Goal: Task Accomplishment & Management: Manage account settings

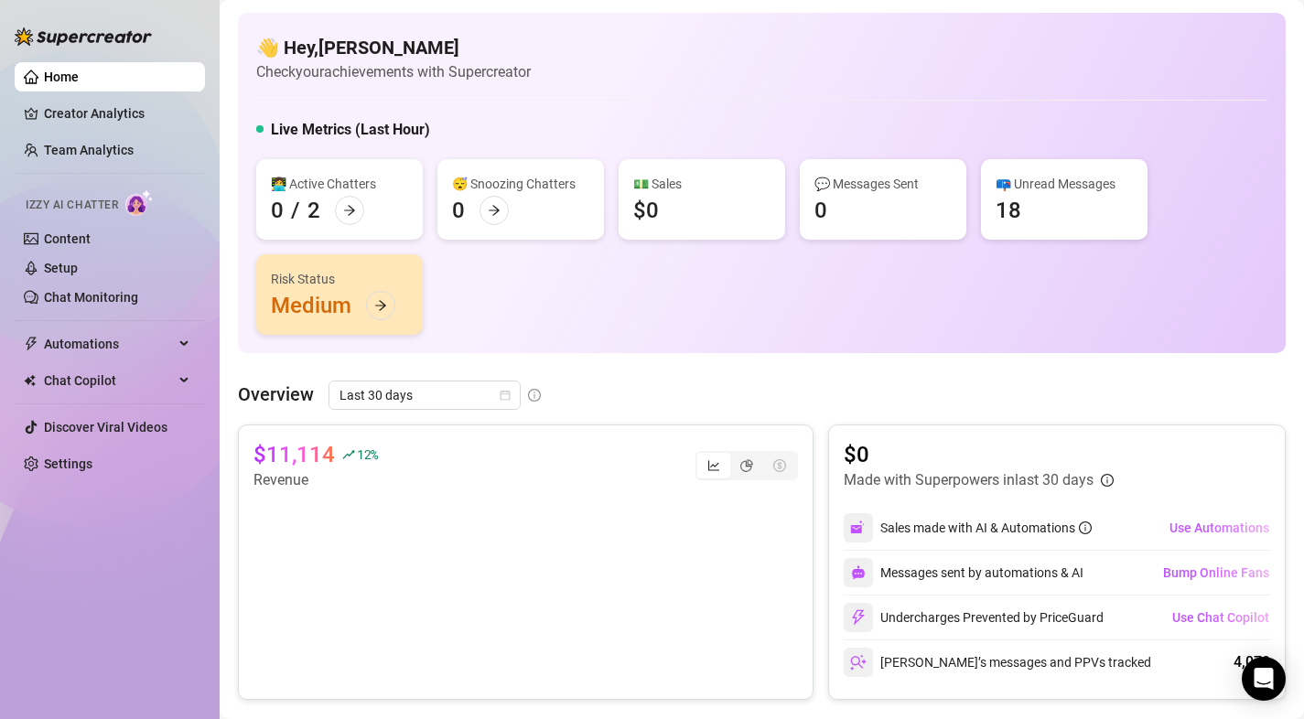
scroll to position [839, 0]
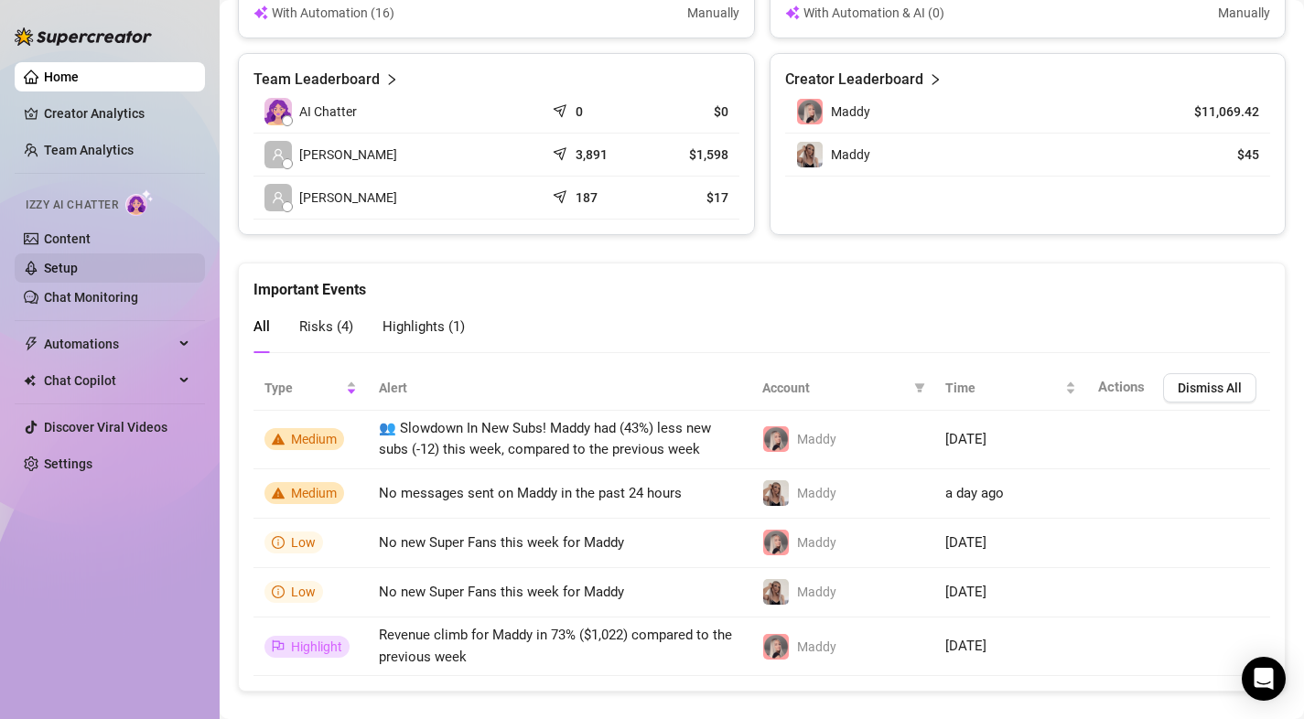
click at [77, 269] on link "Setup" at bounding box center [61, 268] width 34 height 15
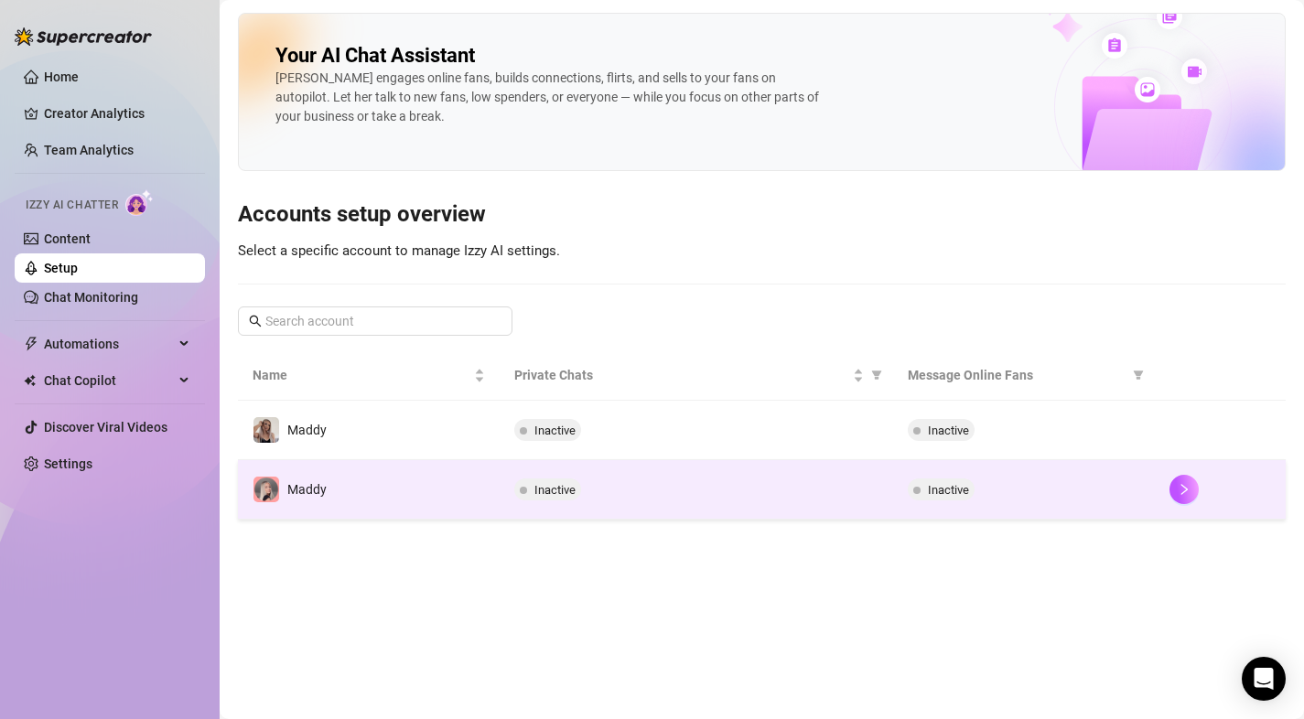
click at [351, 507] on td "Maddy" at bounding box center [369, 489] width 262 height 59
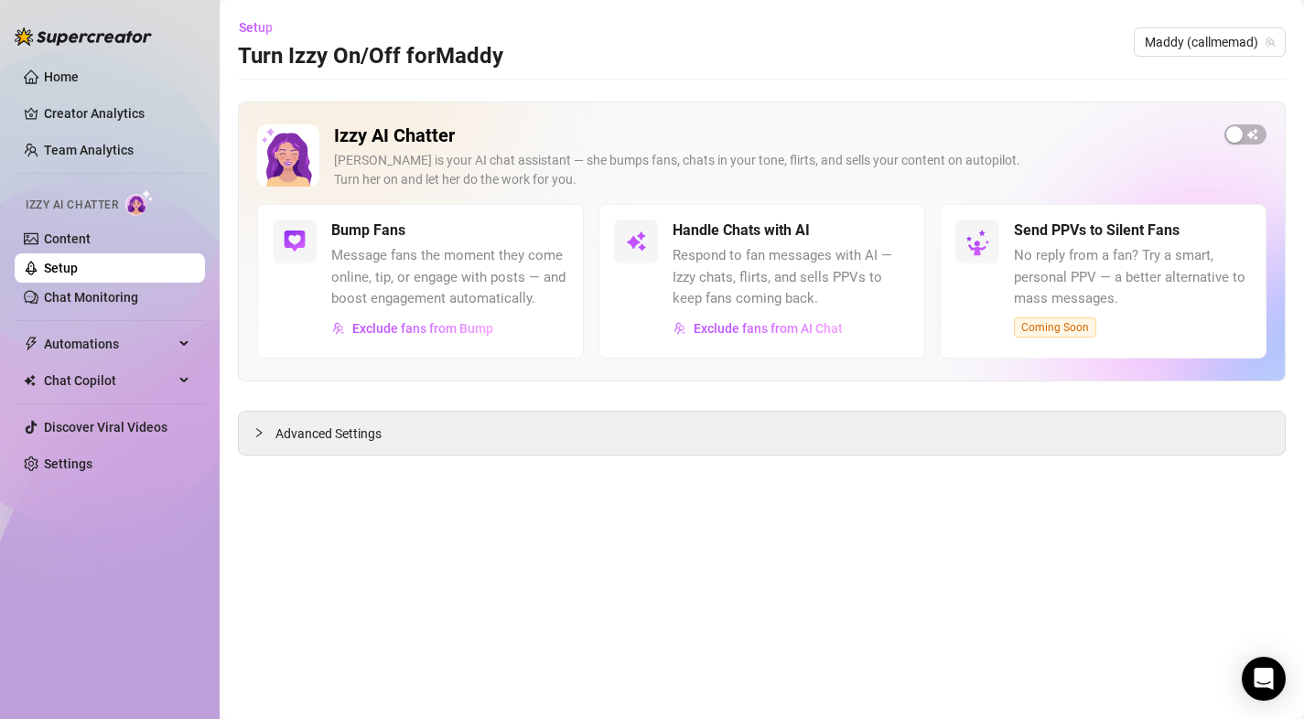
click at [760, 260] on span "Respond to fan messages with AI — Izzy chats, flirts, and sells PPVs to keep fa…" at bounding box center [790, 277] width 237 height 65
click at [62, 246] on link "Content" at bounding box center [67, 238] width 47 height 15
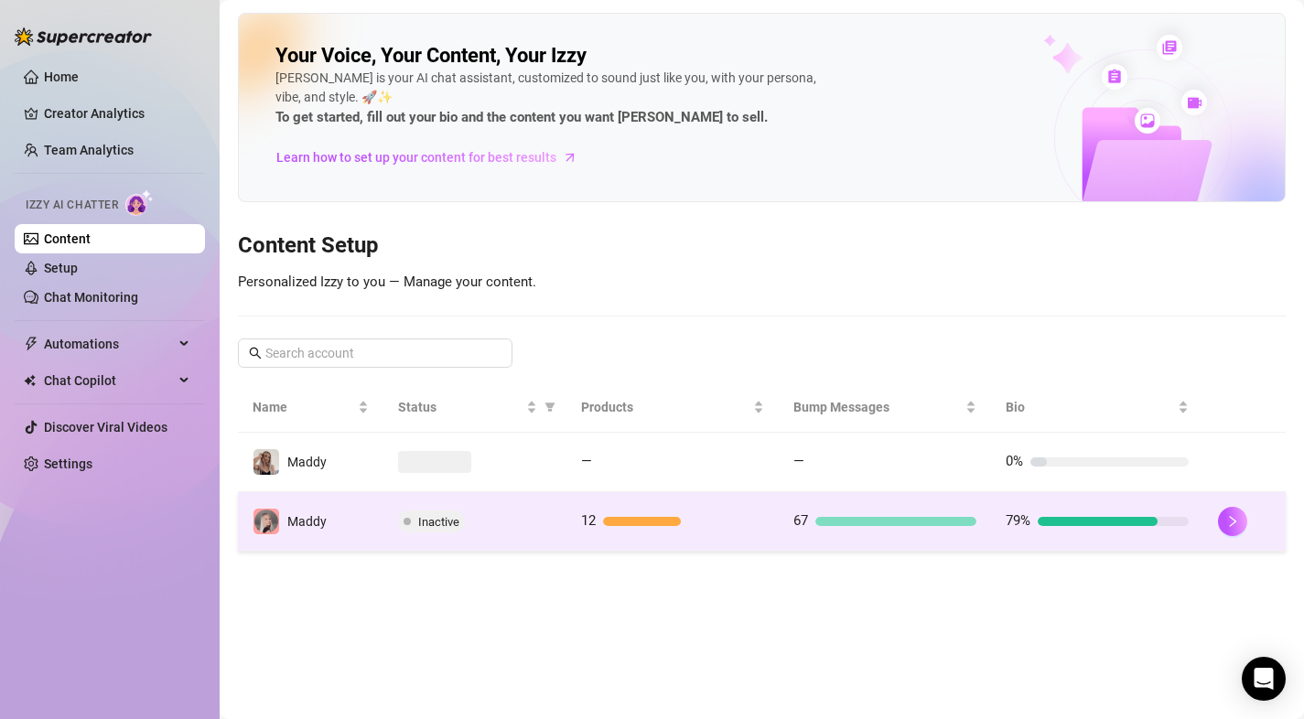
click at [342, 524] on td "Maddy" at bounding box center [310, 521] width 145 height 59
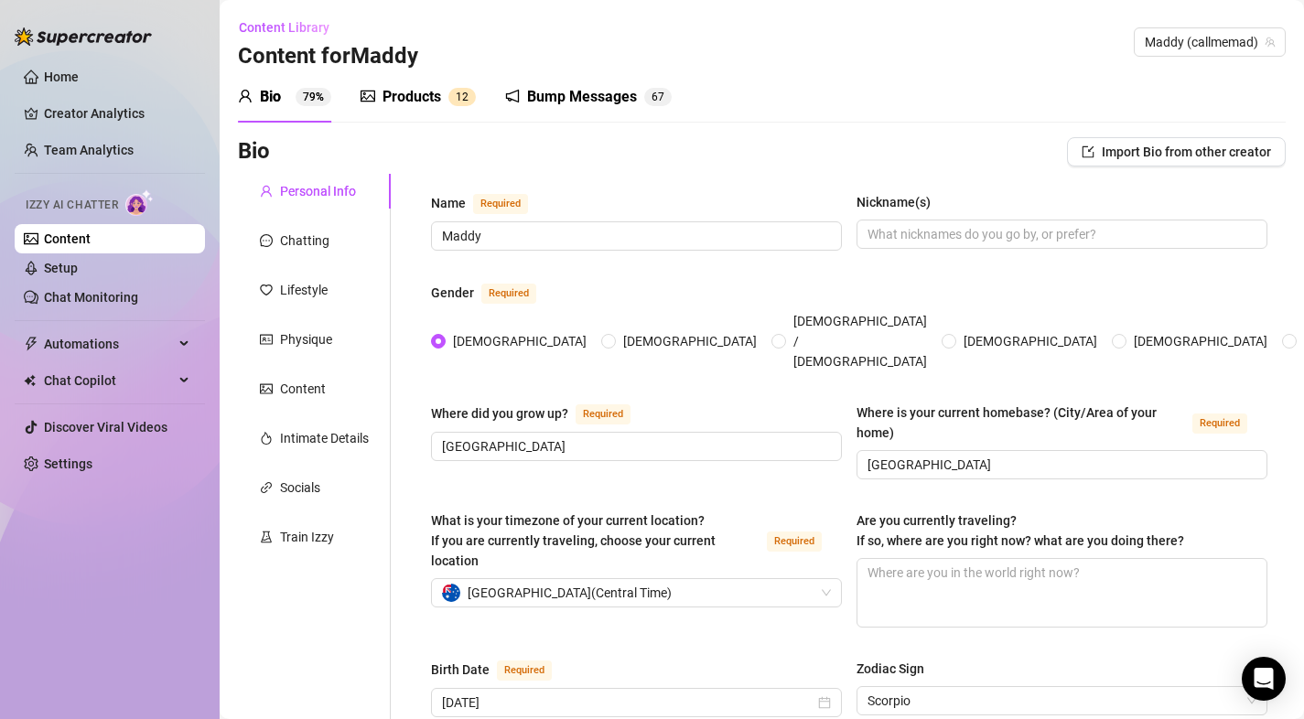
click at [411, 114] on div "Products 1 2" at bounding box center [417, 96] width 115 height 51
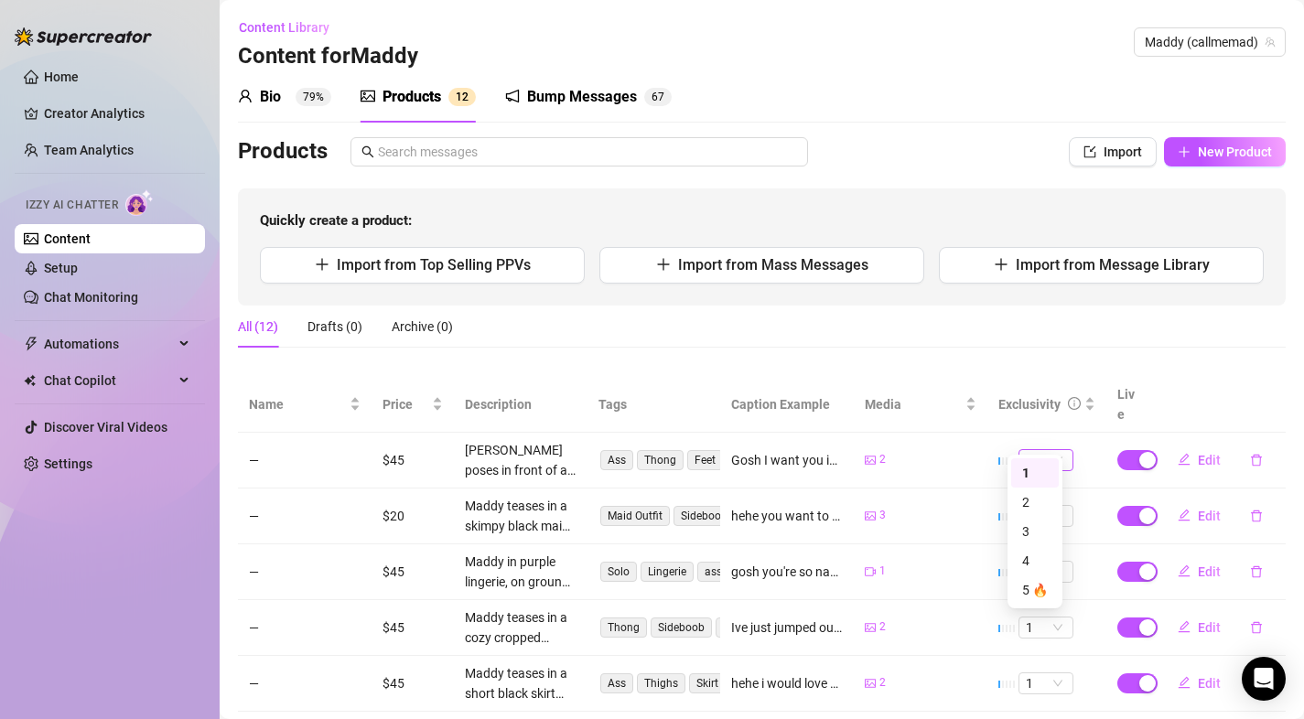
click at [1034, 450] on span "1" at bounding box center [1045, 460] width 40 height 20
click at [1036, 498] on div "2" at bounding box center [1035, 502] width 26 height 20
click at [1197, 453] on span "Edit" at bounding box center [1208, 460] width 23 height 15
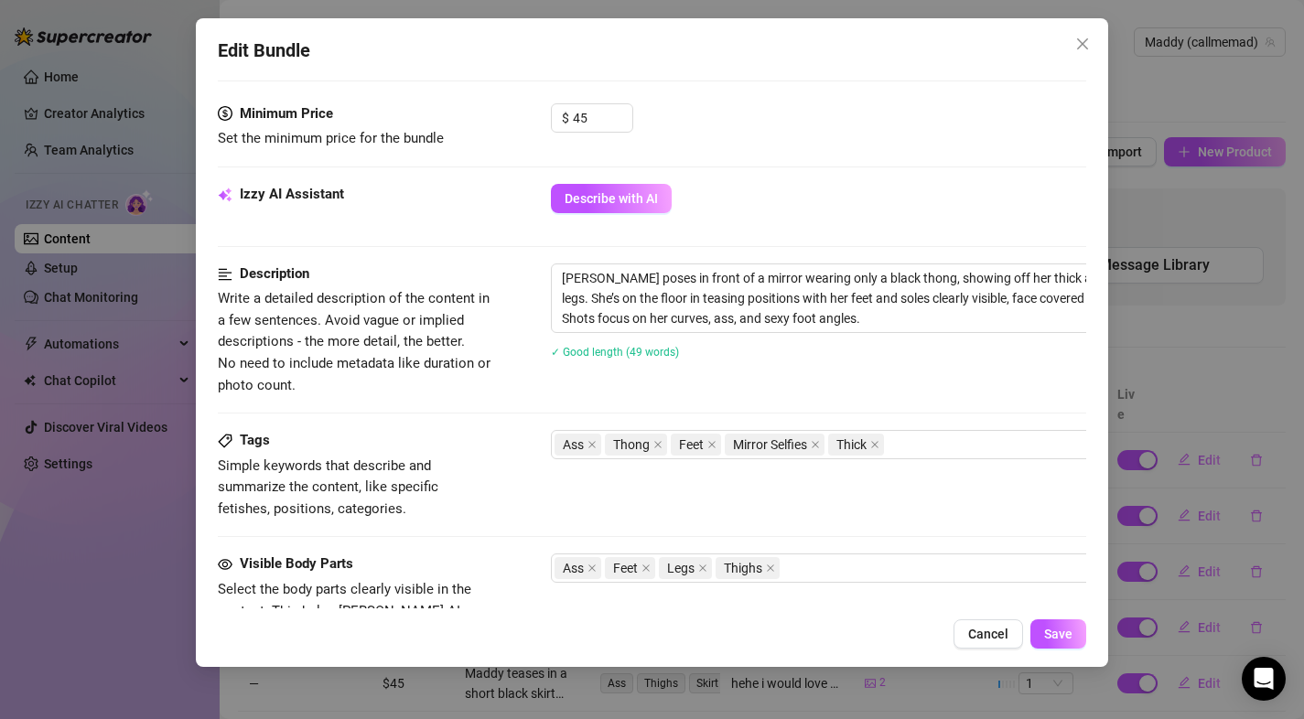
scroll to position [915, 0]
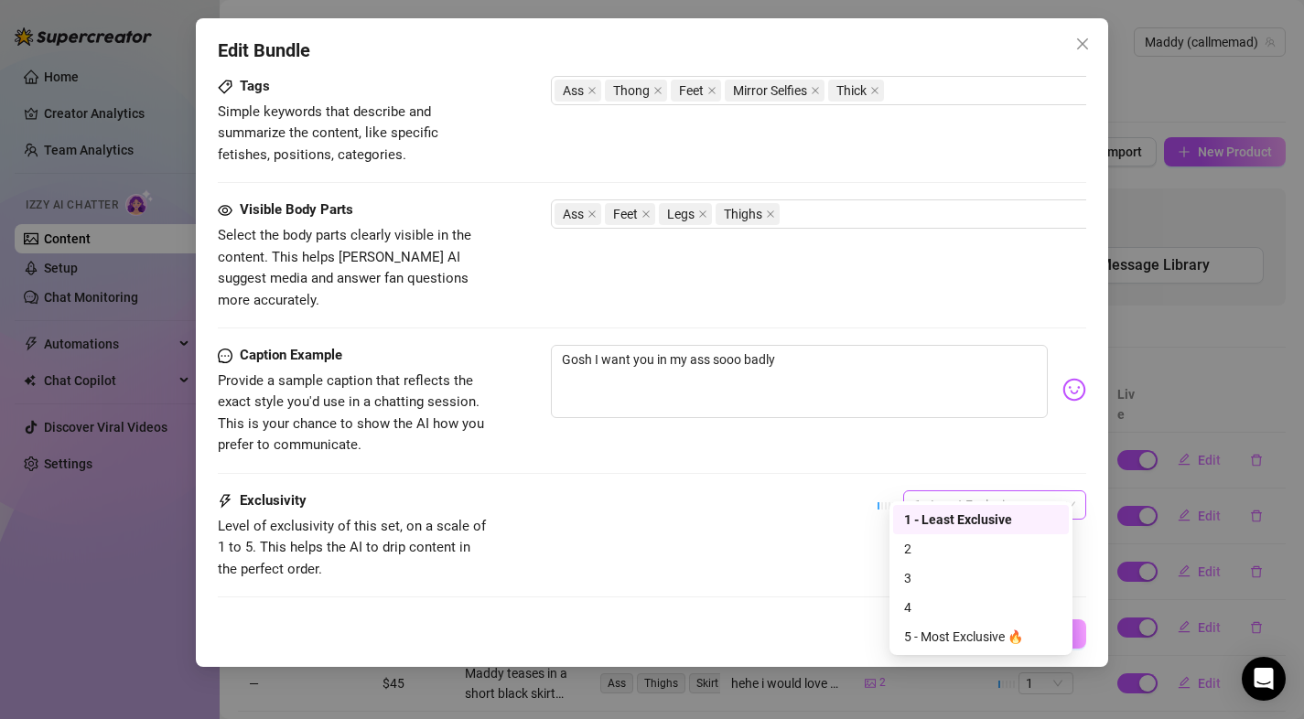
click at [915, 491] on span "1 - Least Exclusive" at bounding box center [994, 504] width 161 height 27
click at [925, 544] on div "2" at bounding box center [981, 549] width 154 height 20
click at [1055, 637] on span "Save" at bounding box center [1058, 634] width 28 height 15
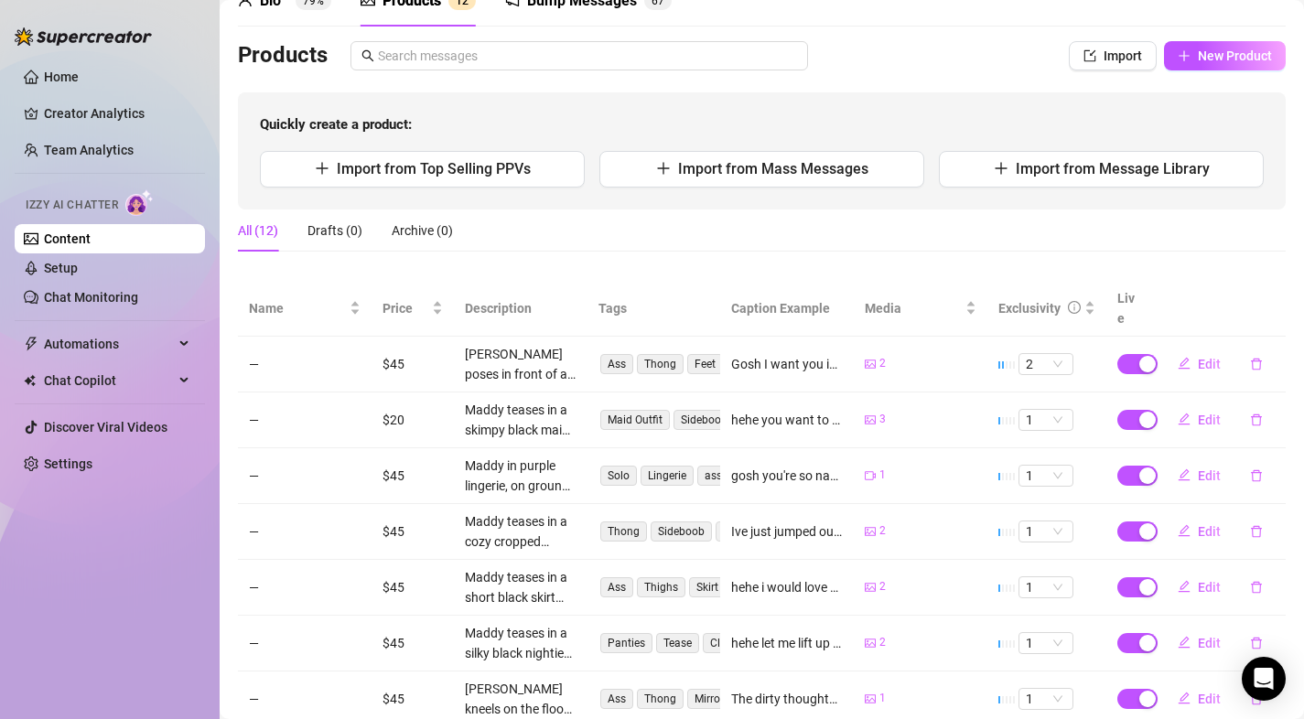
scroll to position [100, 0]
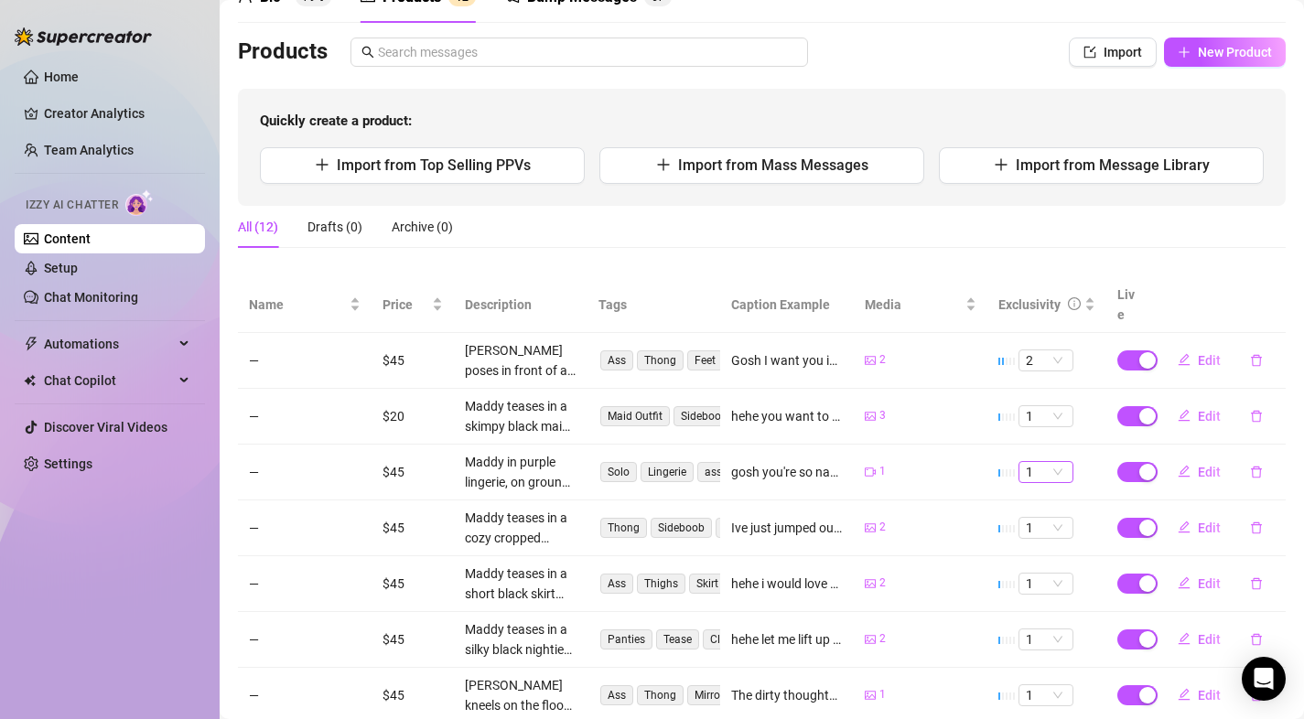
click at [1037, 462] on span "1" at bounding box center [1045, 472] width 40 height 20
click at [1029, 512] on div "2" at bounding box center [1035, 513] width 26 height 20
click at [1207, 465] on span "Edit" at bounding box center [1208, 472] width 23 height 15
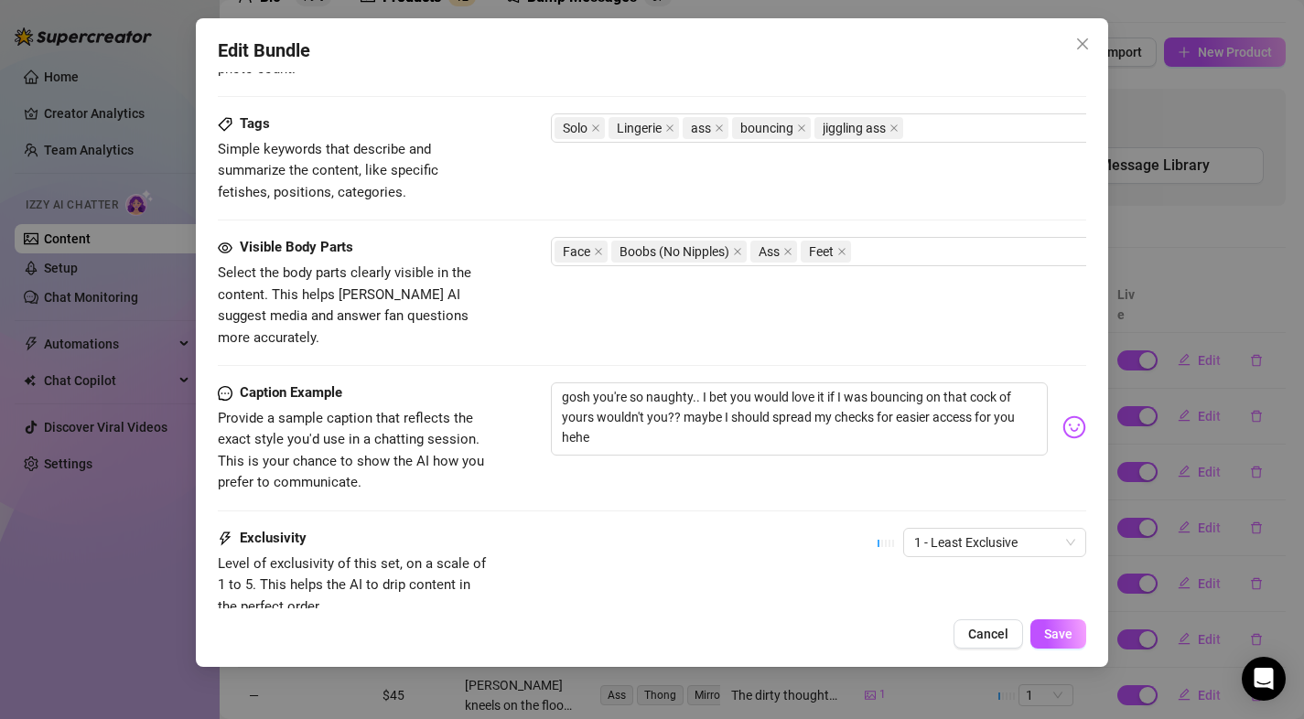
scroll to position [878, 0]
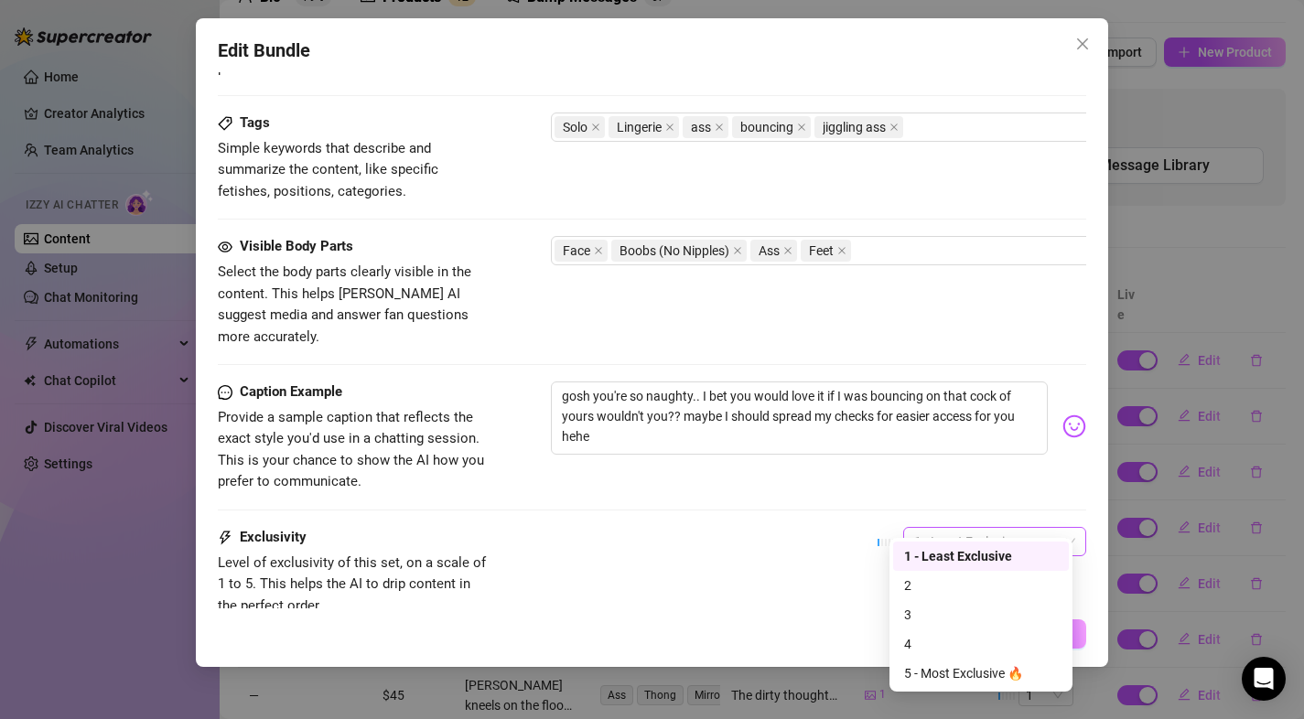
click at [940, 528] on span "1 - Least Exclusive" at bounding box center [994, 541] width 161 height 27
click at [937, 579] on div "2" at bounding box center [981, 585] width 154 height 20
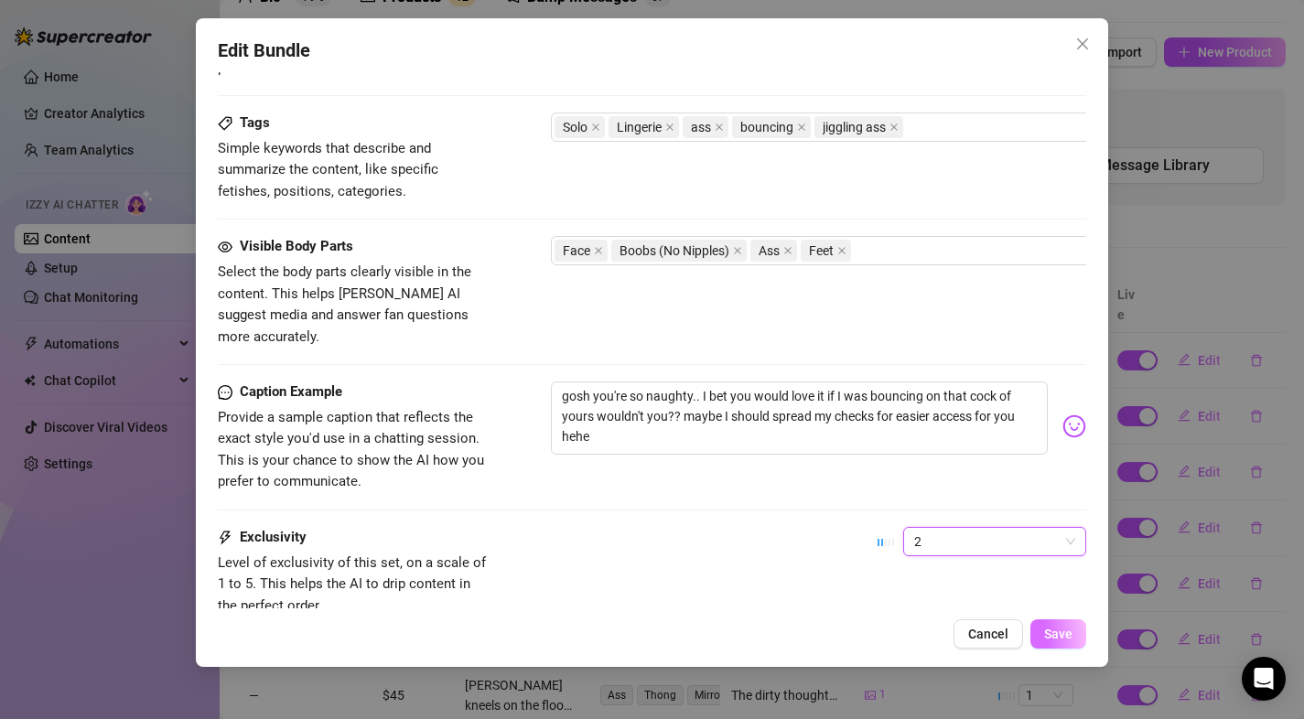
click at [1071, 639] on span "Save" at bounding box center [1058, 634] width 28 height 15
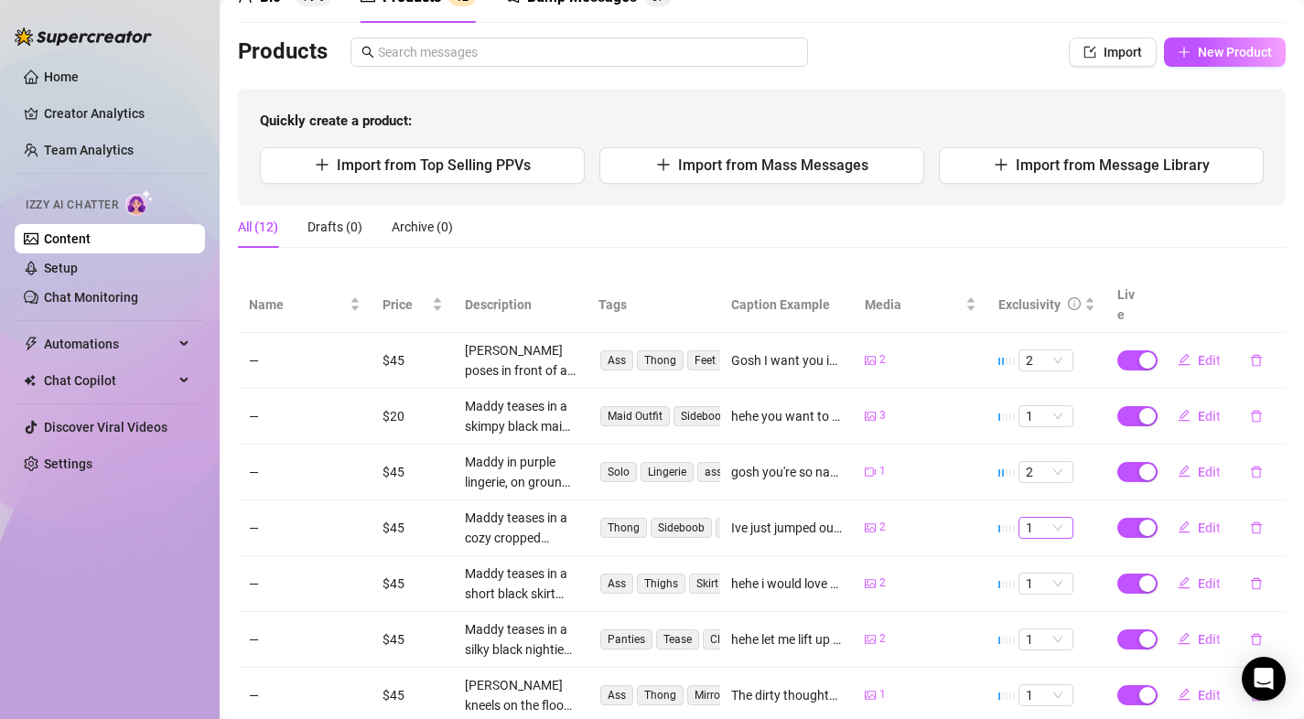
click at [1036, 518] on span "1" at bounding box center [1045, 528] width 40 height 20
click at [1197, 521] on span "Edit" at bounding box center [1208, 528] width 23 height 15
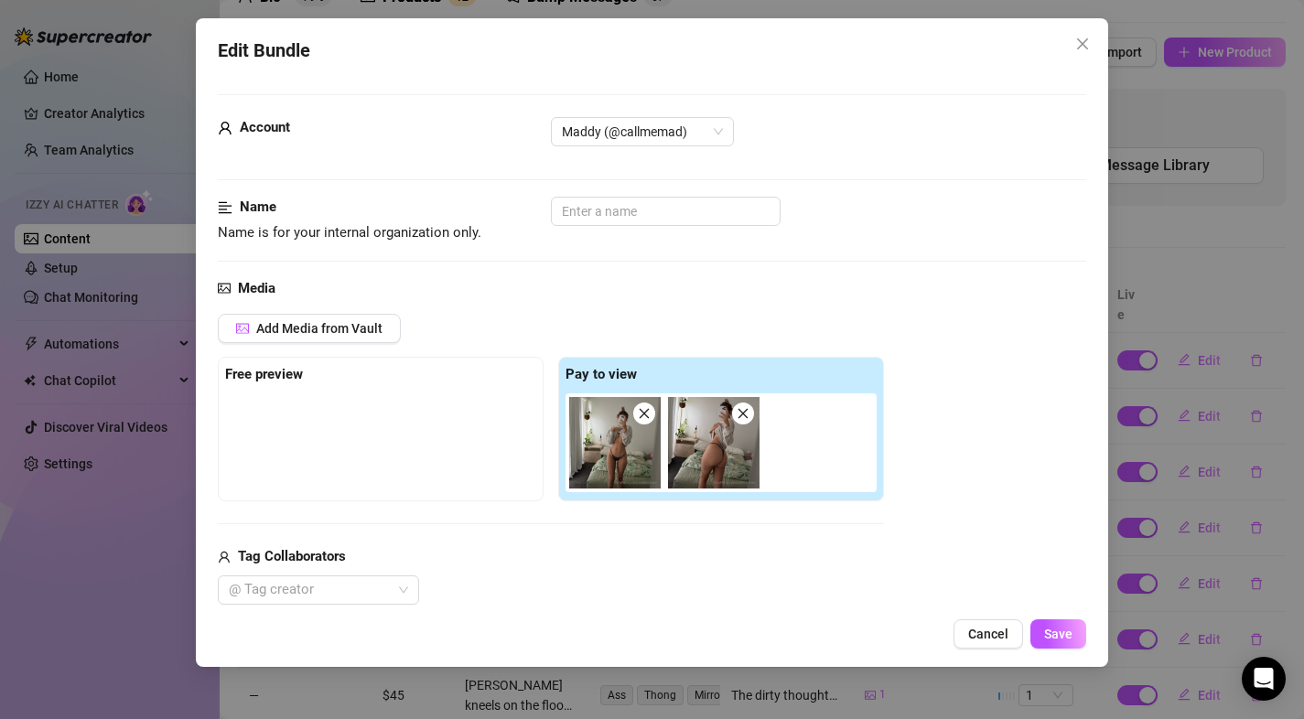
scroll to position [1014, 0]
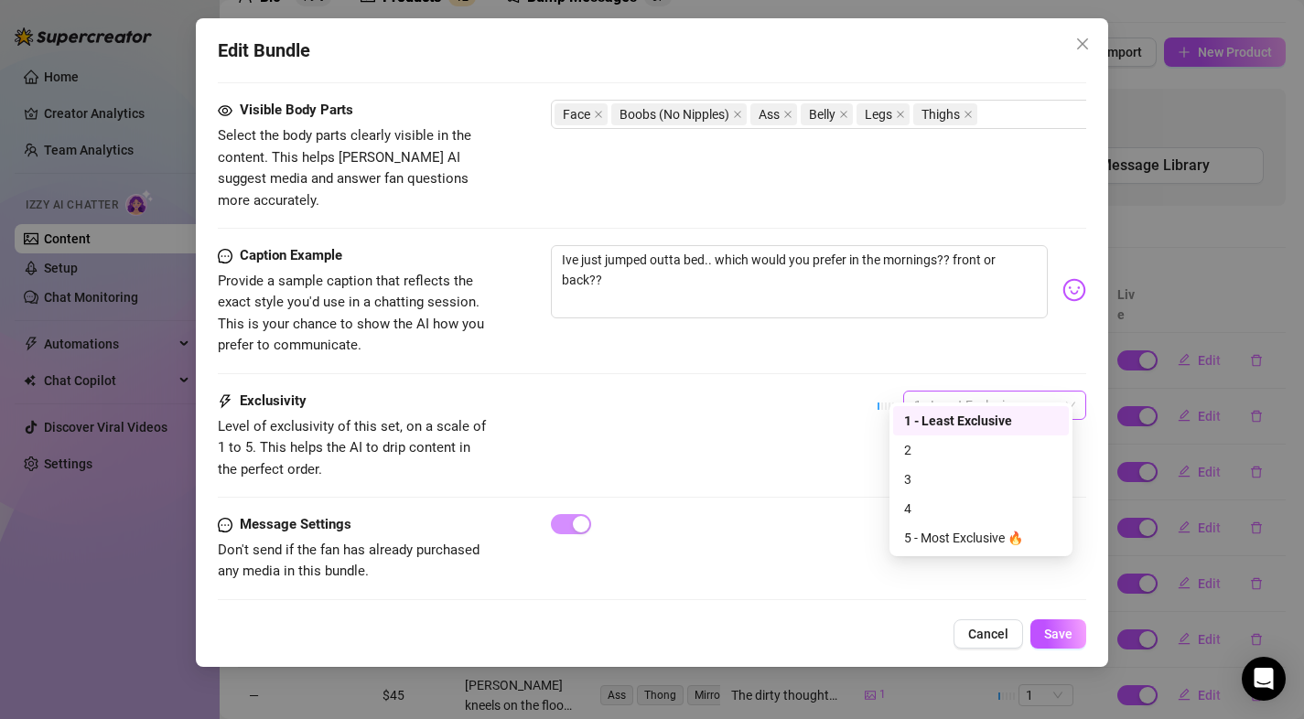
click at [931, 392] on span "1 - Least Exclusive" at bounding box center [994, 405] width 161 height 27
click at [930, 490] on div "3" at bounding box center [981, 479] width 176 height 29
click at [1056, 630] on span "Save" at bounding box center [1058, 634] width 28 height 15
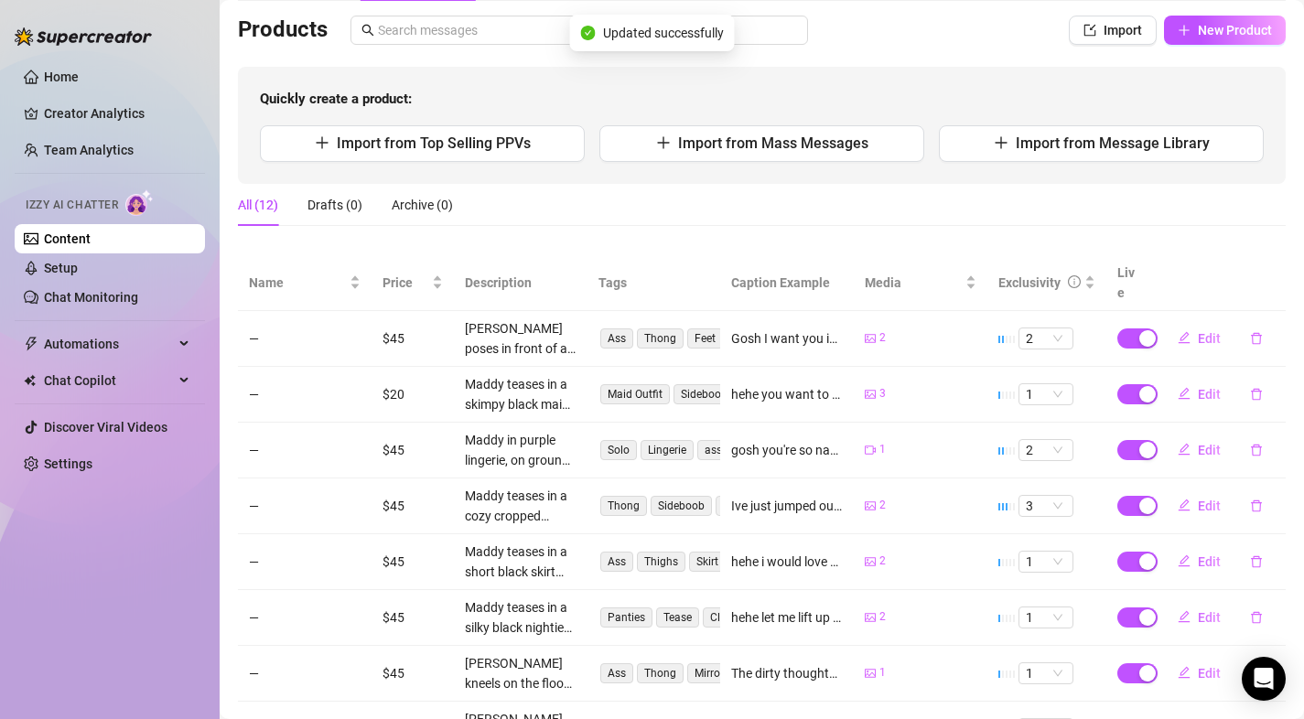
scroll to position [128, 0]
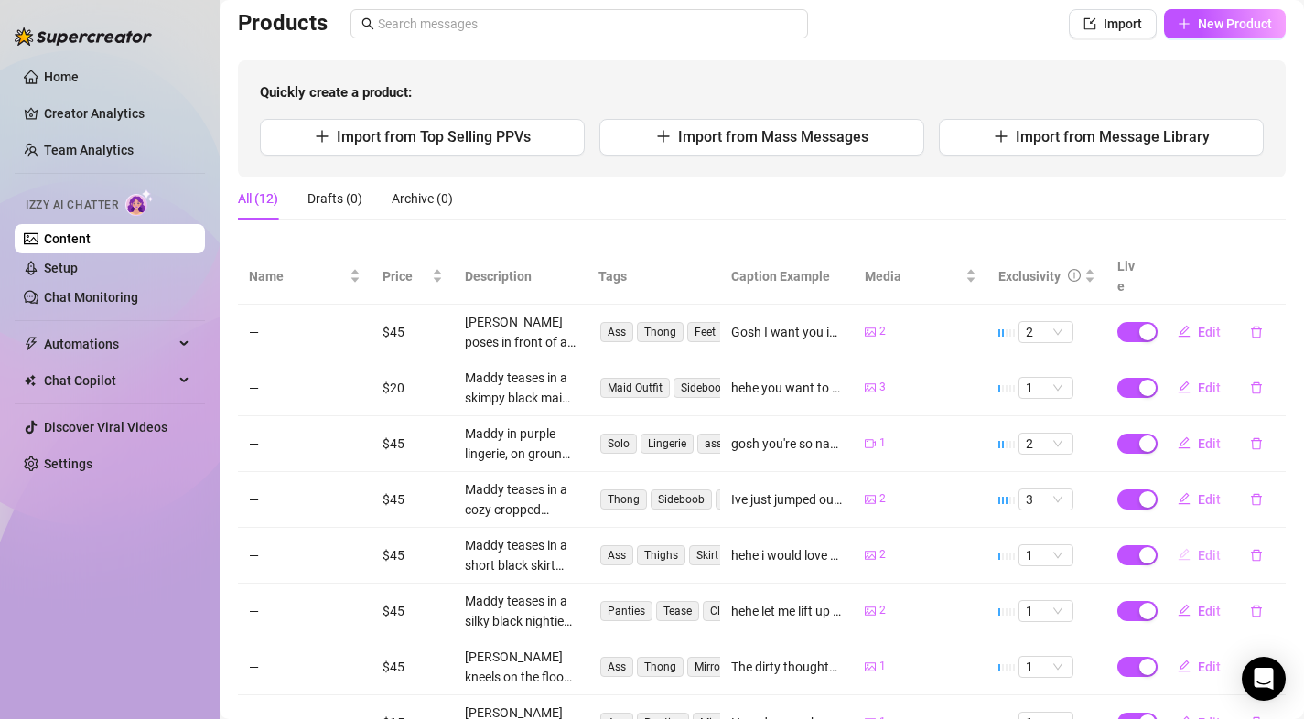
click at [1197, 548] on span "Edit" at bounding box center [1208, 555] width 23 height 15
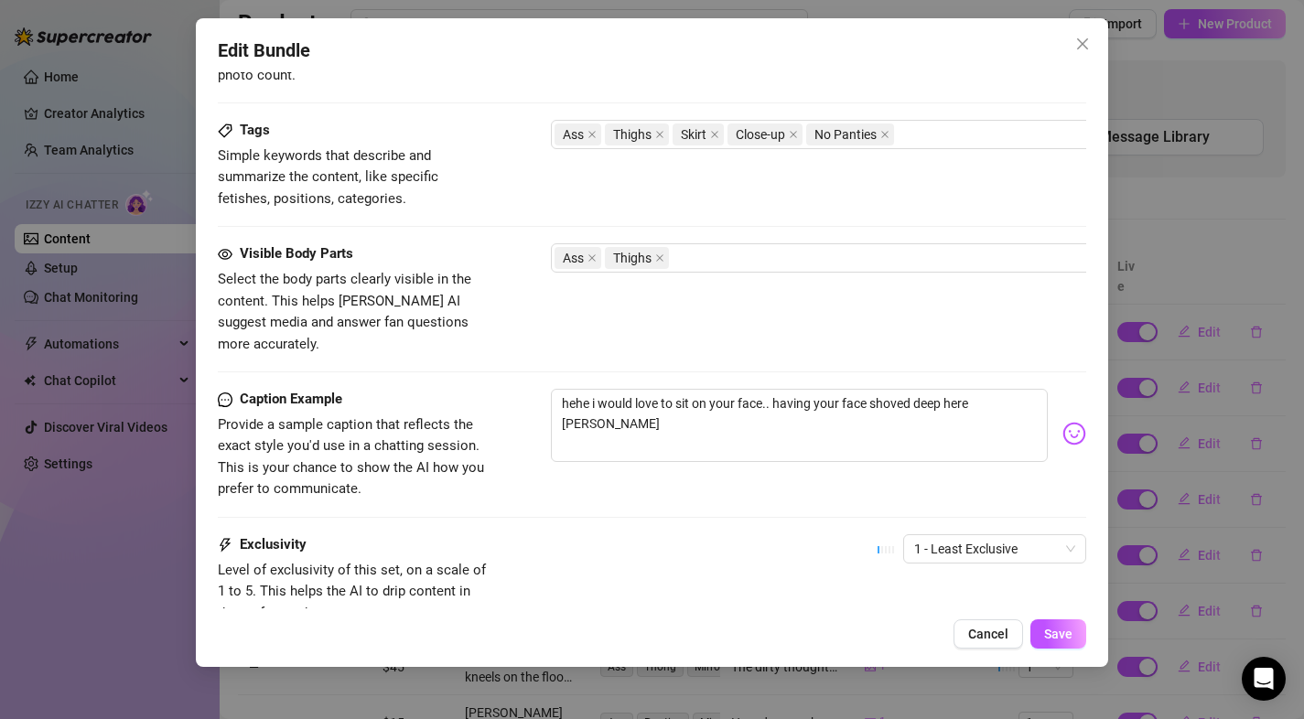
scroll to position [860, 0]
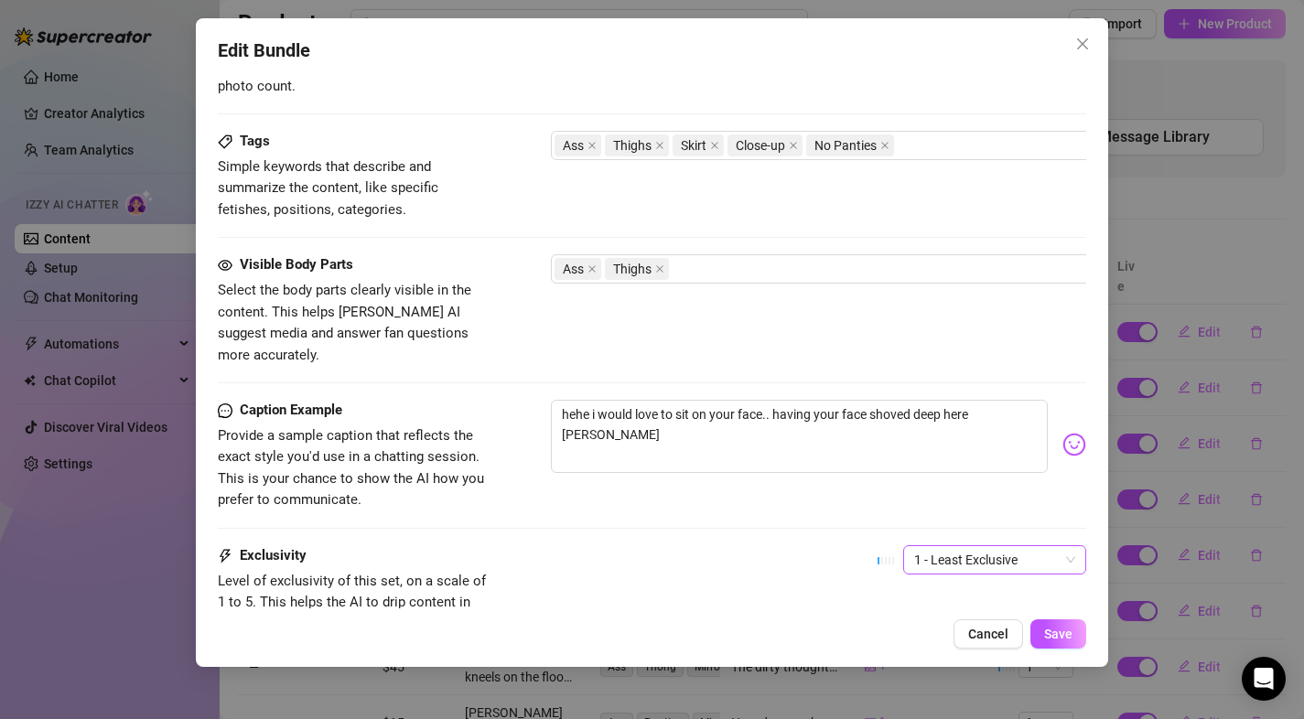
click at [924, 546] on span "1 - Least Exclusive" at bounding box center [994, 559] width 161 height 27
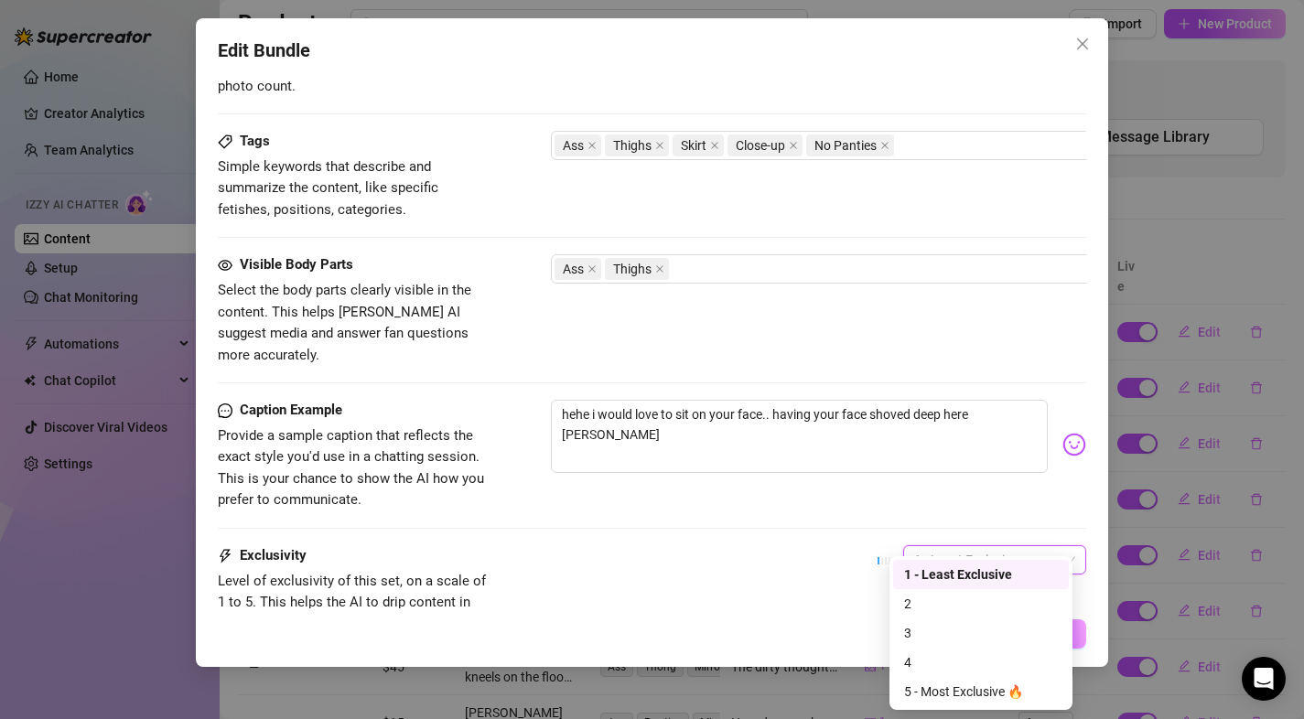
click at [916, 582] on div "1 - Least Exclusive" at bounding box center [981, 574] width 154 height 20
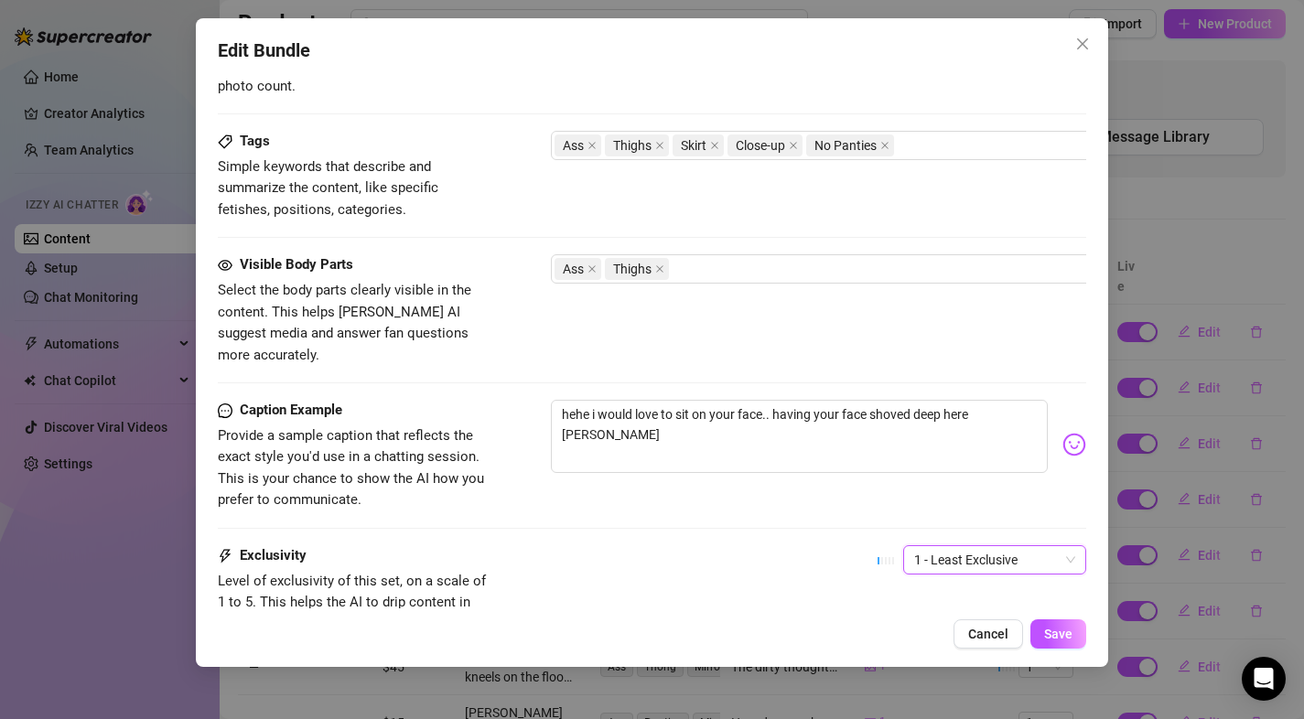
click at [917, 589] on div "Exclusivity Level of exclusivity of this set, on a scale of 1 to 5. This helps …" at bounding box center [652, 590] width 869 height 90
click at [949, 546] on span "1 - Least Exclusive" at bounding box center [994, 559] width 161 height 27
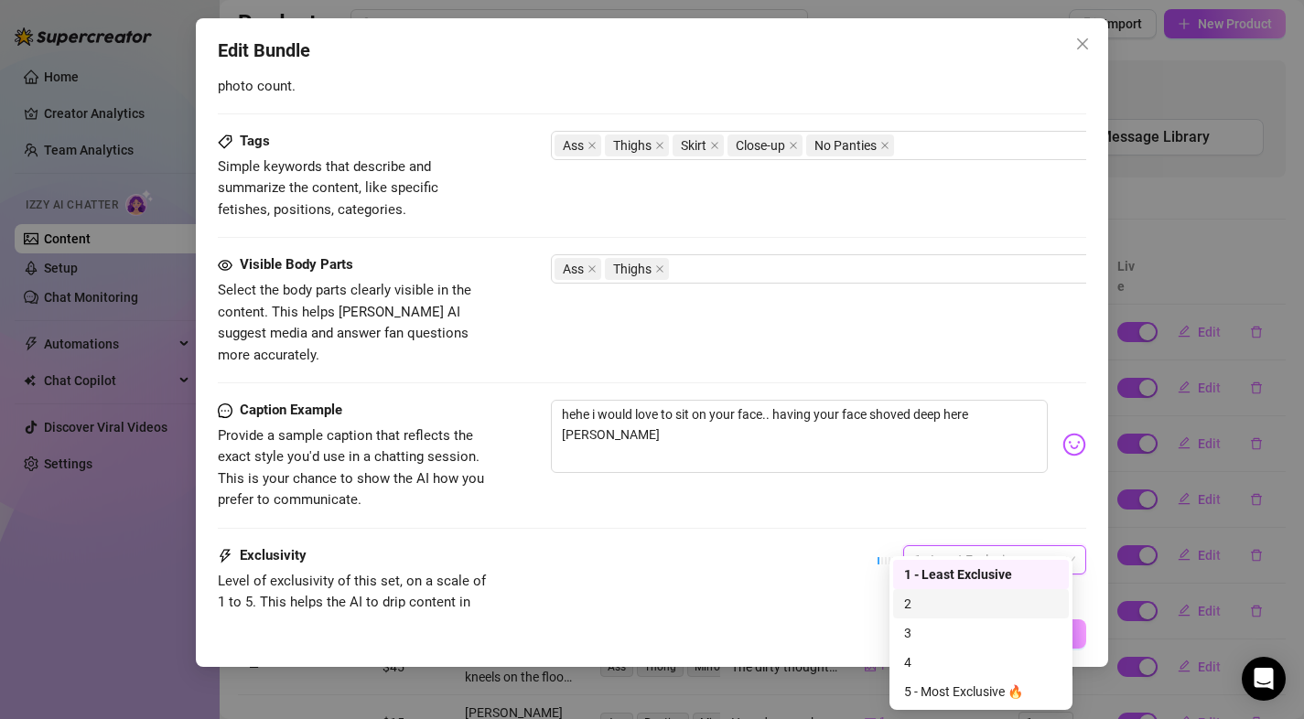
click at [936, 594] on div "2" at bounding box center [981, 604] width 154 height 20
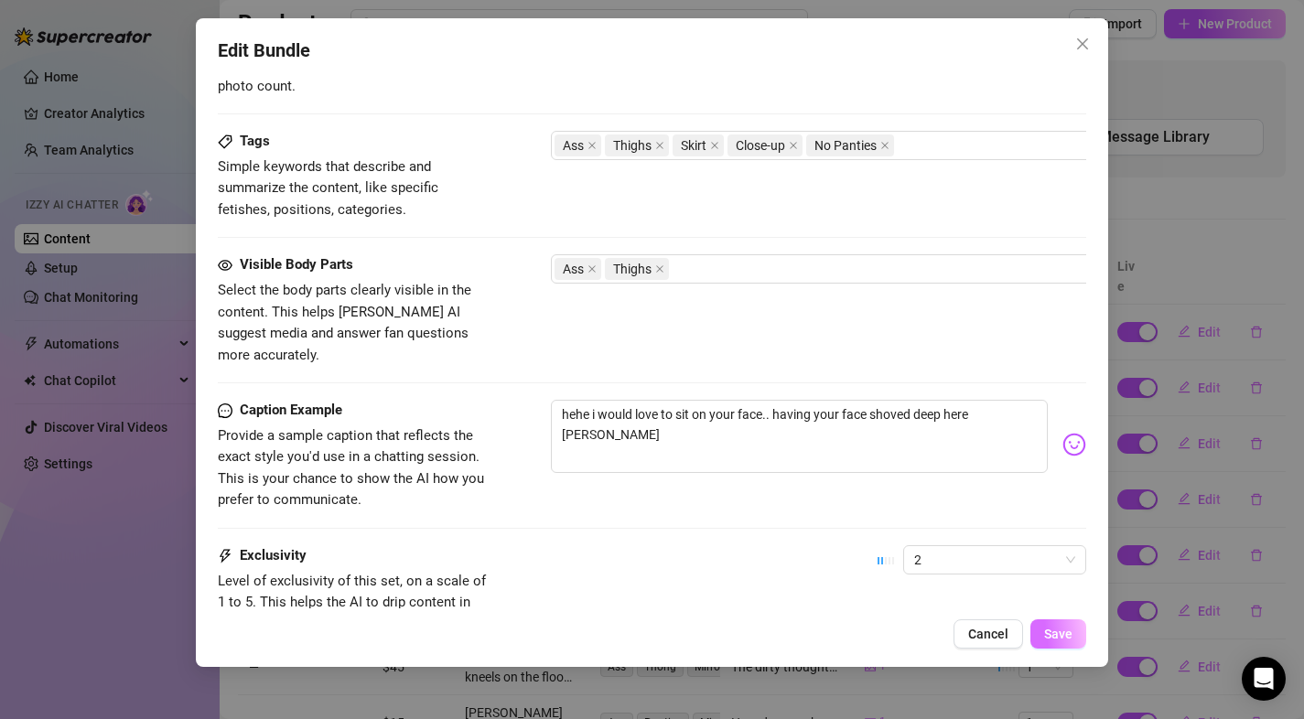
click at [1069, 644] on button "Save" at bounding box center [1058, 633] width 56 height 29
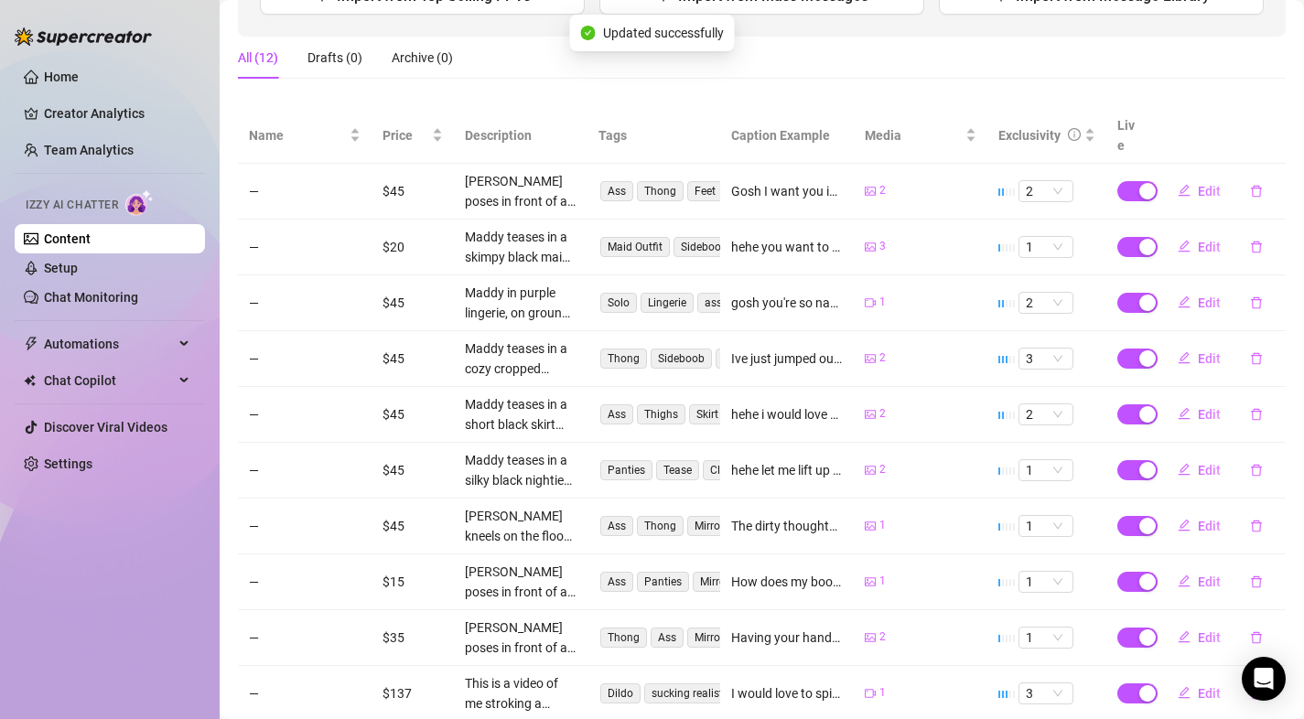
scroll to position [267, 0]
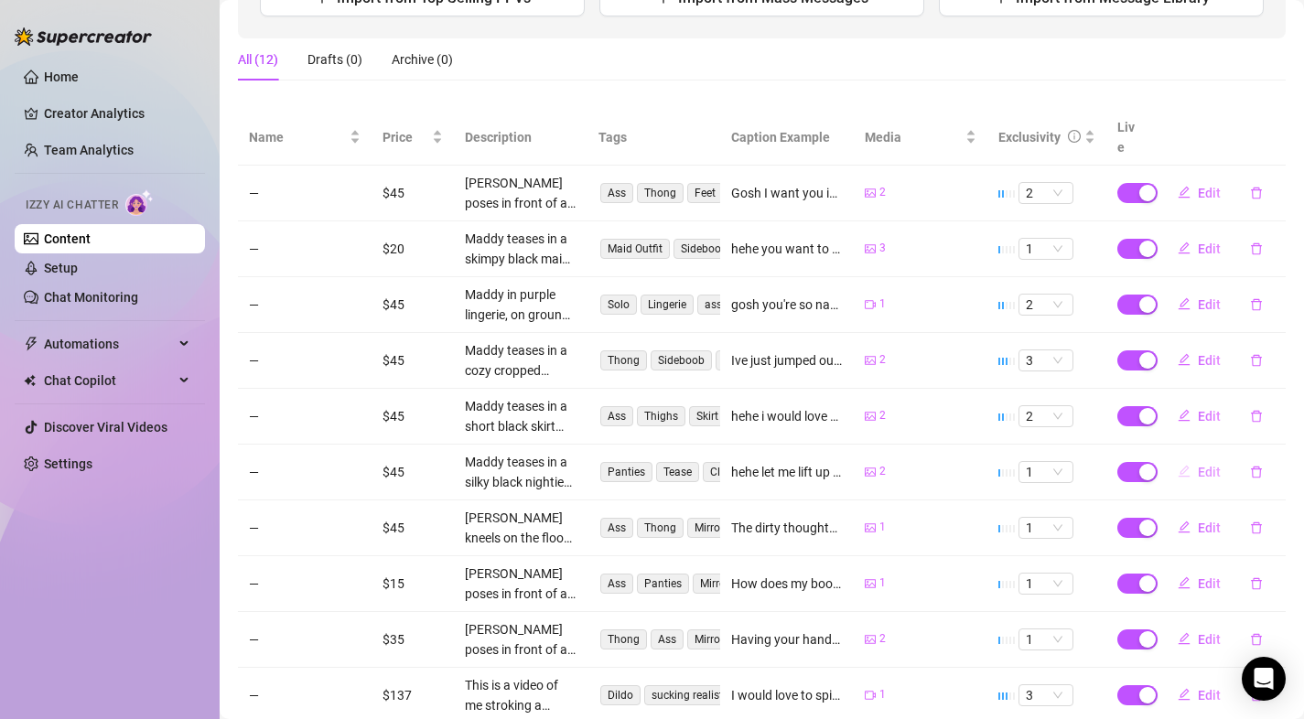
click at [1178, 465] on icon "edit" at bounding box center [1183, 471] width 13 height 13
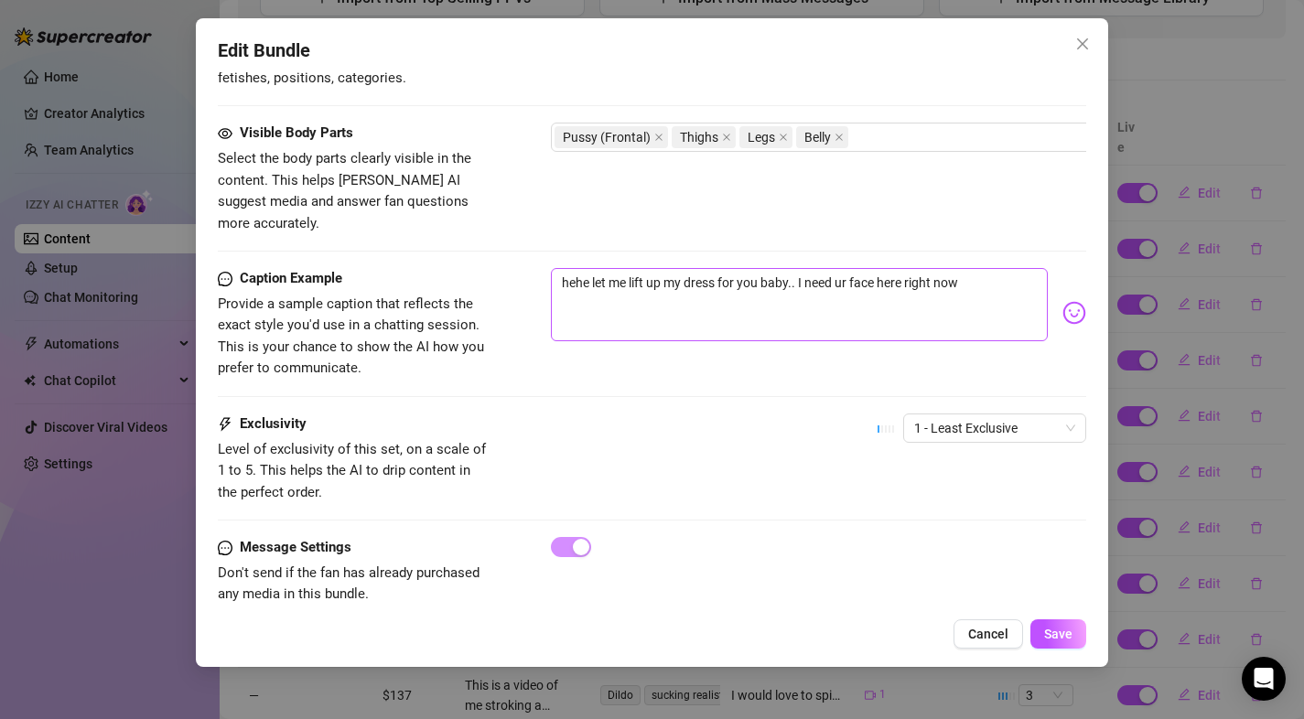
scroll to position [1014, 0]
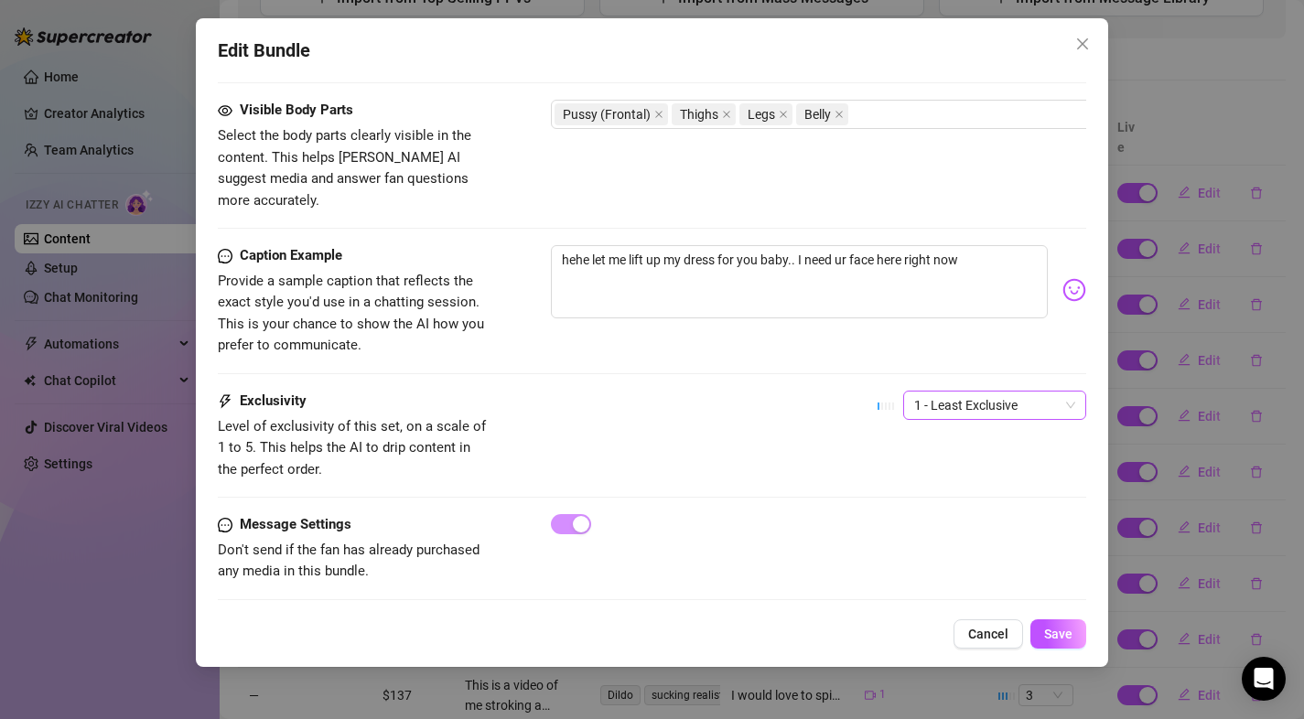
click at [972, 392] on span "1 - Least Exclusive" at bounding box center [994, 405] width 161 height 27
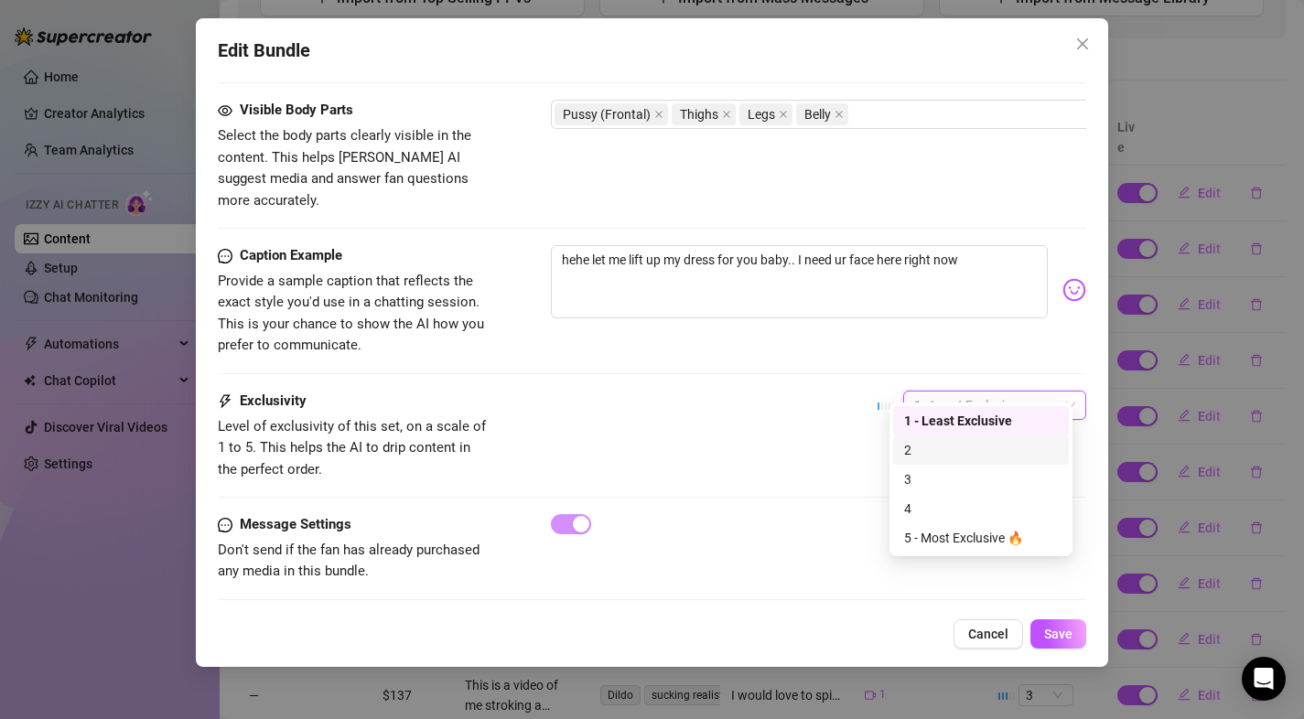
click at [957, 447] on div "2" at bounding box center [981, 450] width 154 height 20
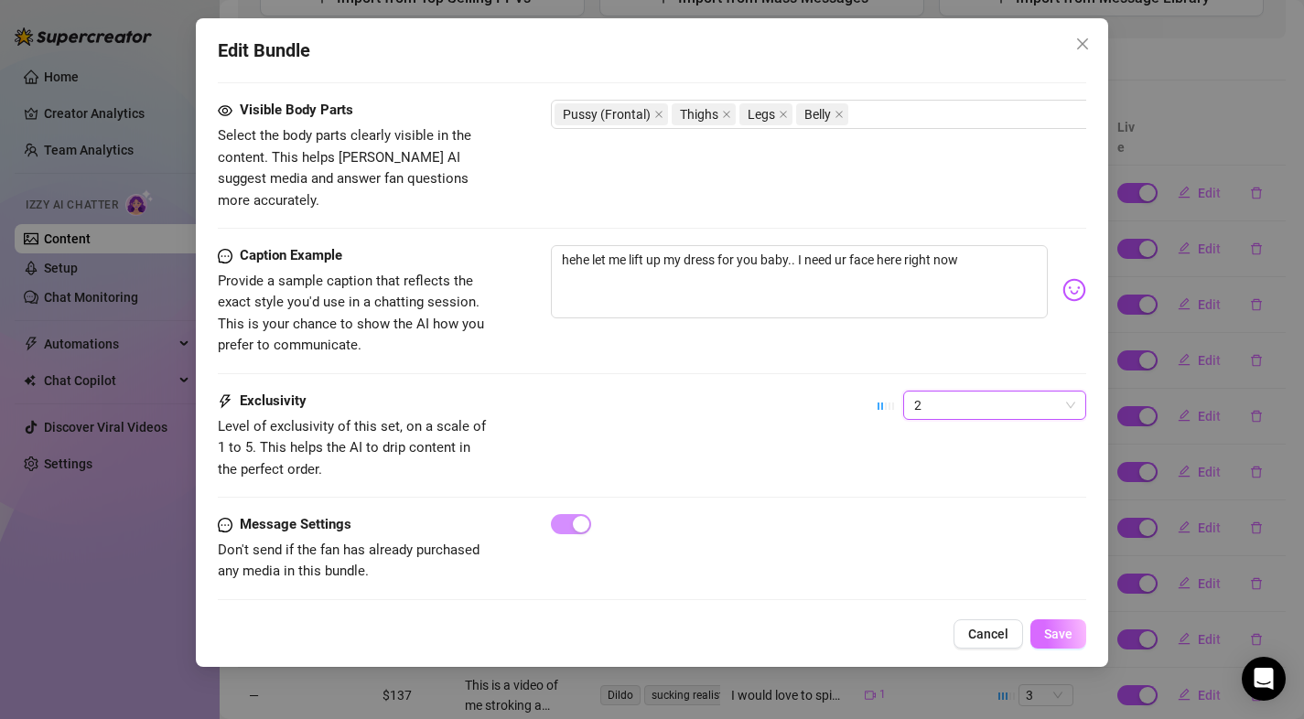
click at [1053, 632] on span "Save" at bounding box center [1058, 634] width 28 height 15
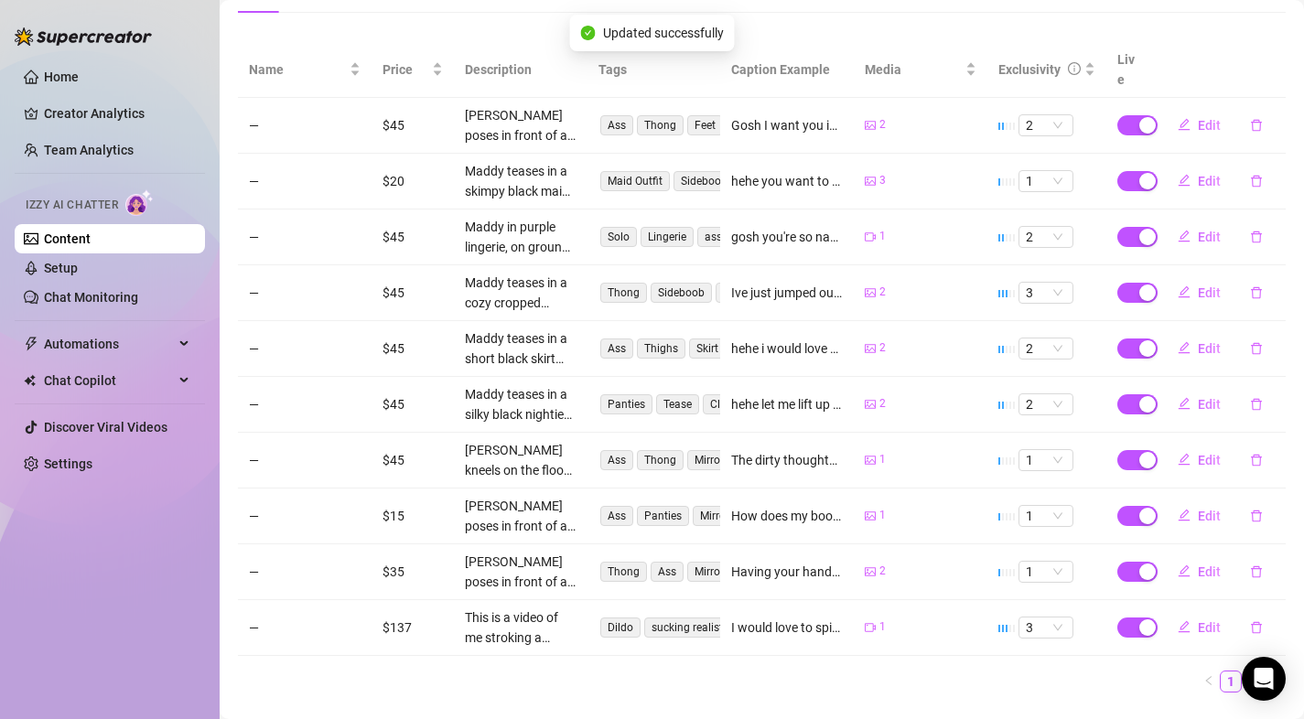
scroll to position [357, 0]
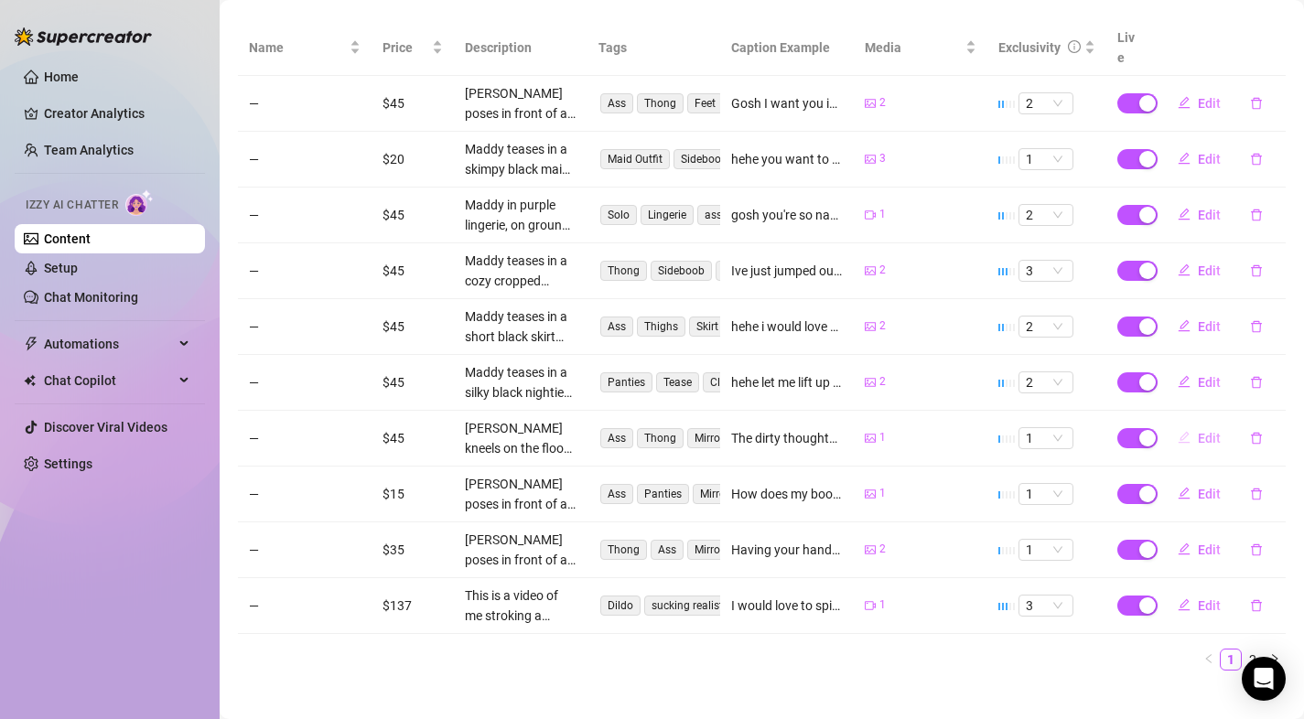
click at [1197, 431] on span "Edit" at bounding box center [1208, 438] width 23 height 15
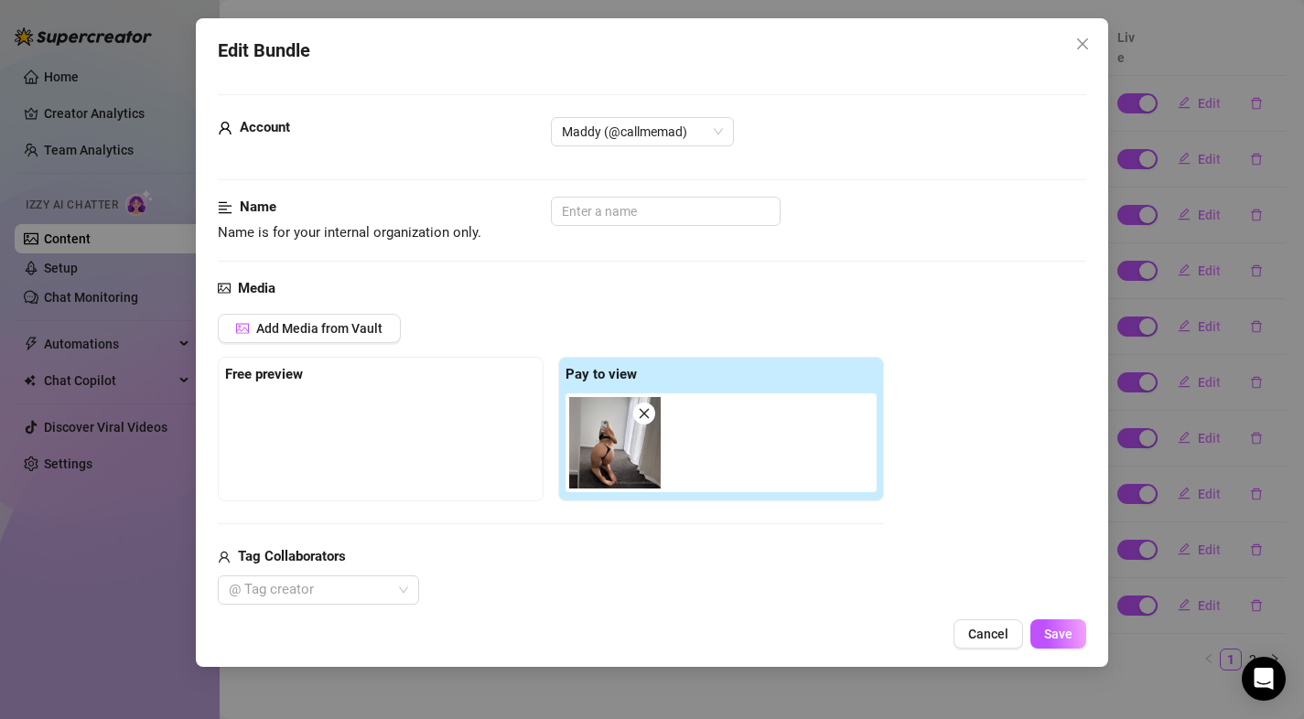
scroll to position [1014, 0]
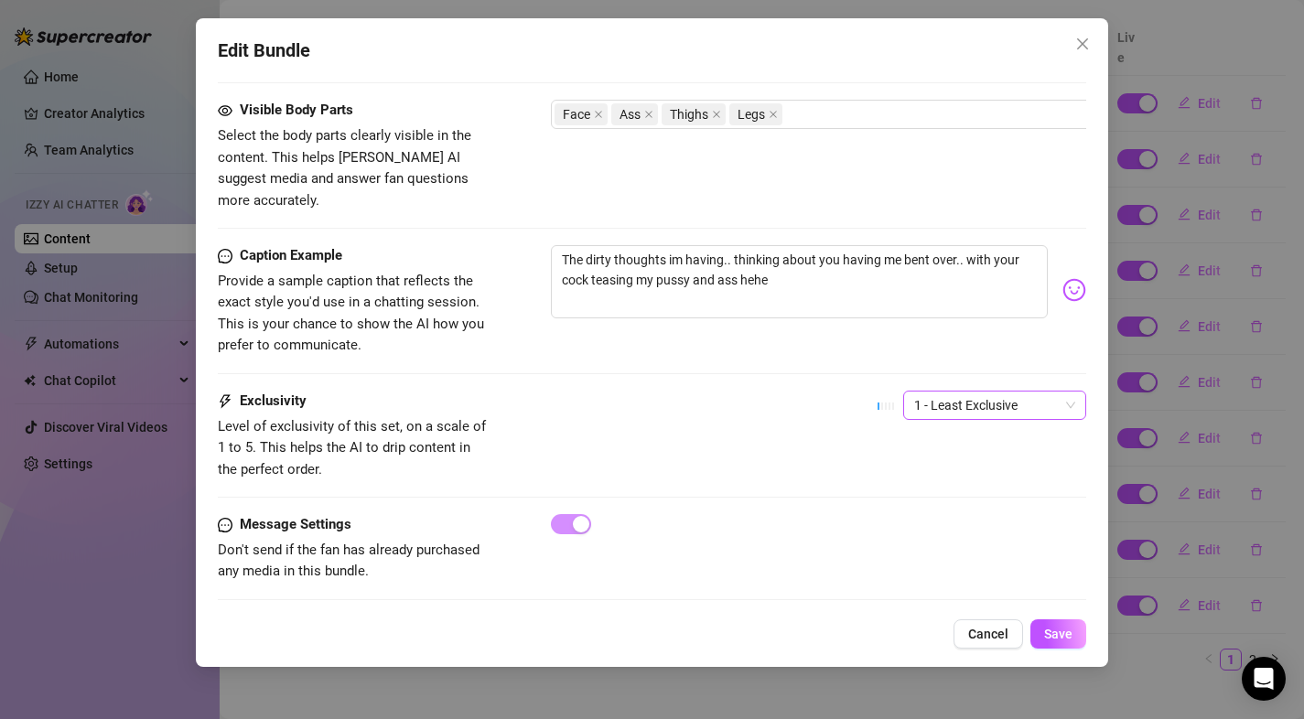
click at [933, 392] on span "1 - Least Exclusive" at bounding box center [994, 405] width 161 height 27
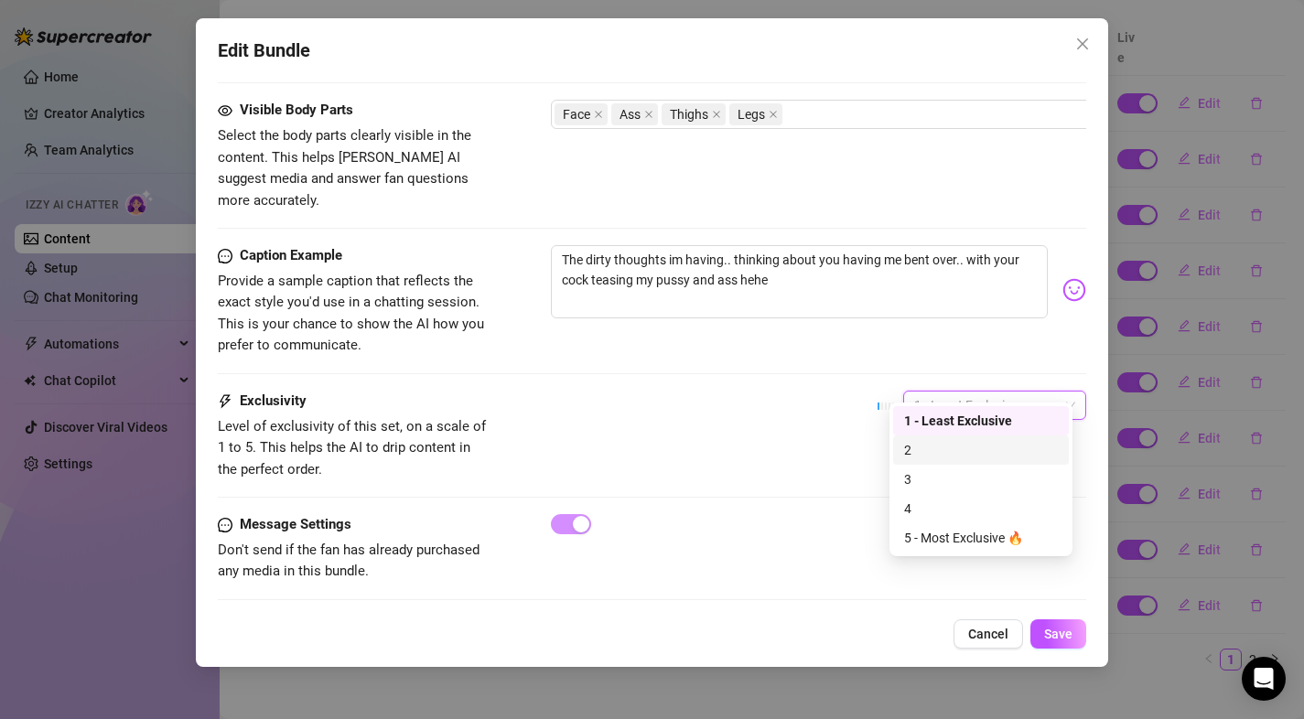
click at [933, 449] on div "2" at bounding box center [981, 450] width 154 height 20
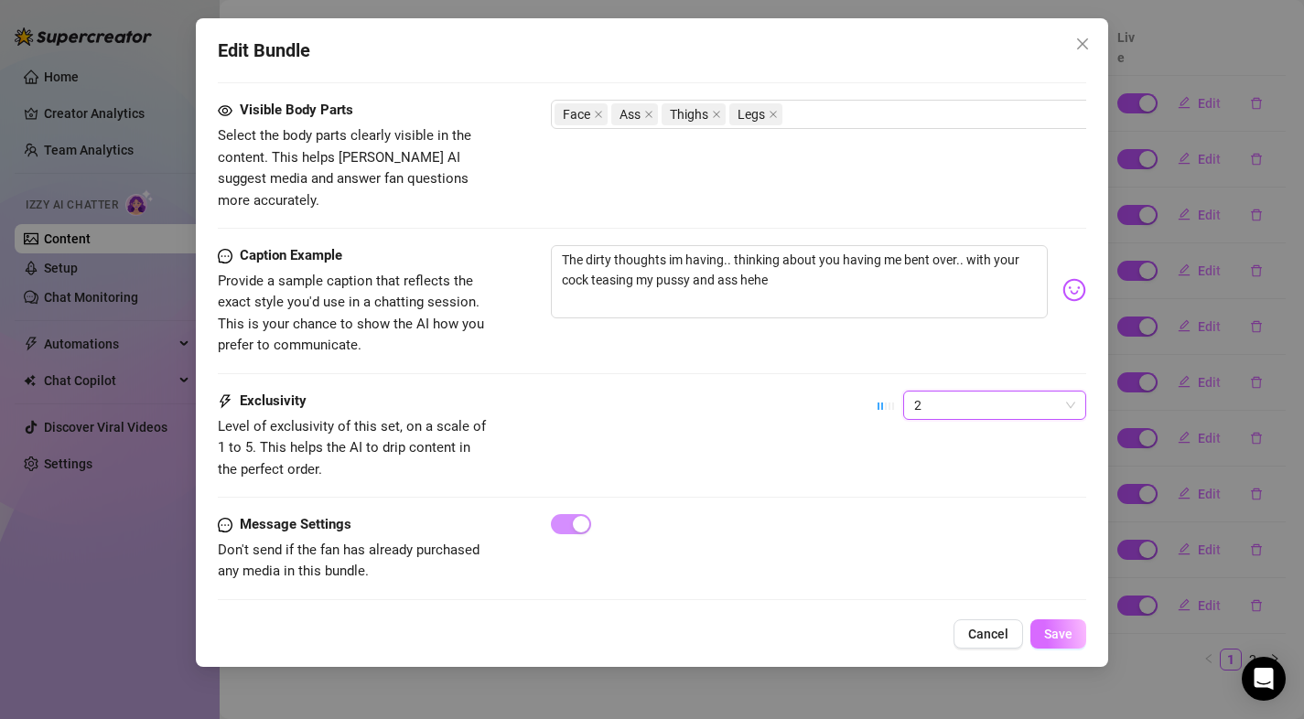
click at [1044, 626] on button "Save" at bounding box center [1058, 633] width 56 height 29
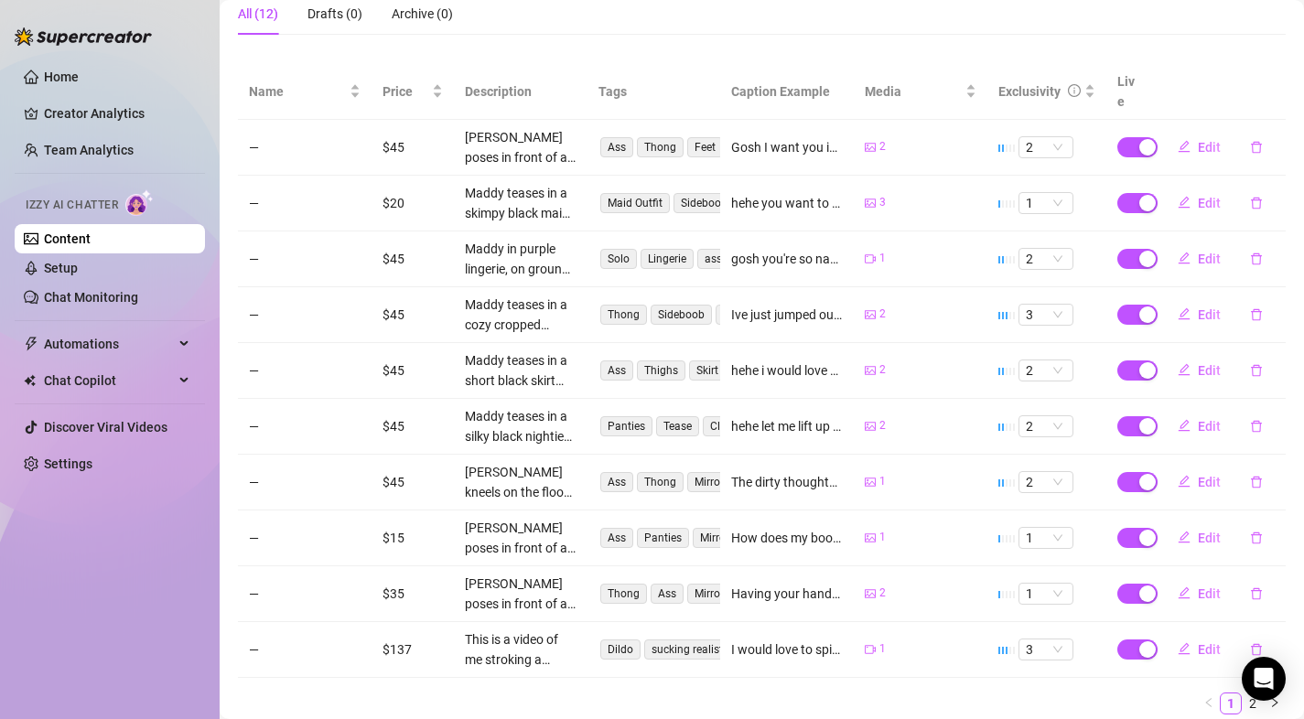
scroll to position [314, 0]
click at [1182, 634] on button "Edit" at bounding box center [1199, 648] width 72 height 29
type textarea "I would love to spit on your cock and have my lips wrapped firmly around it.. I…"
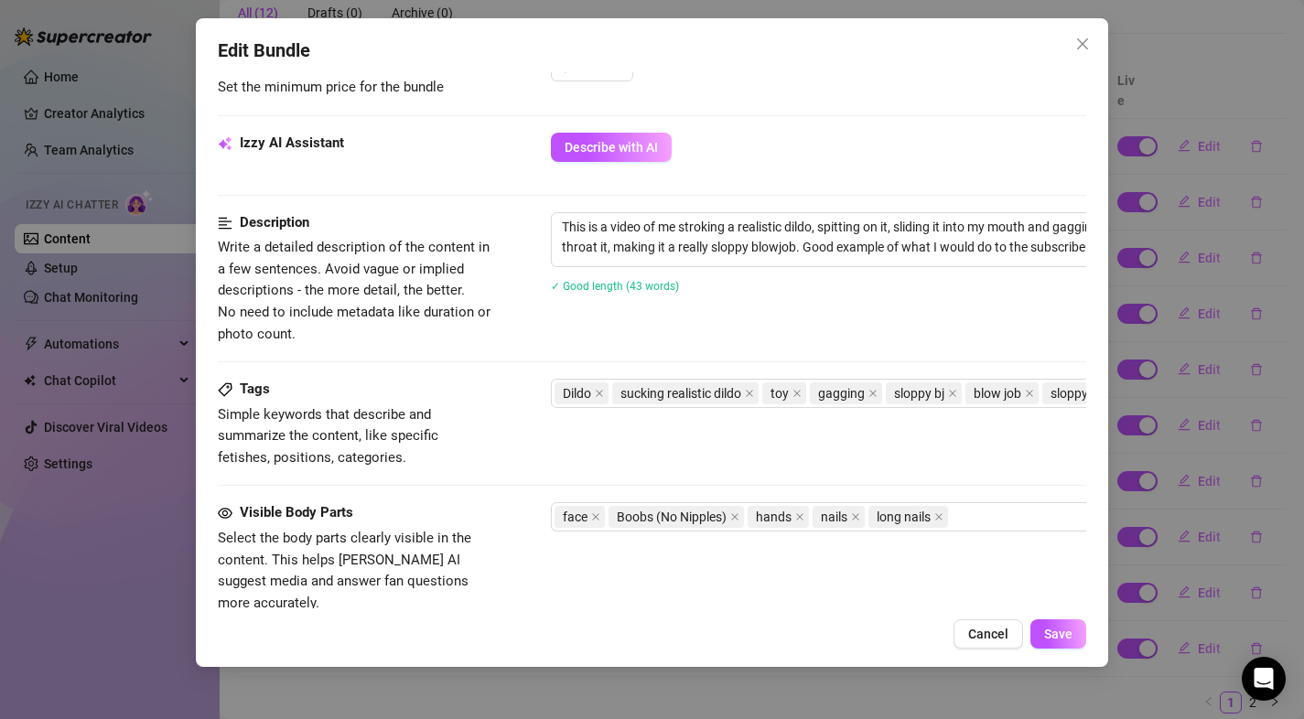
scroll to position [1014, 0]
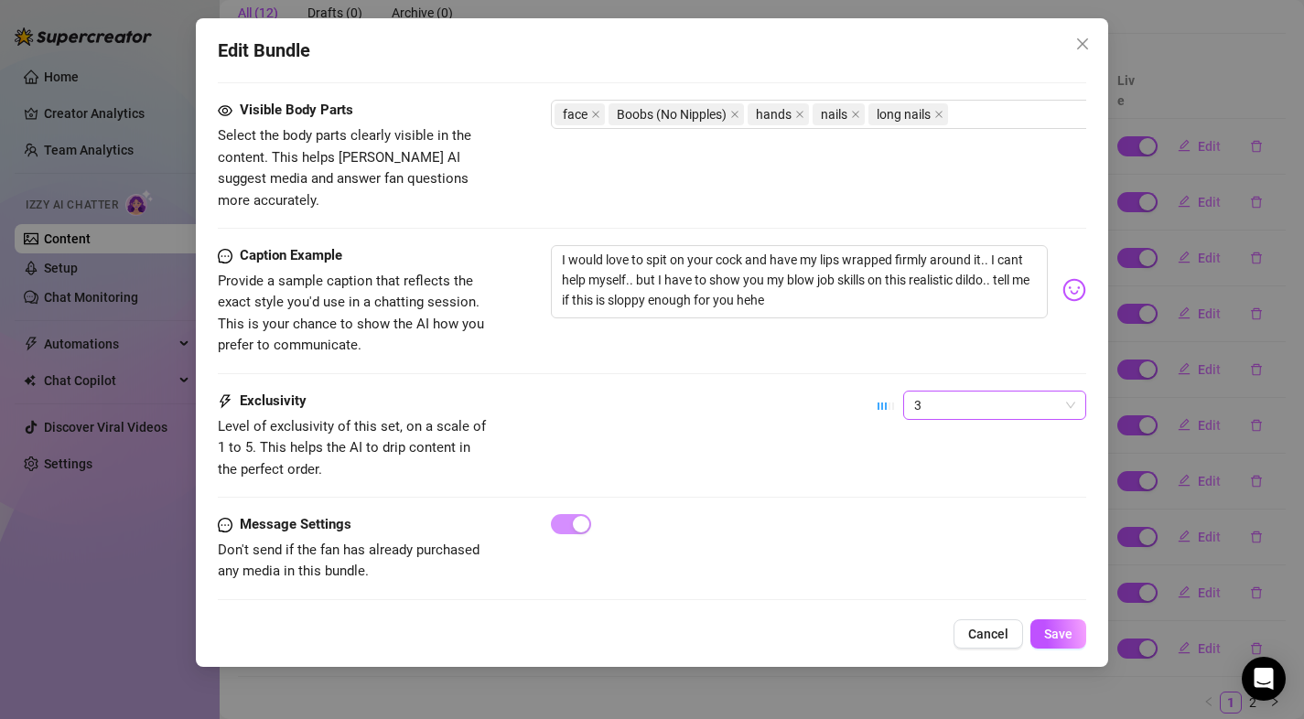
click at [924, 392] on span "3" at bounding box center [994, 405] width 161 height 27
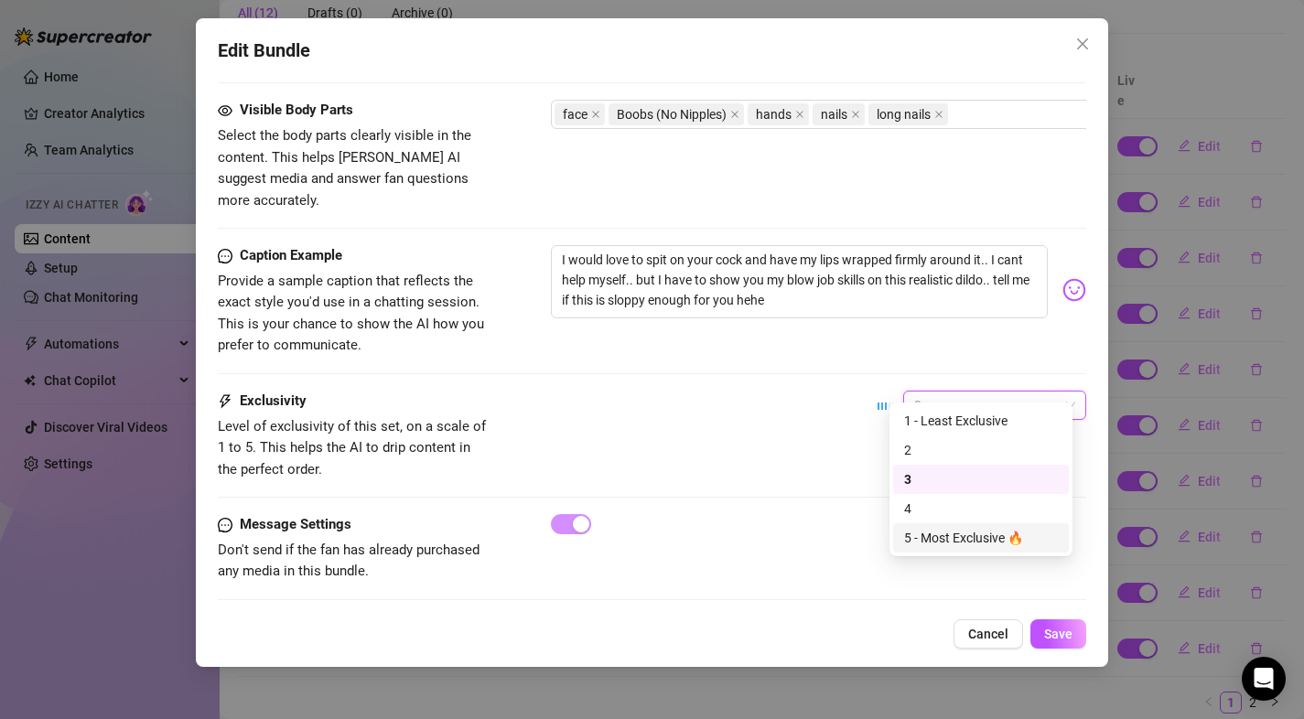
click at [919, 534] on div "5 - Most Exclusive 🔥" at bounding box center [981, 538] width 154 height 20
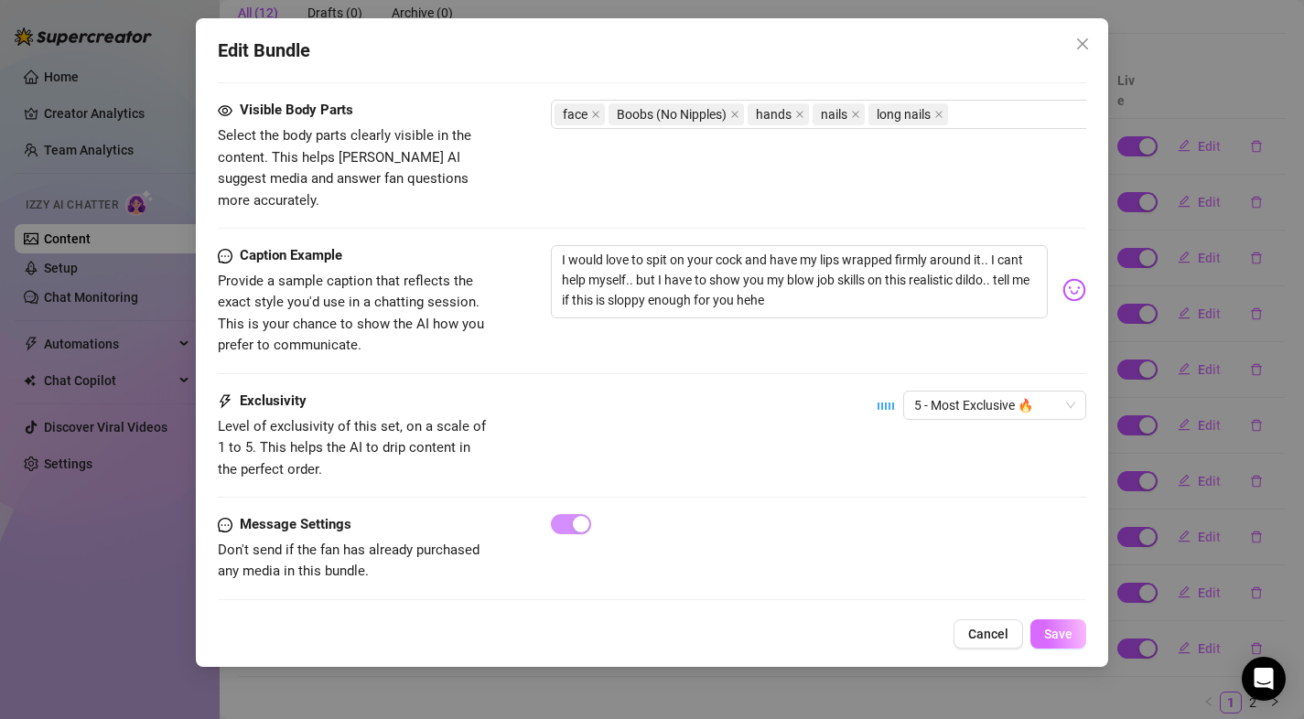
click at [1044, 624] on button "Save" at bounding box center [1058, 633] width 56 height 29
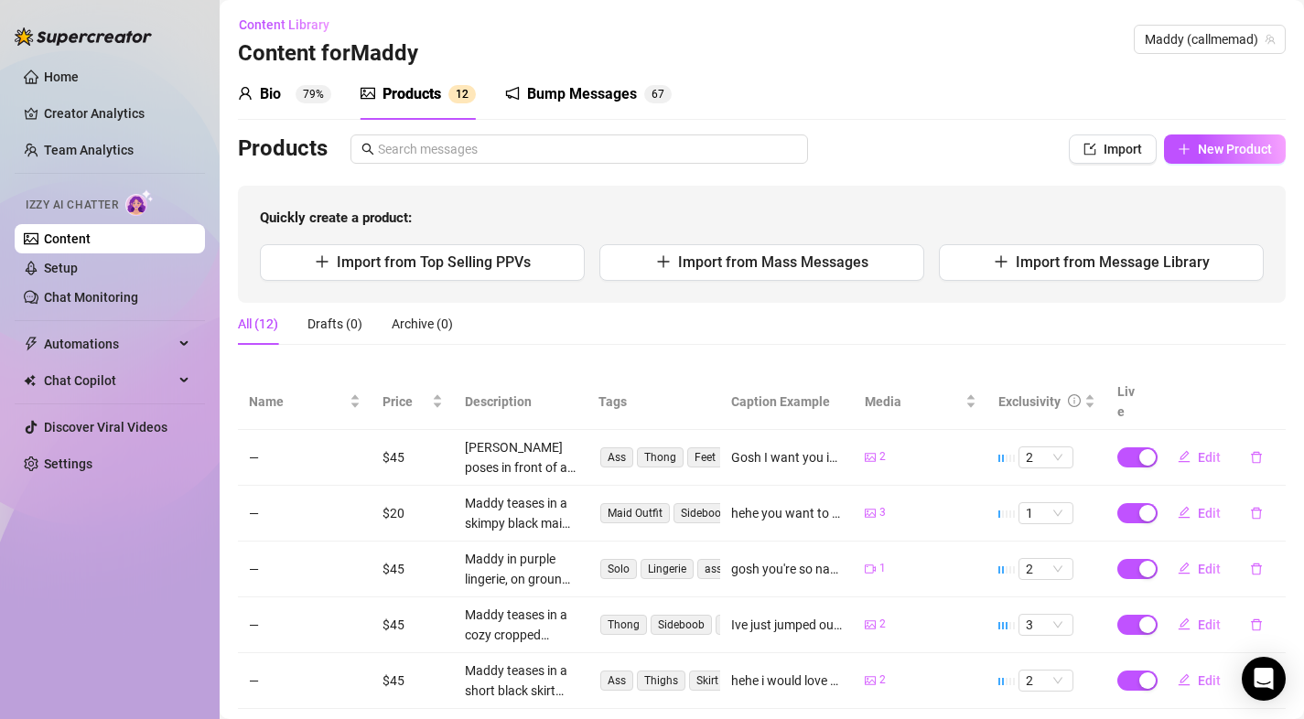
scroll to position [0, 0]
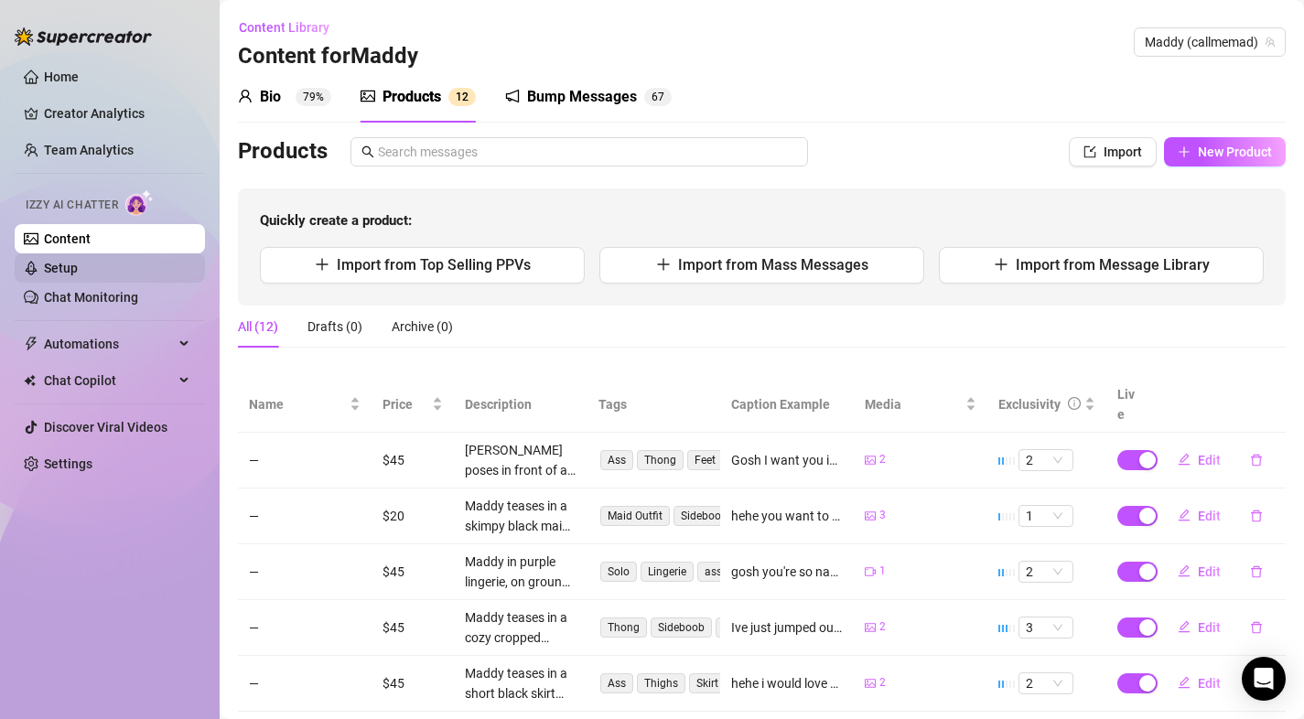
click at [78, 264] on link "Setup" at bounding box center [61, 268] width 34 height 15
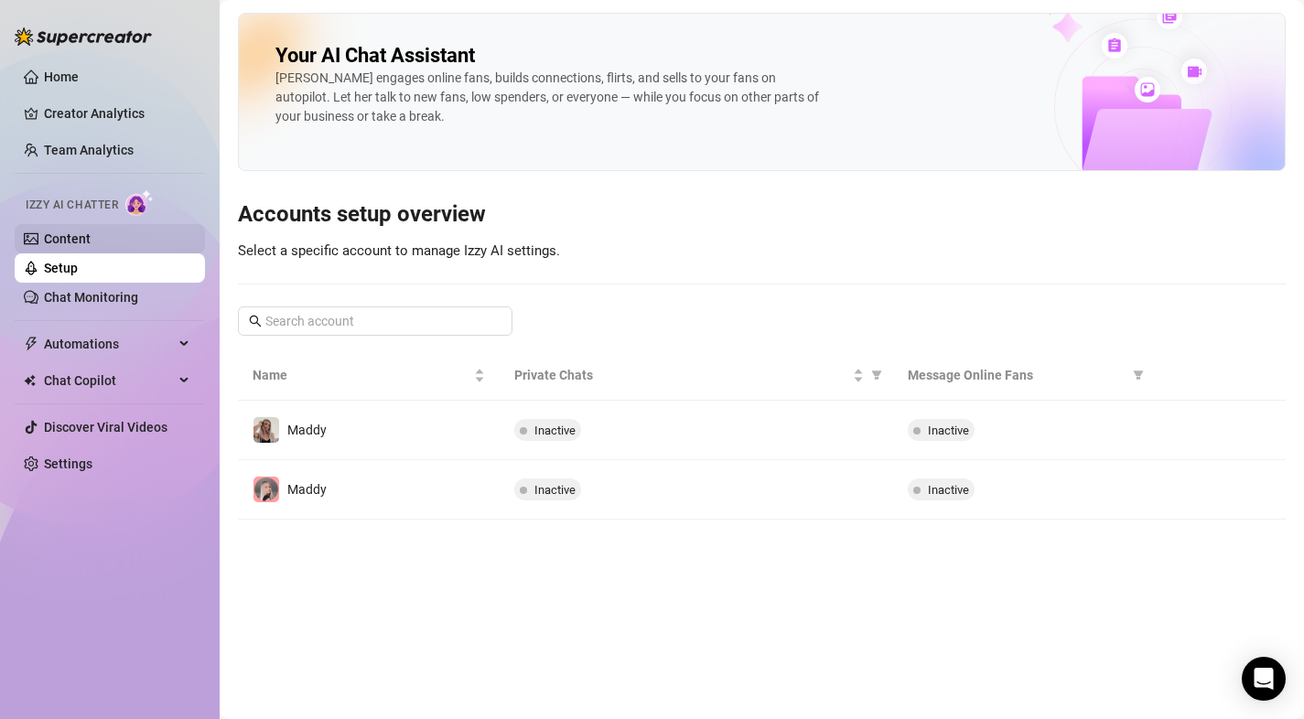
click at [45, 235] on link "Content" at bounding box center [67, 238] width 47 height 15
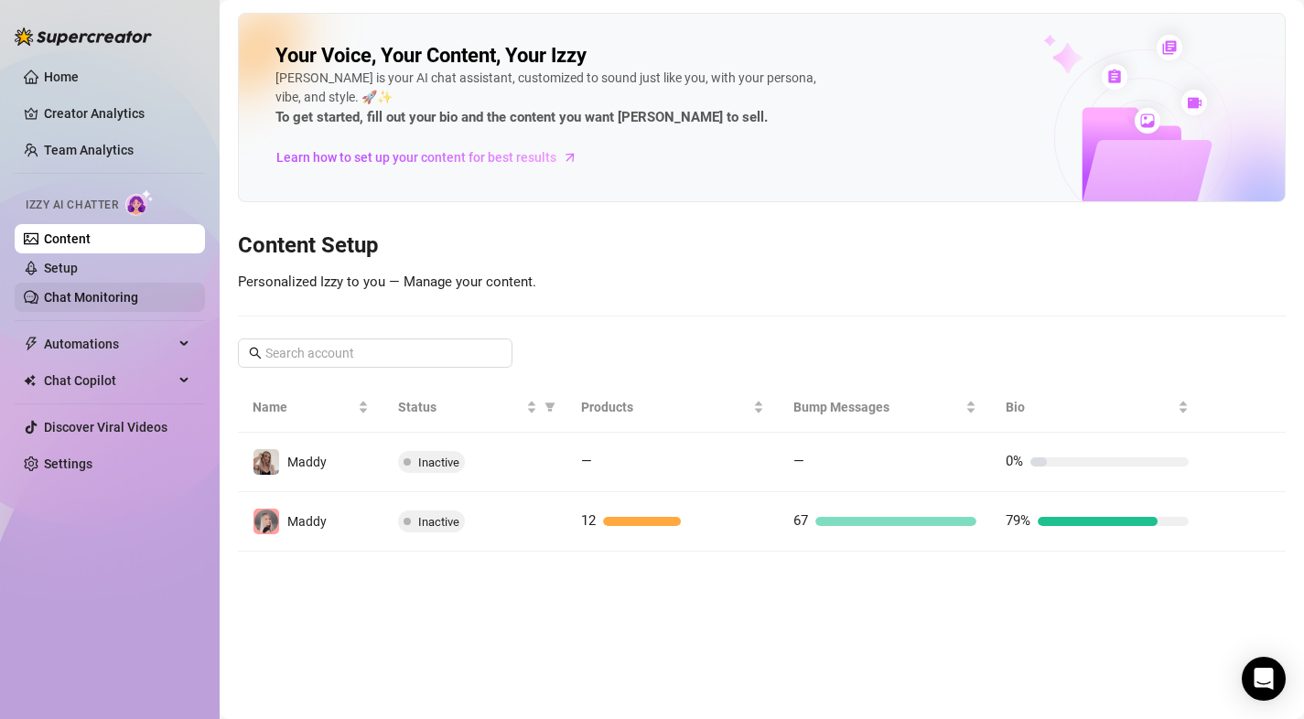
click at [54, 297] on link "Chat Monitoring" at bounding box center [91, 297] width 94 height 15
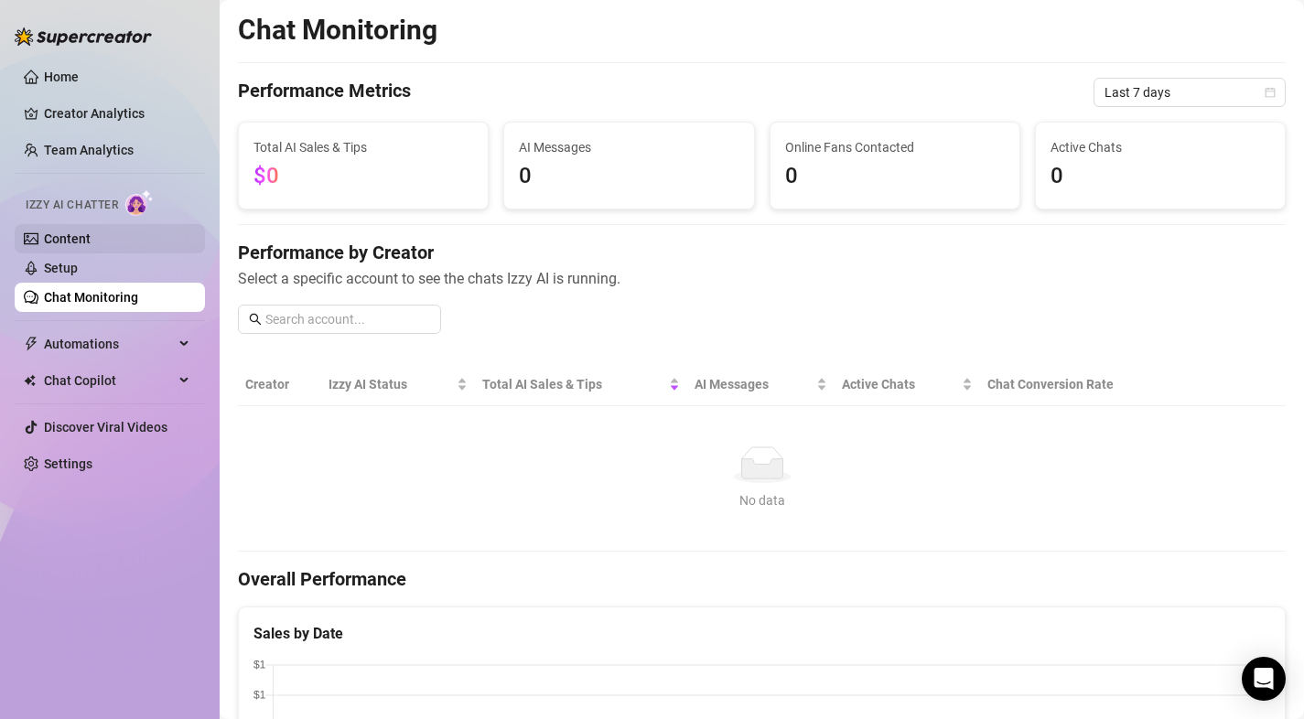
click at [88, 239] on link "Content" at bounding box center [67, 238] width 47 height 15
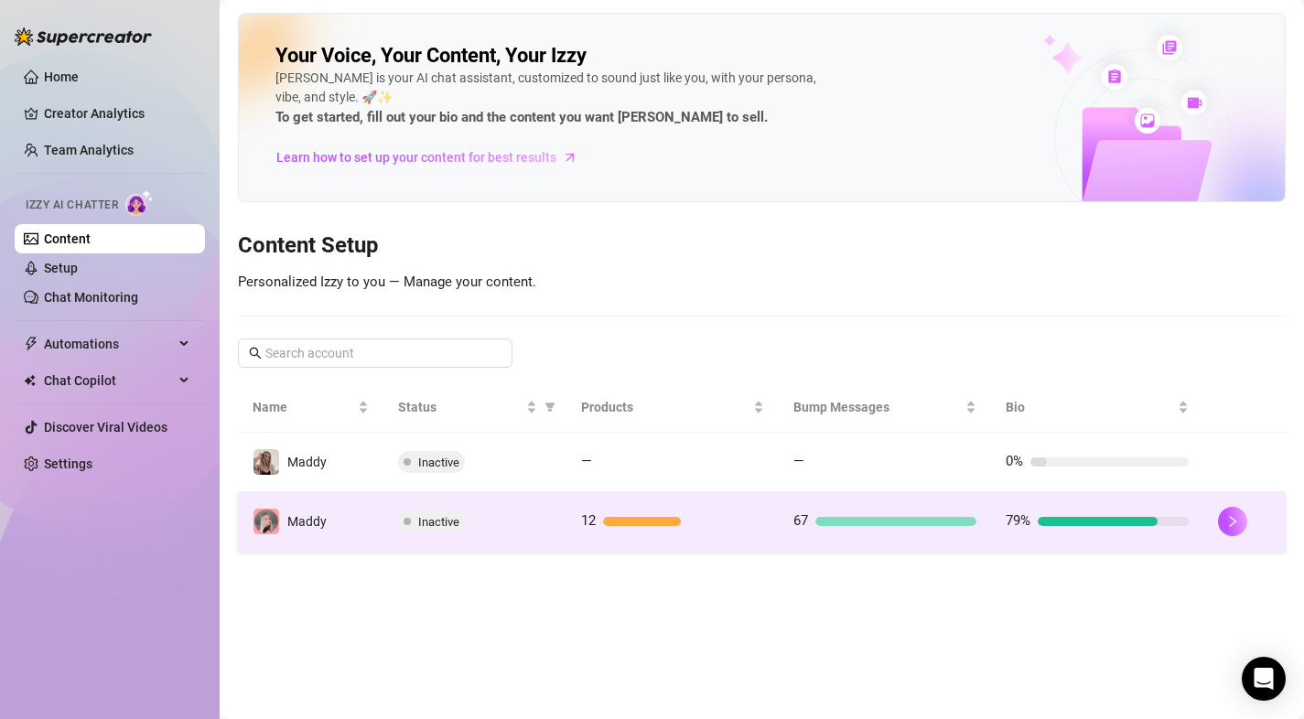
click at [274, 503] on td "Maddy" at bounding box center [310, 521] width 145 height 59
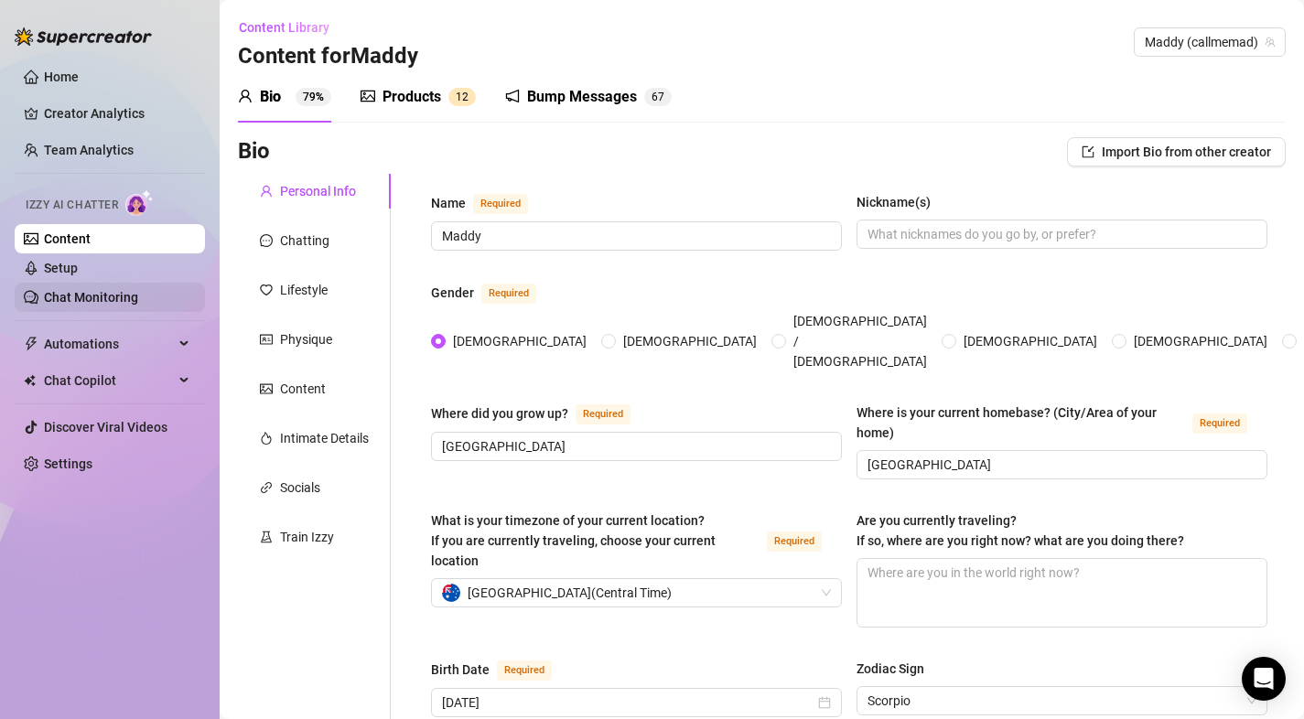
click at [98, 290] on link "Chat Monitoring" at bounding box center [91, 297] width 94 height 15
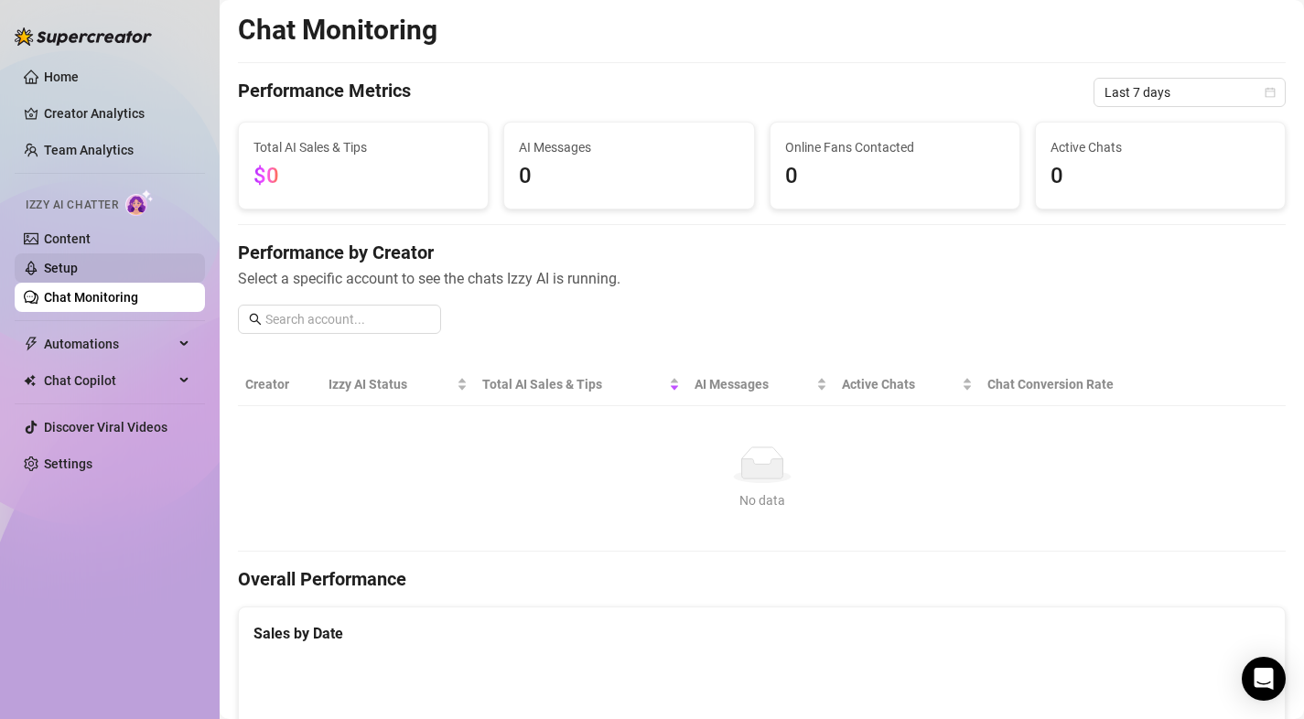
click at [78, 274] on link "Setup" at bounding box center [61, 268] width 34 height 15
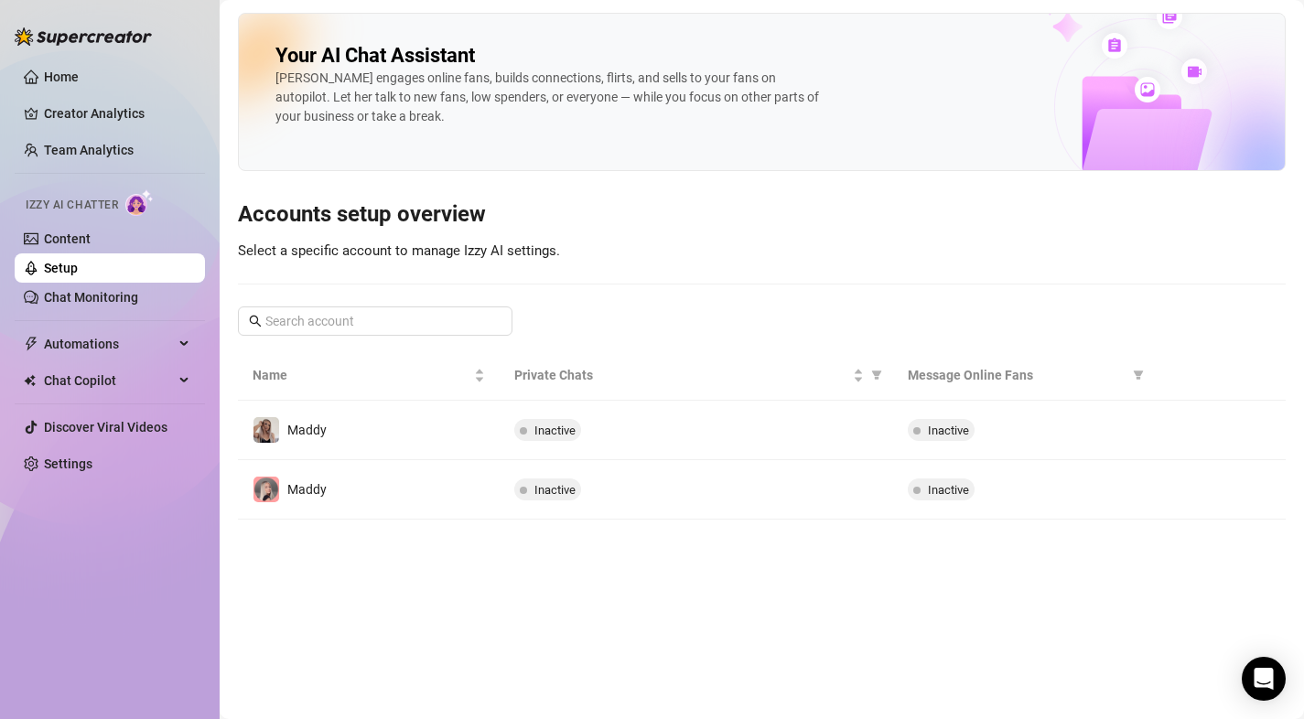
click at [78, 261] on link "Setup" at bounding box center [61, 268] width 34 height 15
click at [91, 231] on link "Content" at bounding box center [67, 238] width 47 height 15
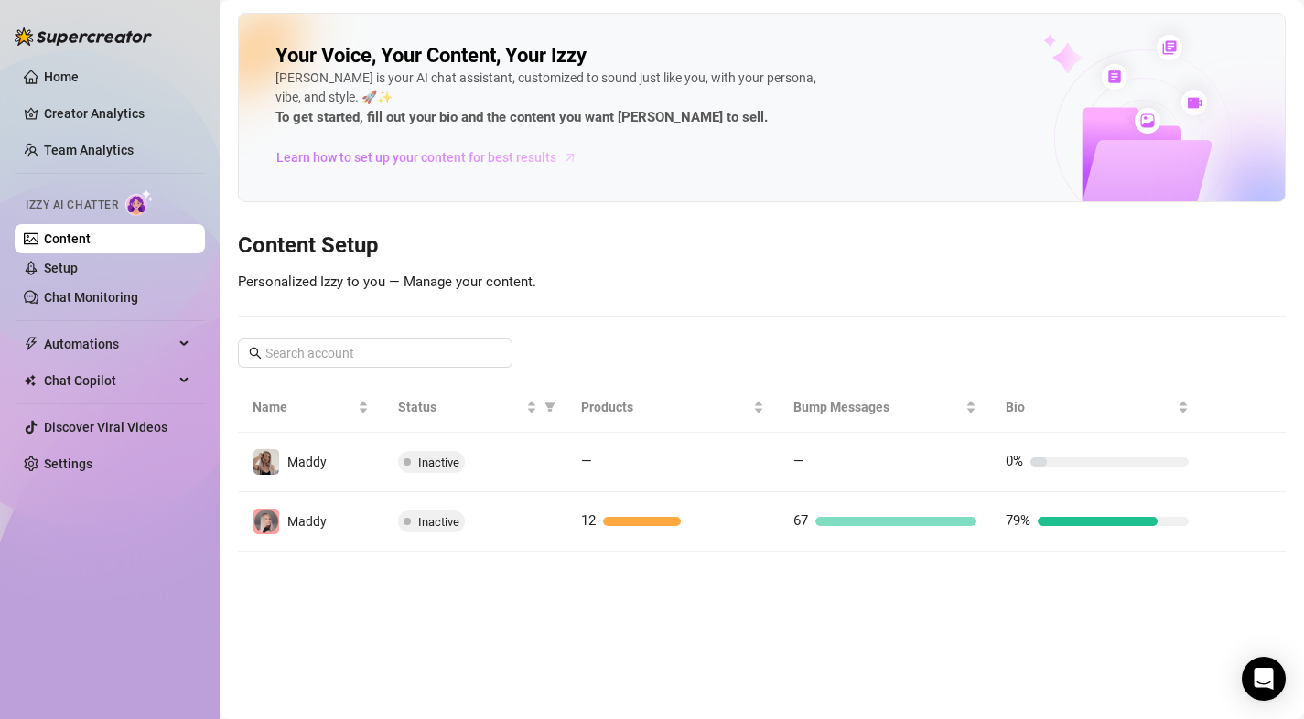
click at [377, 167] on link "Learn how to set up your content for best results" at bounding box center [433, 157] width 316 height 29
click at [117, 300] on link "Chat Monitoring" at bounding box center [91, 297] width 94 height 15
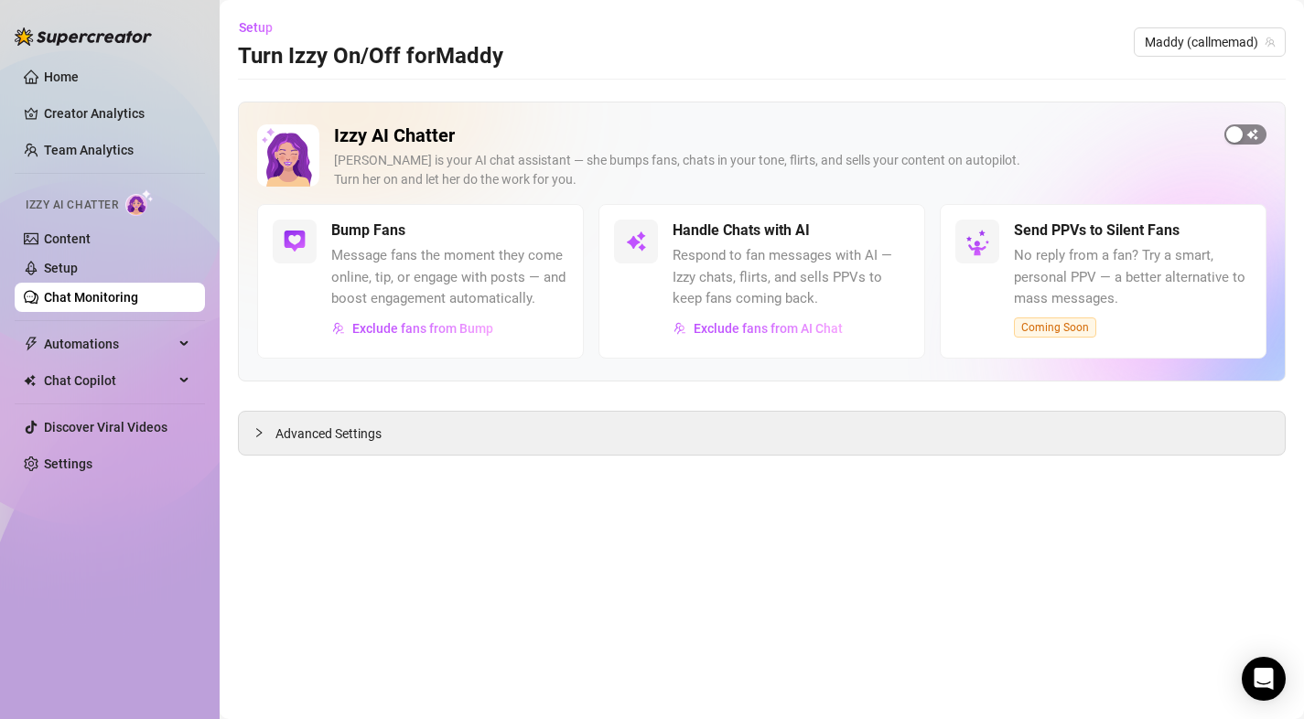
click at [1229, 134] on div "button" at bounding box center [1234, 134] width 16 height 16
click at [319, 436] on span "Advanced Settings" at bounding box center [328, 434] width 106 height 20
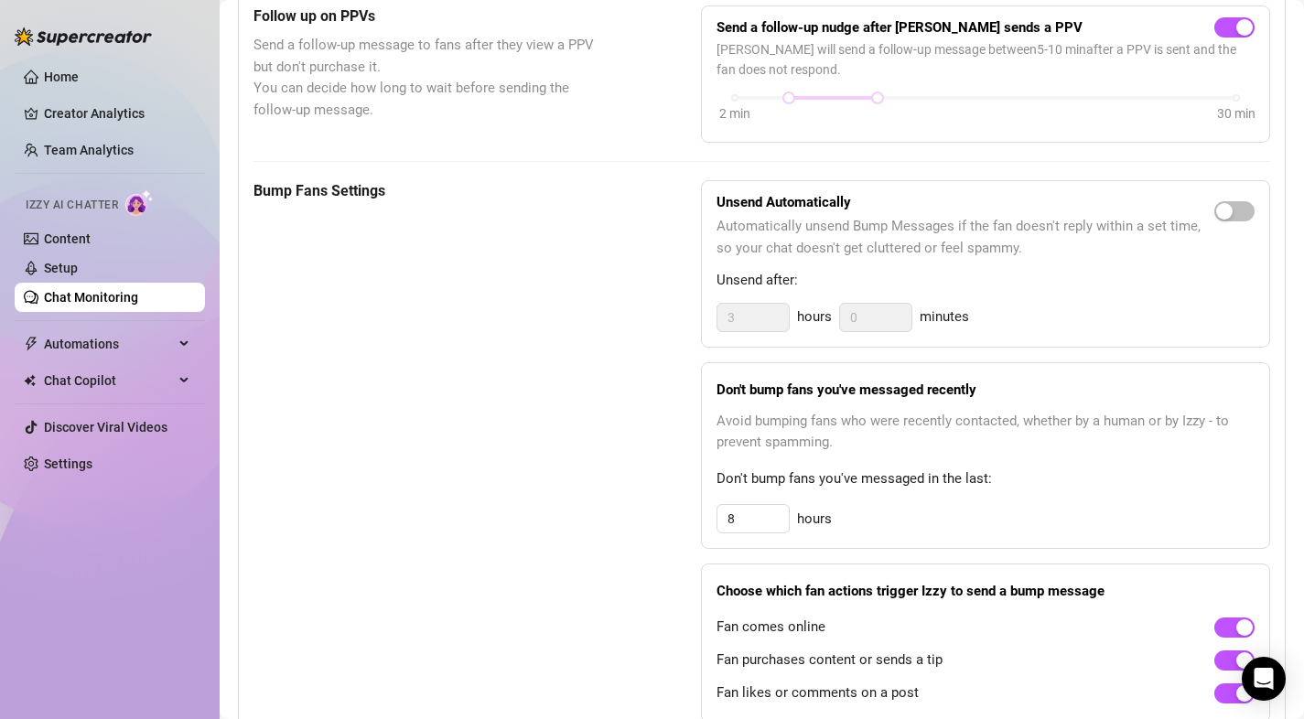
scroll to position [468, 0]
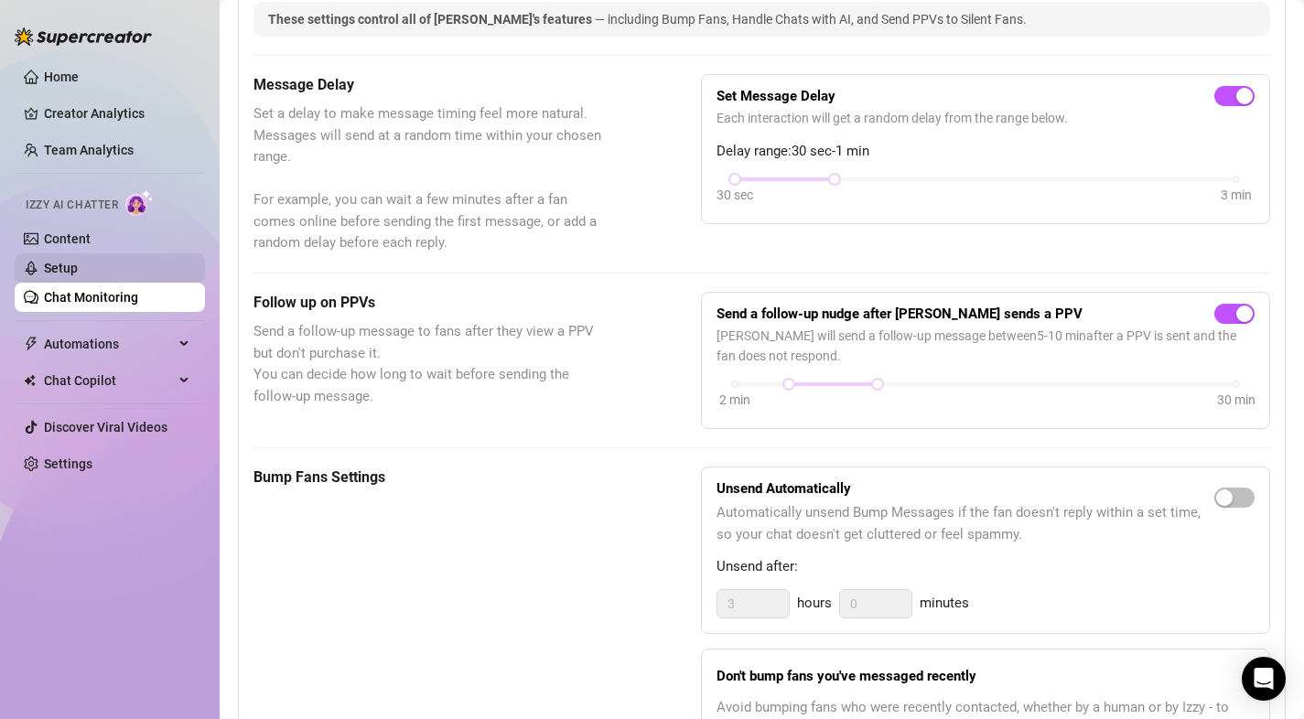
click at [75, 261] on link "Setup" at bounding box center [61, 268] width 34 height 15
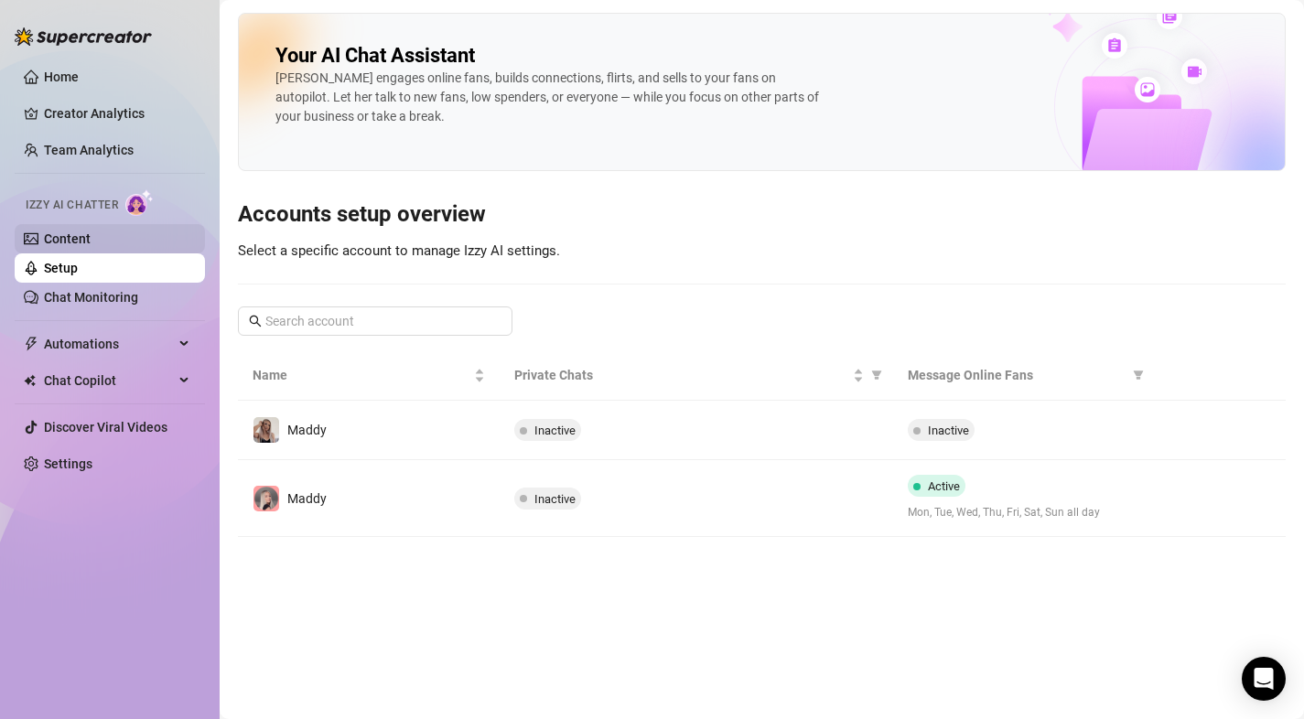
click at [83, 246] on link "Content" at bounding box center [67, 238] width 47 height 15
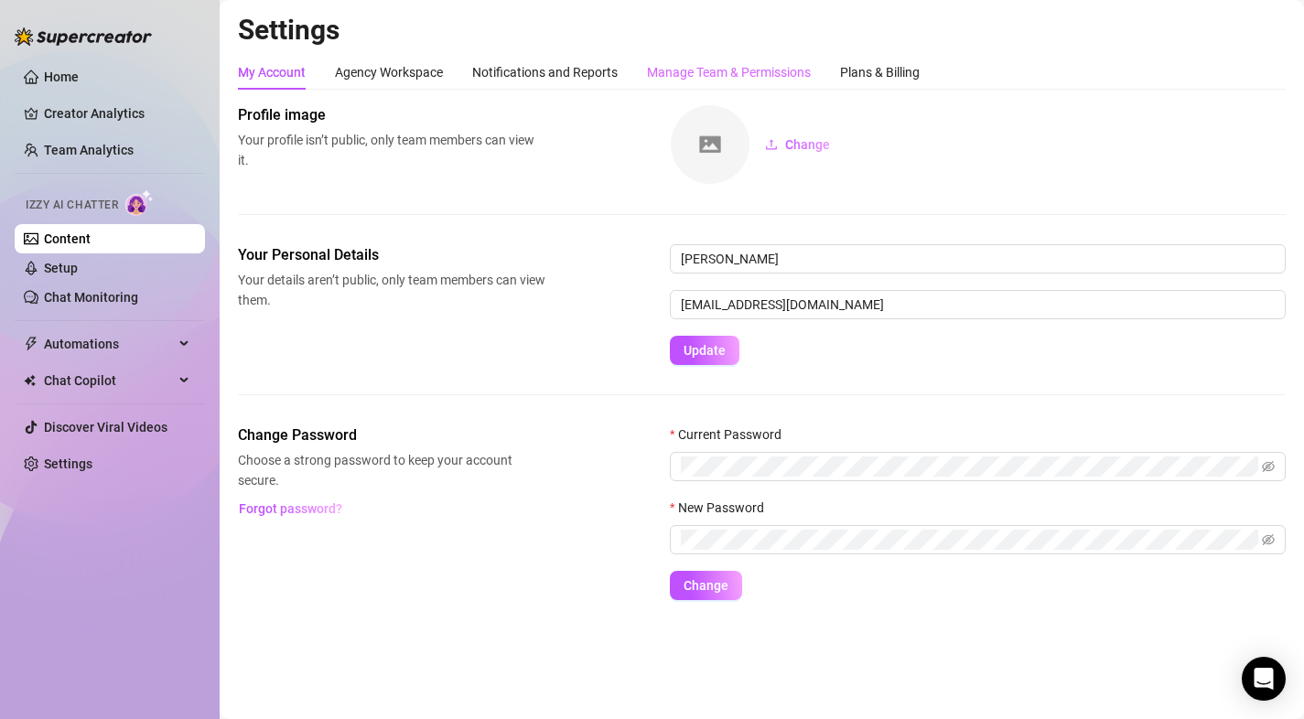
click at [709, 85] on div "Manage Team & Permissions" at bounding box center [729, 72] width 164 height 35
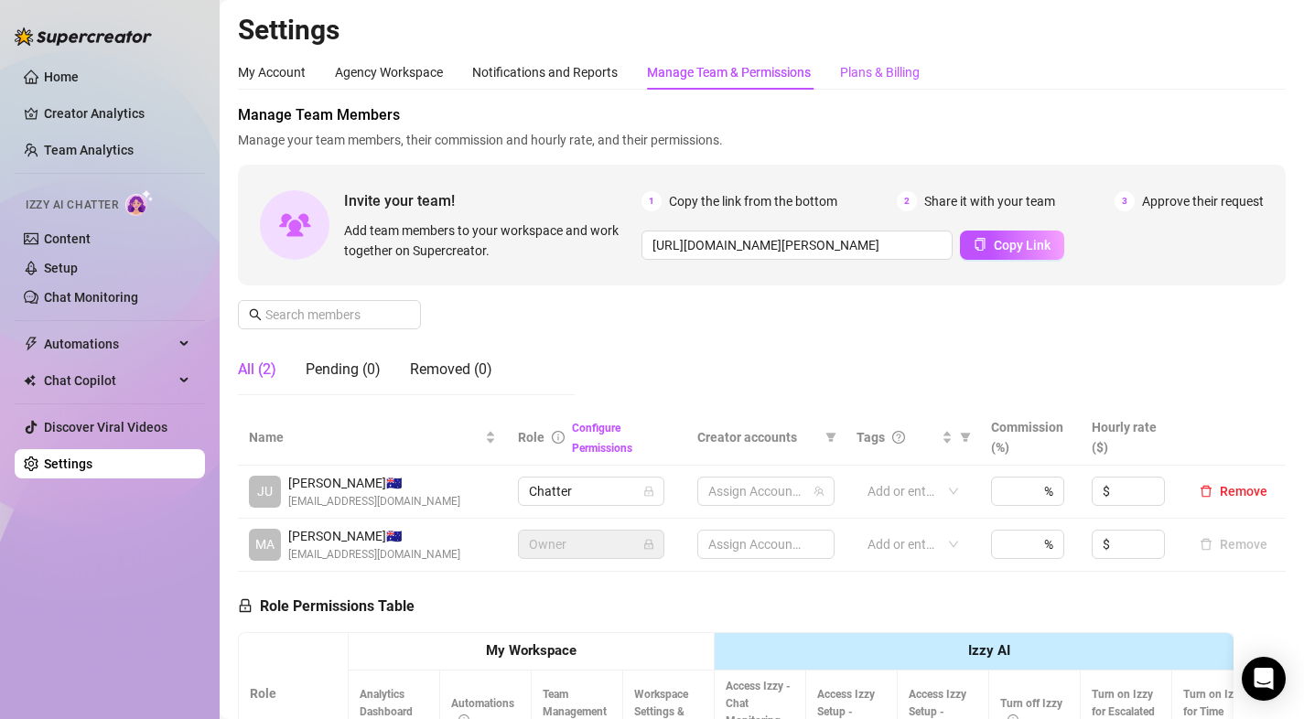
click at [898, 69] on div "Plans & Billing" at bounding box center [880, 72] width 80 height 20
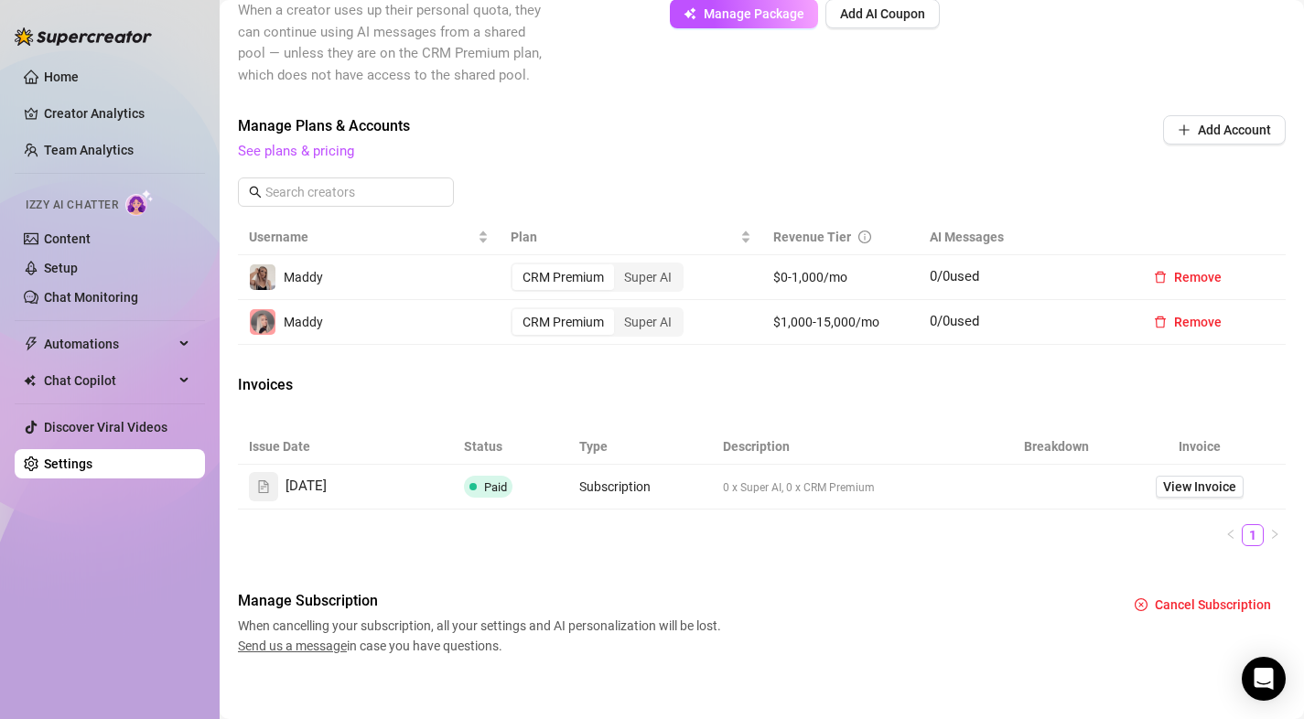
scroll to position [532, 0]
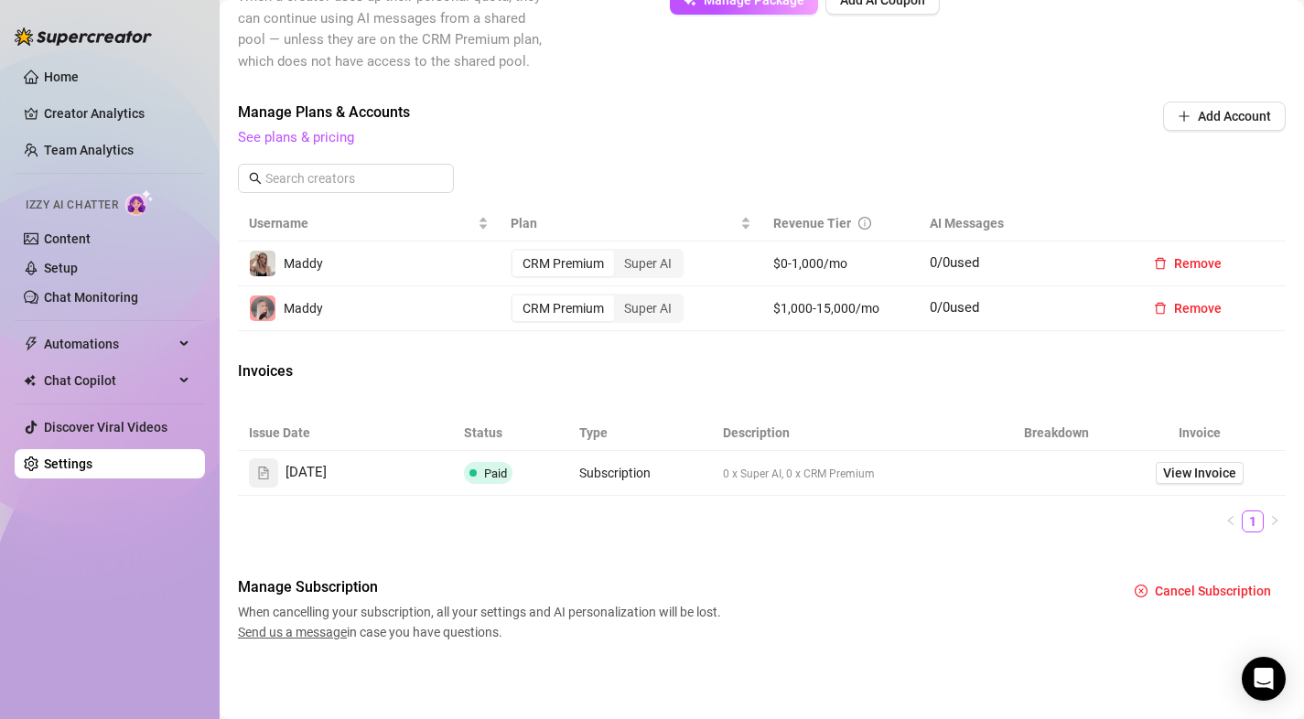
click at [757, 477] on span "0 x Super AI, 0 x CRM Premium" at bounding box center [799, 473] width 152 height 13
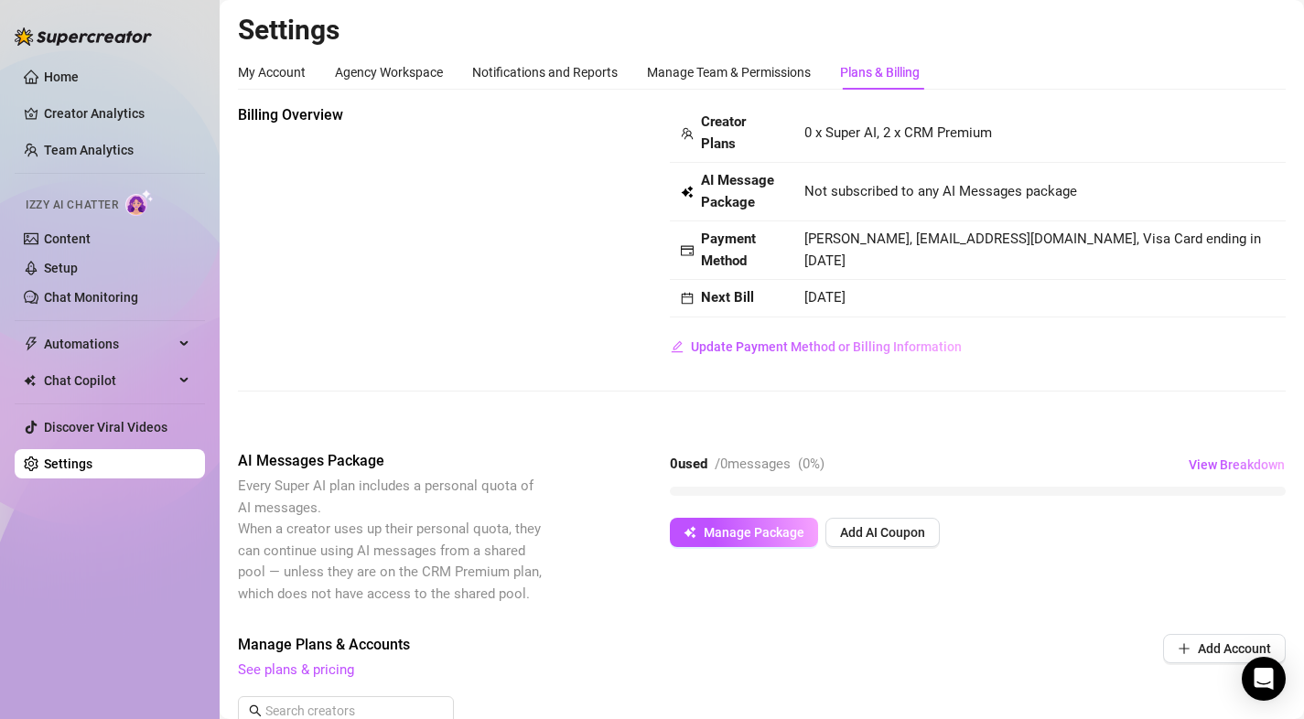
click at [681, 603] on div "AI Messages Package Every Super AI plan includes a personal quota of AI message…" at bounding box center [761, 527] width 1047 height 155
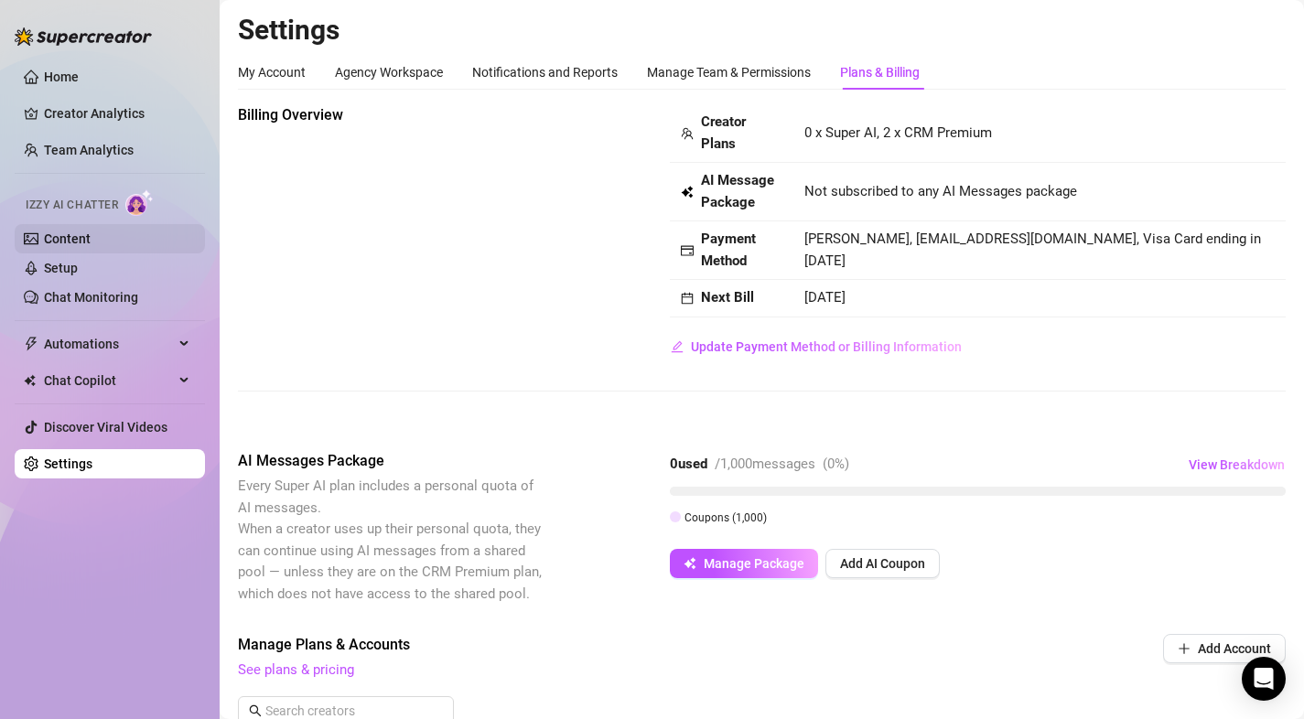
click at [91, 239] on link "Content" at bounding box center [67, 238] width 47 height 15
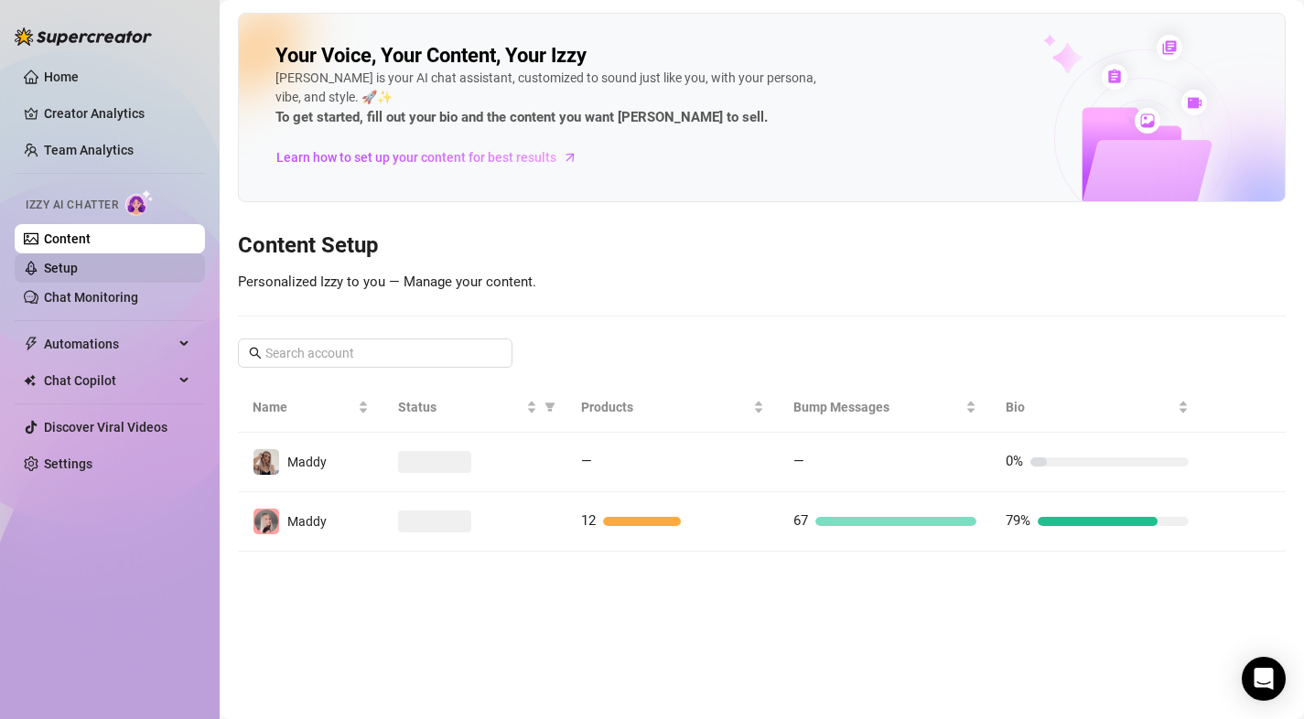
click at [78, 272] on link "Setup" at bounding box center [61, 268] width 34 height 15
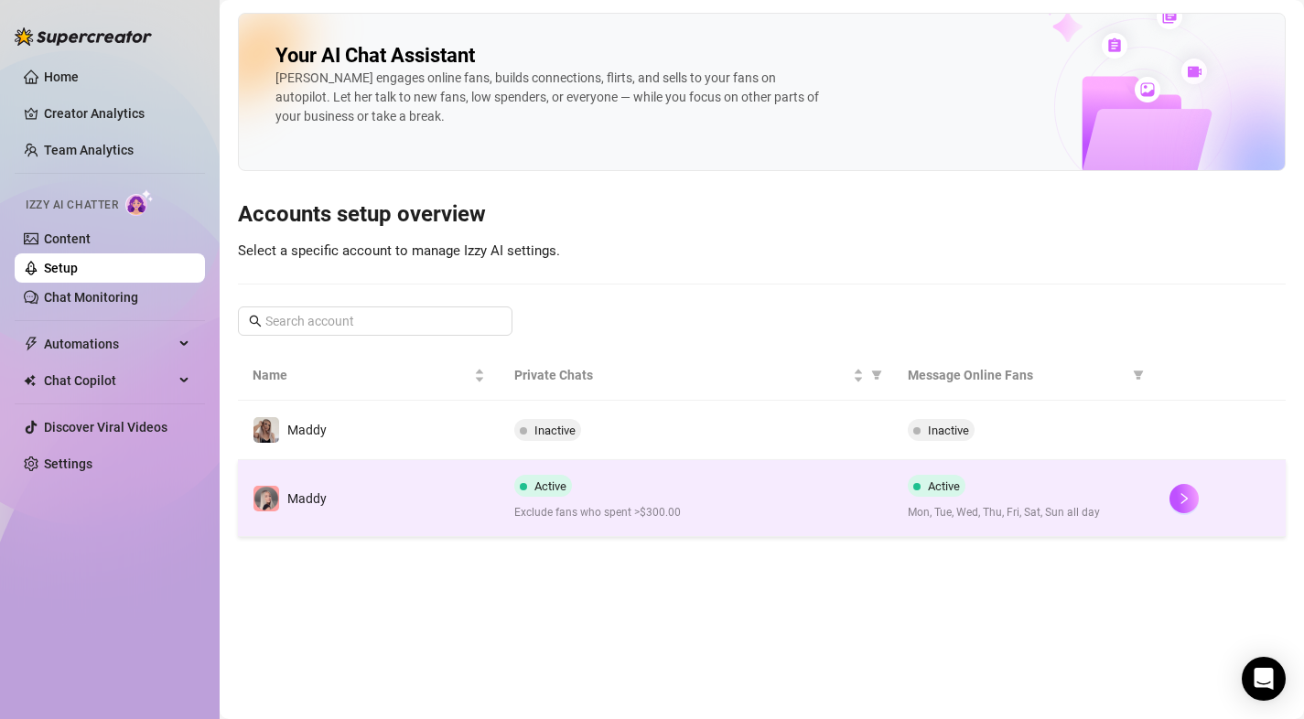
click at [329, 512] on td "Maddy" at bounding box center [369, 498] width 262 height 77
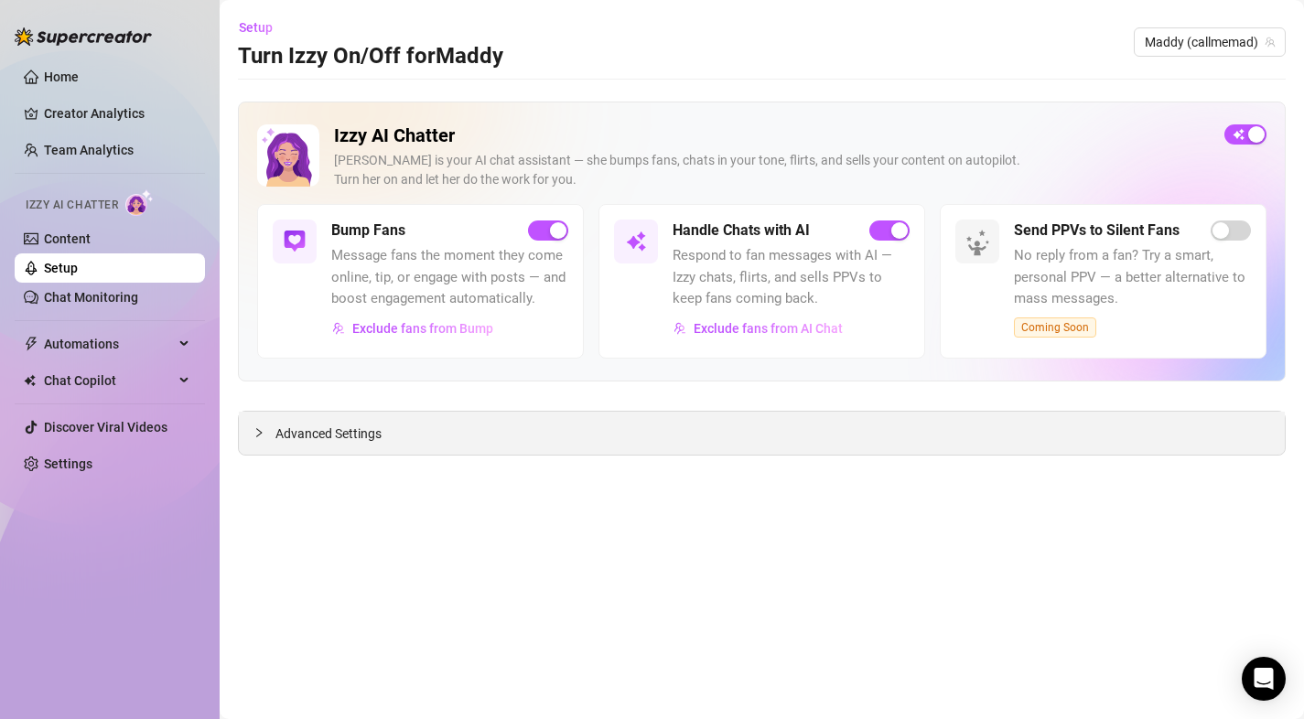
click at [353, 433] on span "Advanced Settings" at bounding box center [328, 434] width 106 height 20
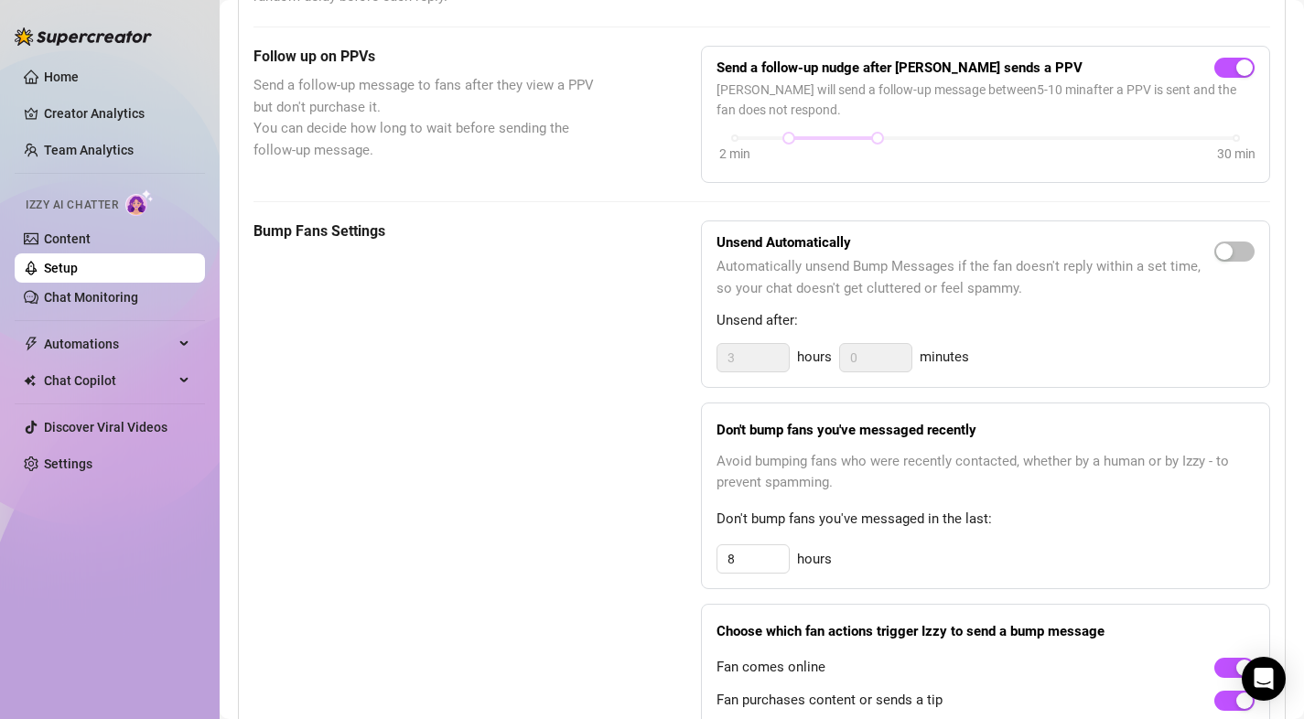
scroll to position [744, 0]
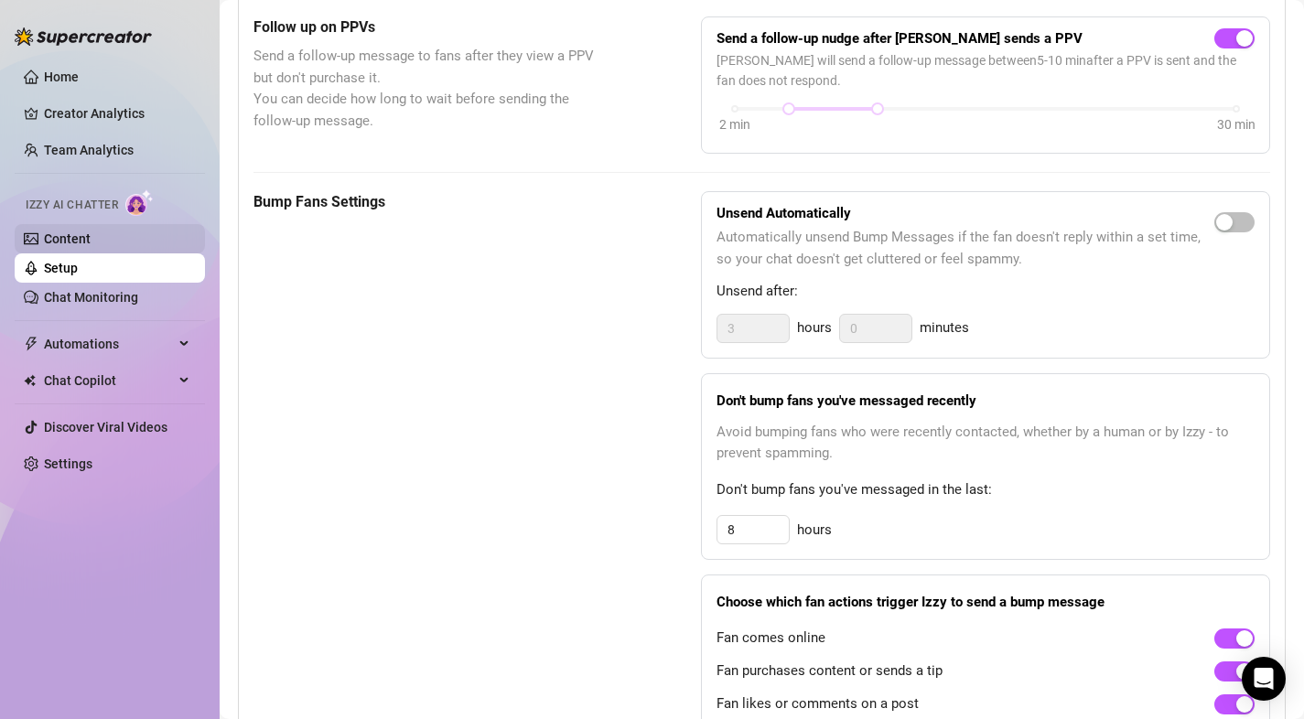
click at [91, 246] on link "Content" at bounding box center [67, 238] width 47 height 15
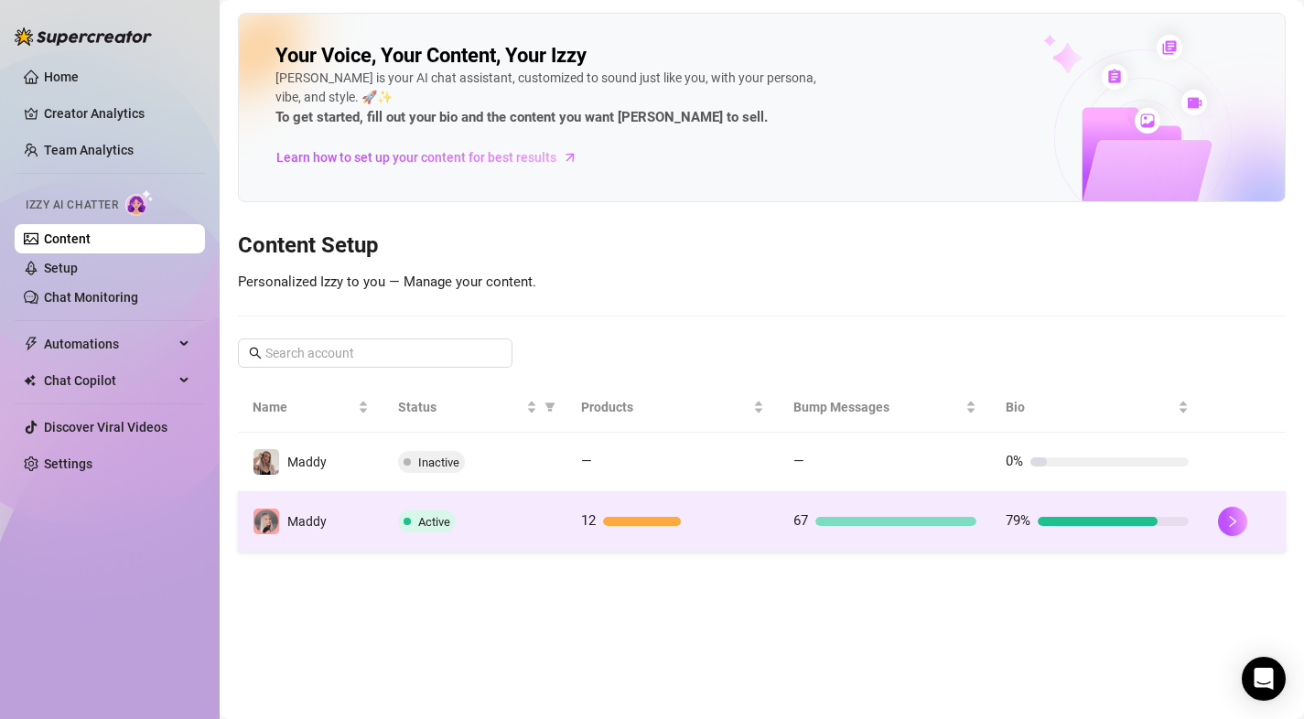
click at [394, 521] on td "Active" at bounding box center [475, 521] width 184 height 59
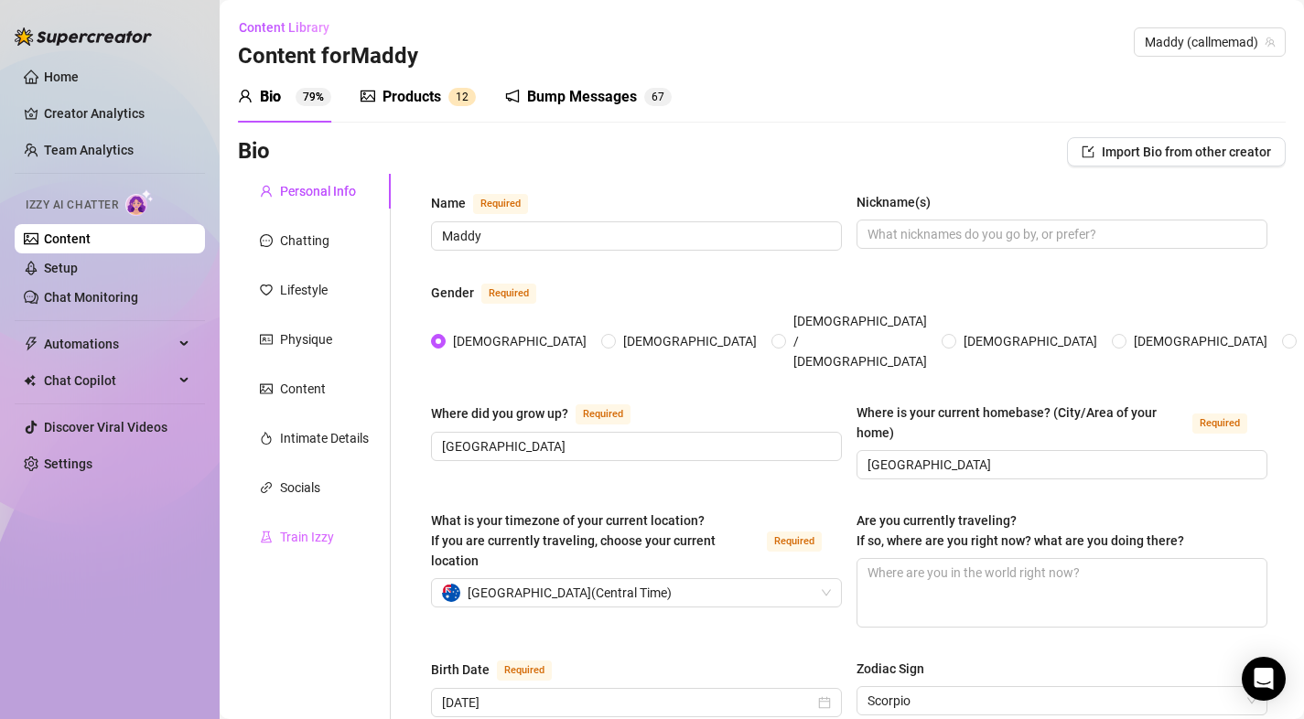
click at [303, 524] on div "Train Izzy" at bounding box center [314, 537] width 153 height 35
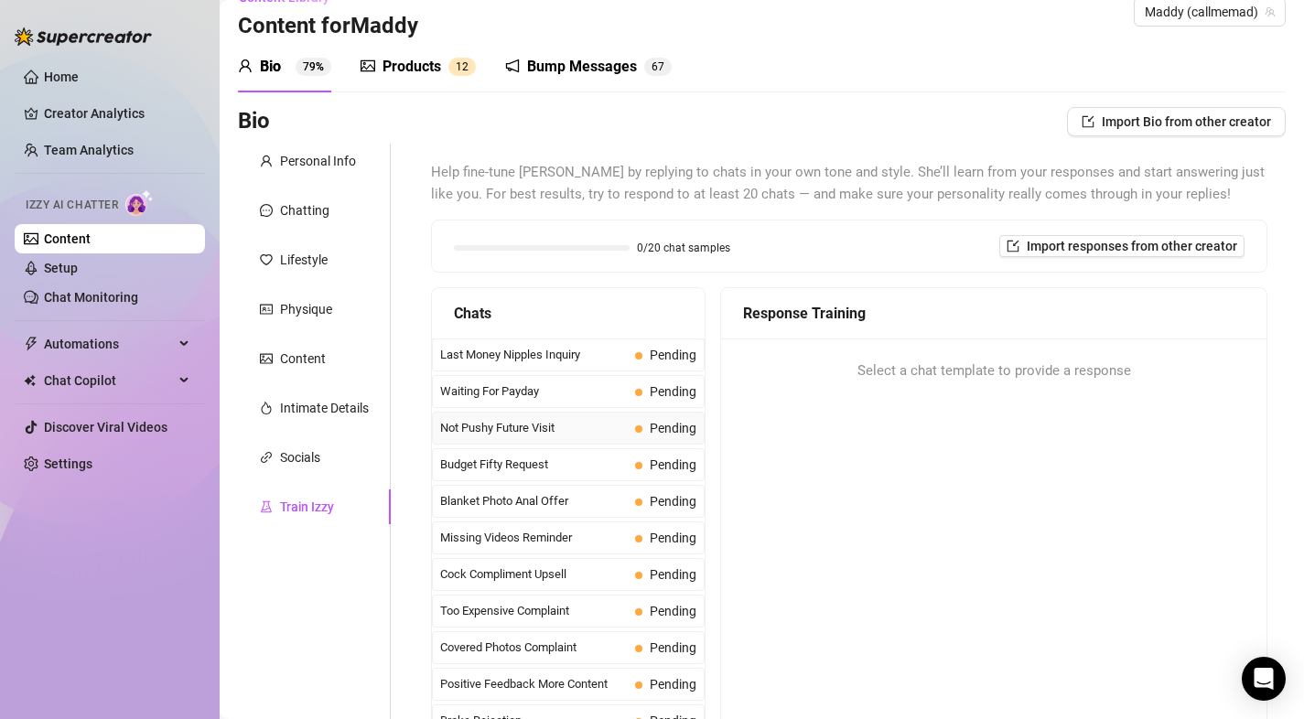
scroll to position [32, 0]
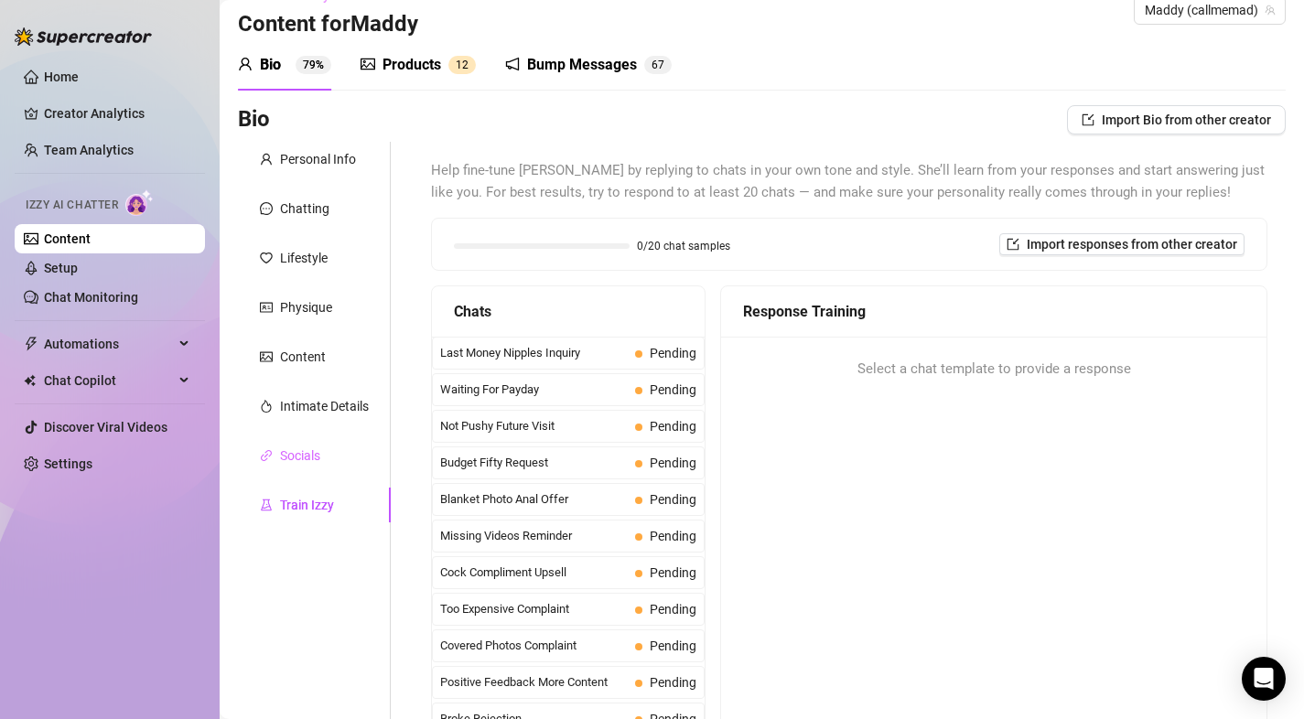
click at [309, 465] on div "Socials" at bounding box center [314, 455] width 153 height 35
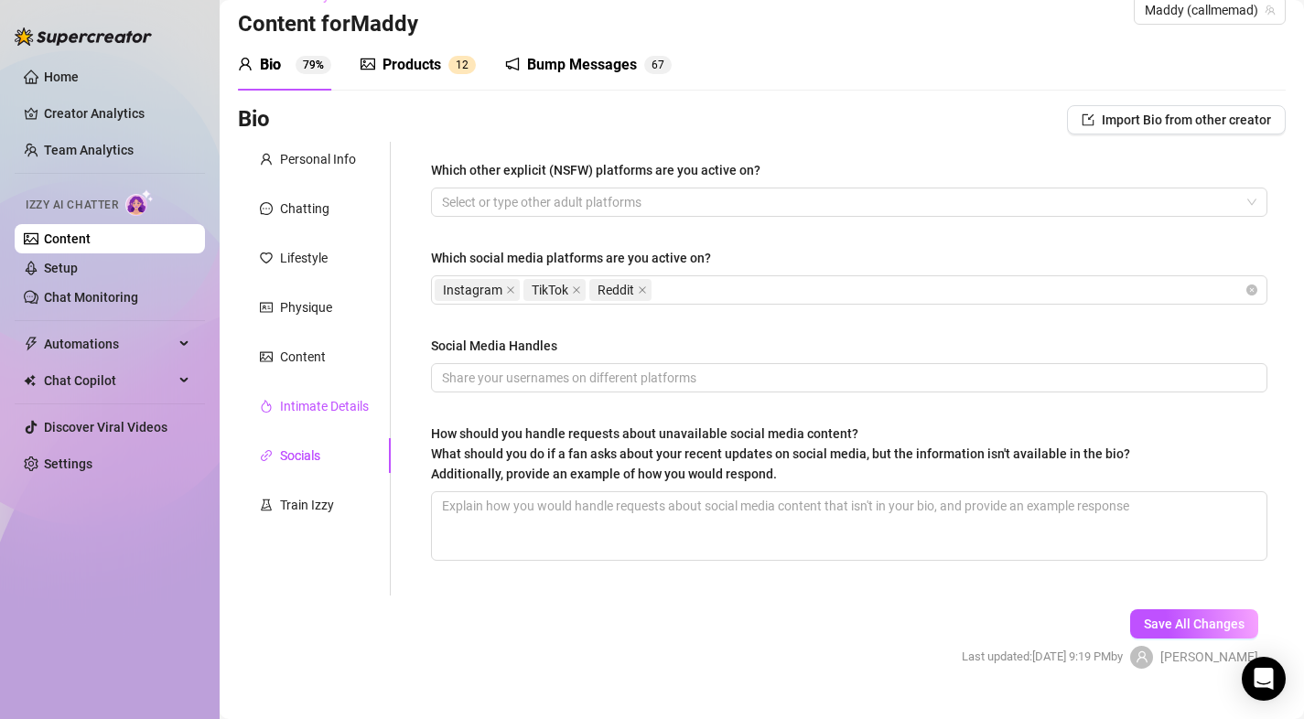
click at [313, 404] on div "Intimate Details" at bounding box center [324, 406] width 89 height 20
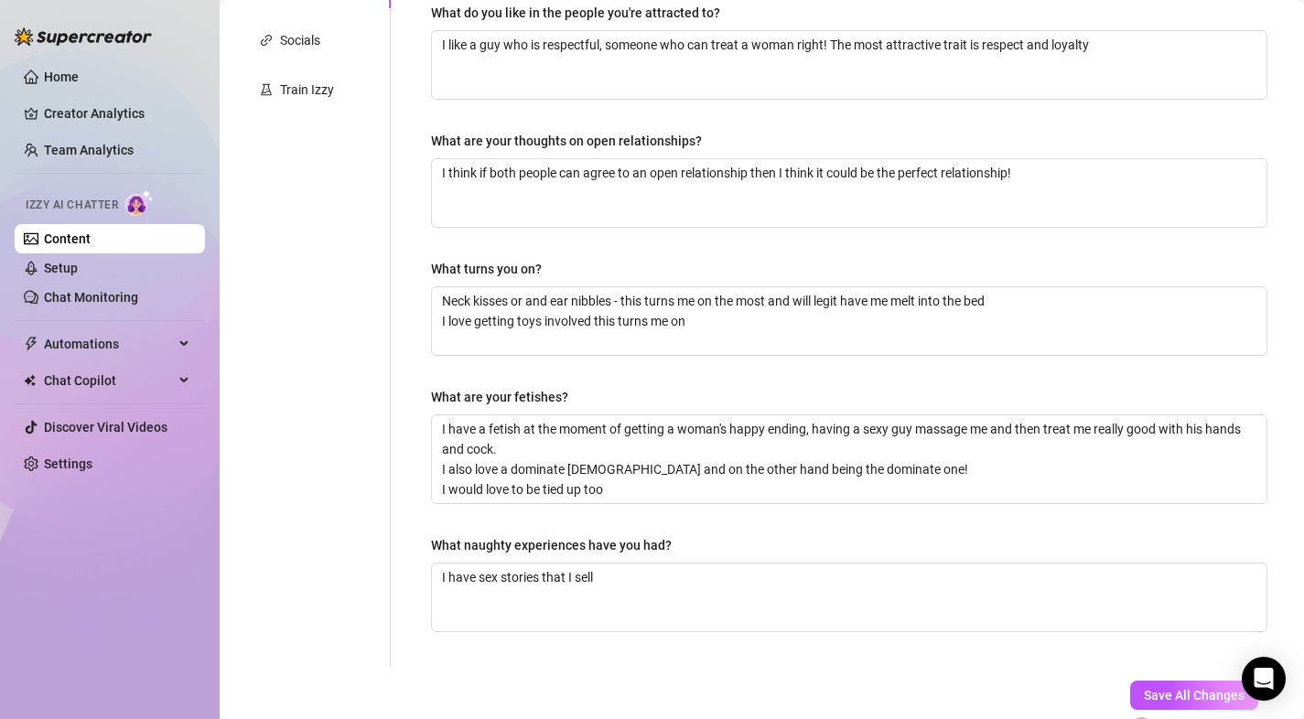
scroll to position [0, 0]
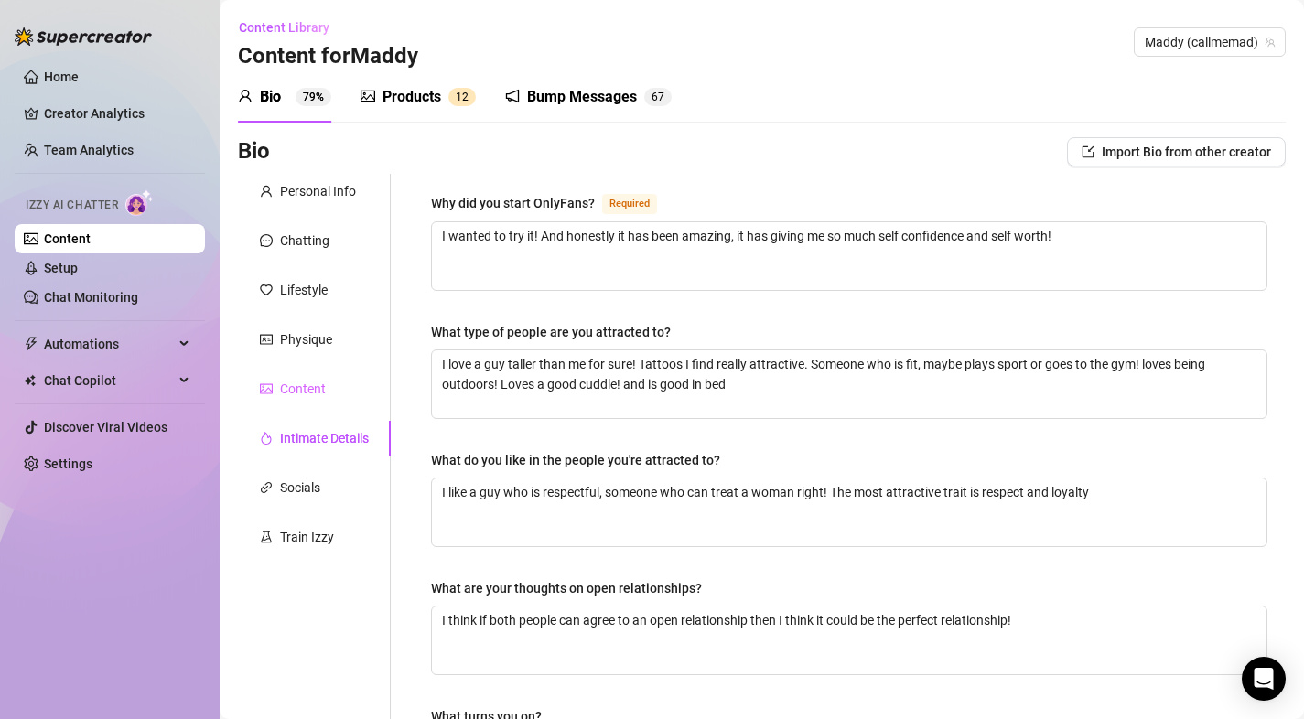
click at [338, 388] on div "Content" at bounding box center [314, 388] width 153 height 35
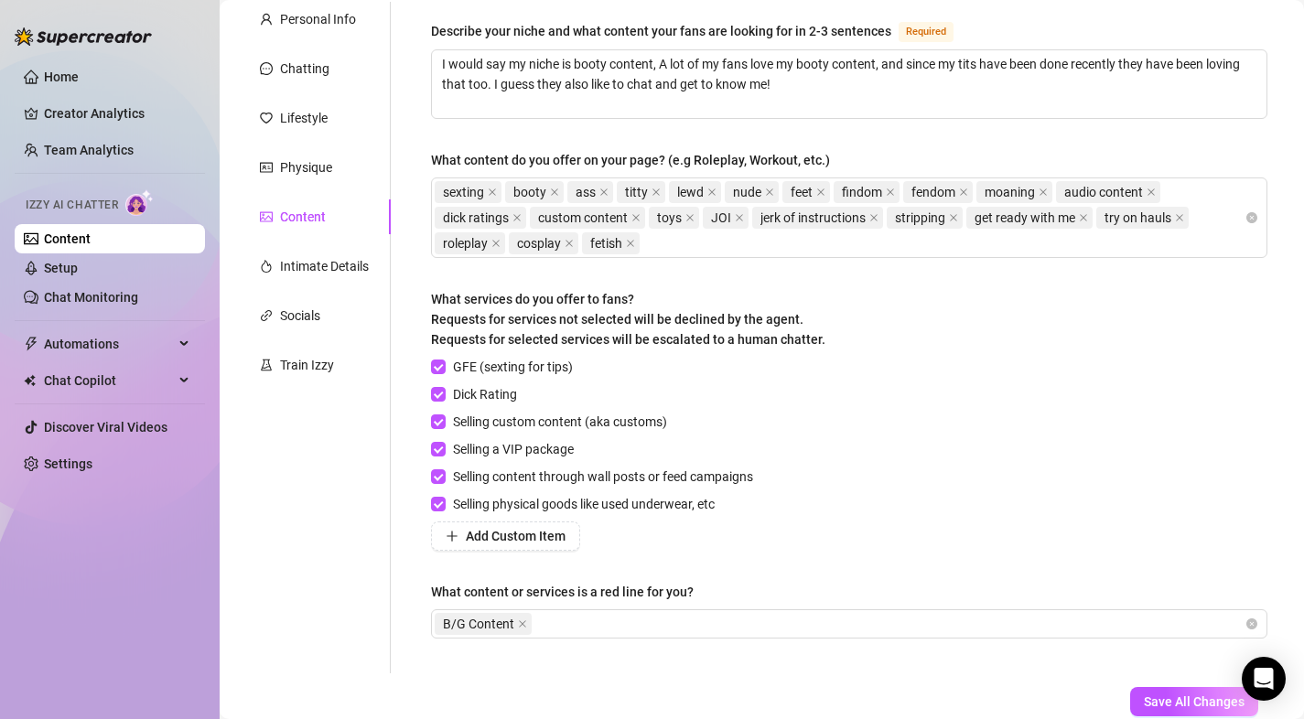
scroll to position [168, 0]
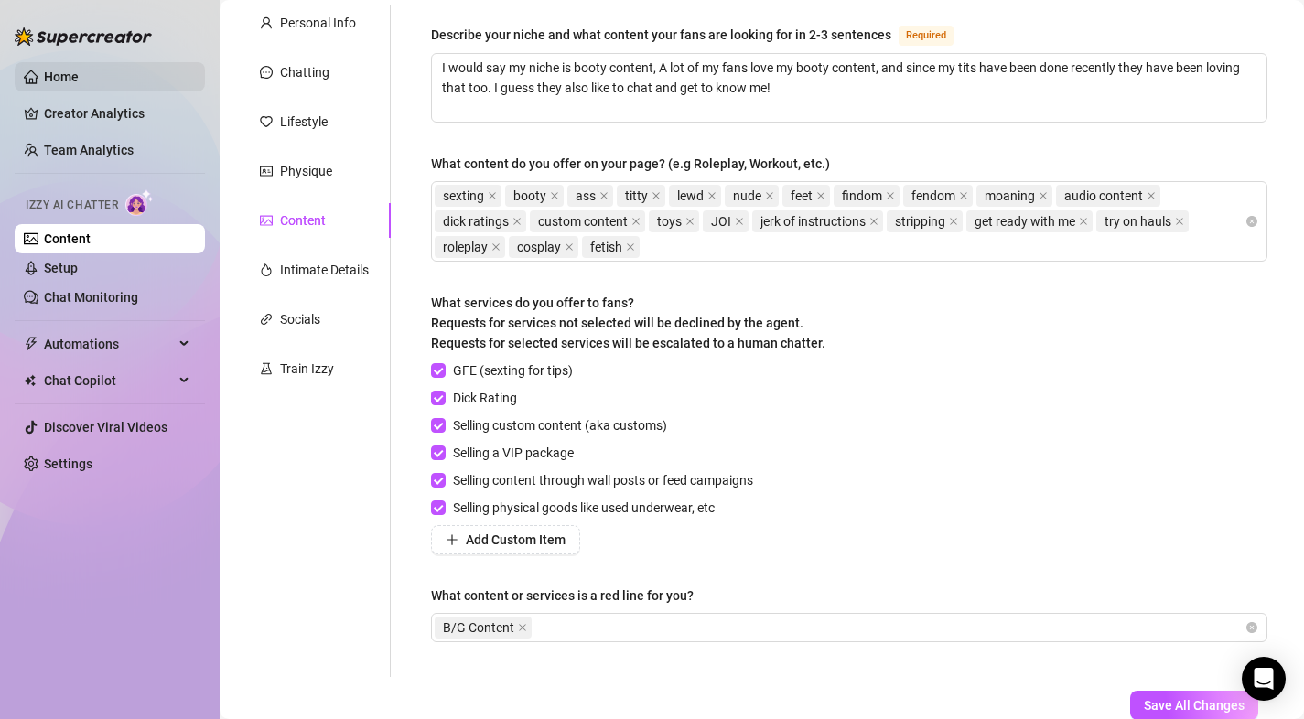
click at [73, 70] on link "Home" at bounding box center [61, 77] width 35 height 15
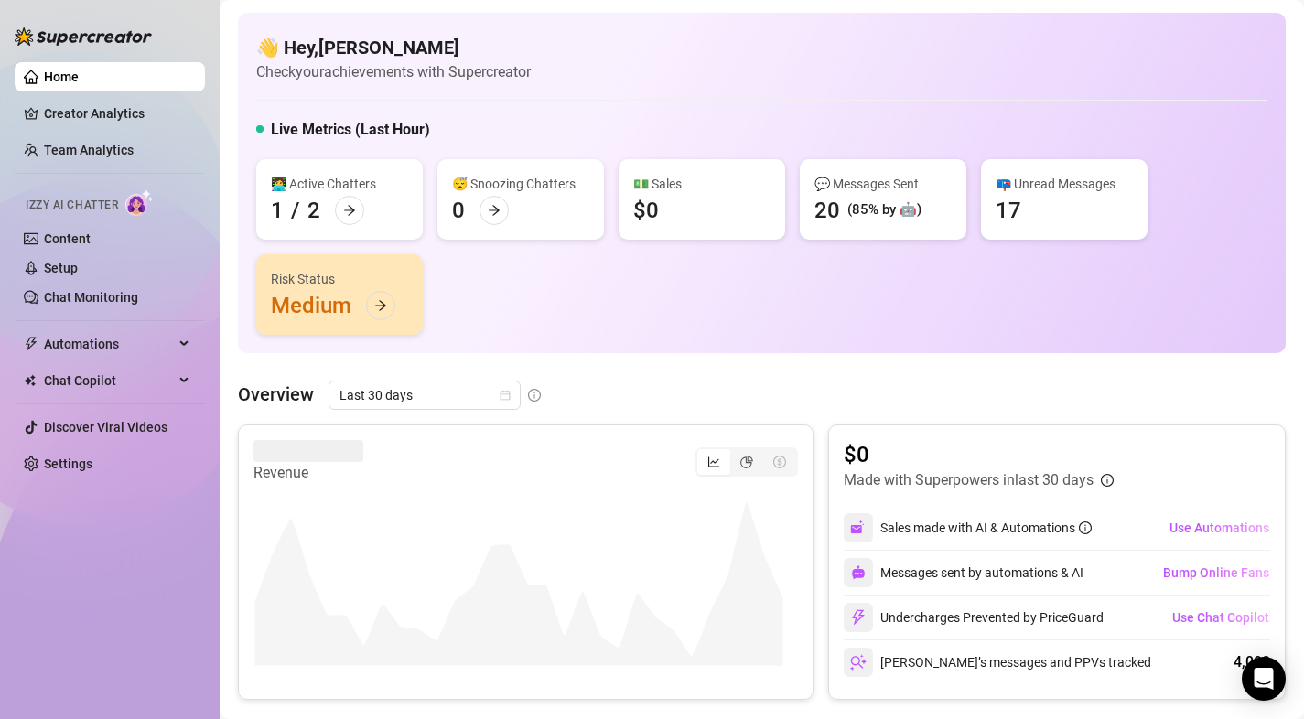
scroll to position [4, 0]
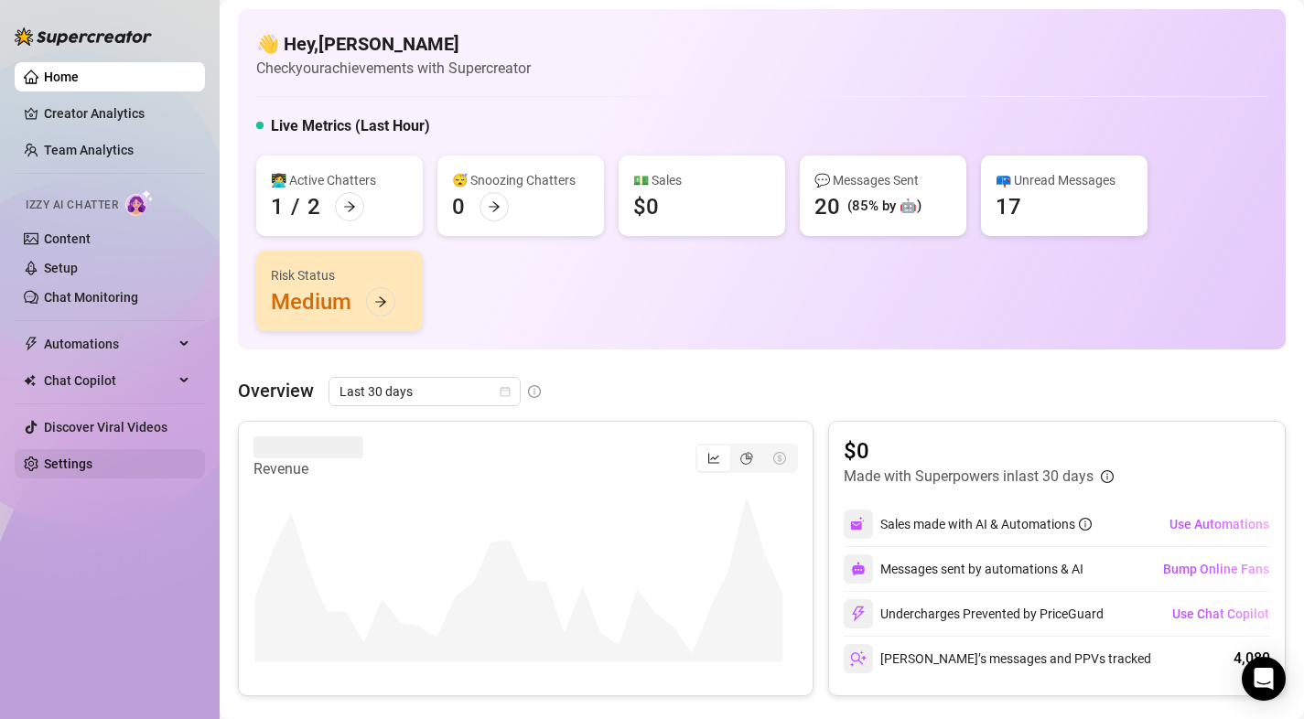
click at [92, 456] on link "Settings" at bounding box center [68, 463] width 48 height 15
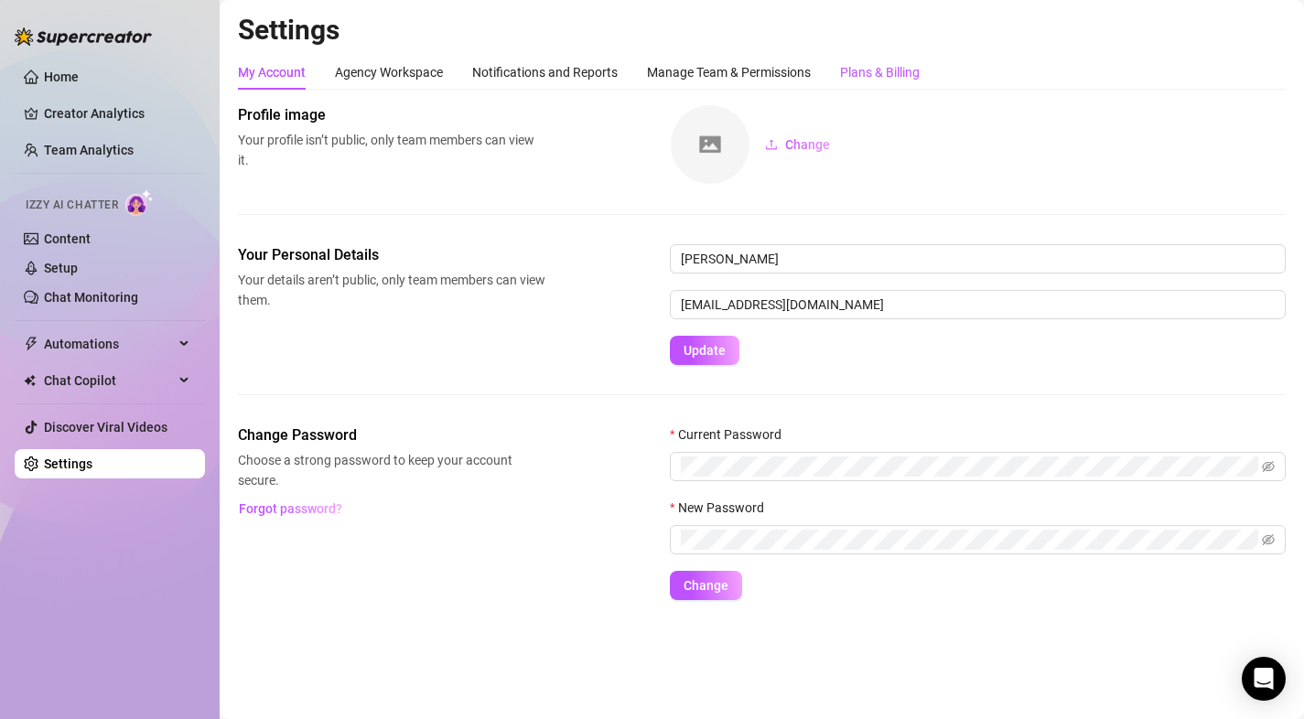
click at [870, 62] on div "Plans & Billing" at bounding box center [880, 72] width 80 height 20
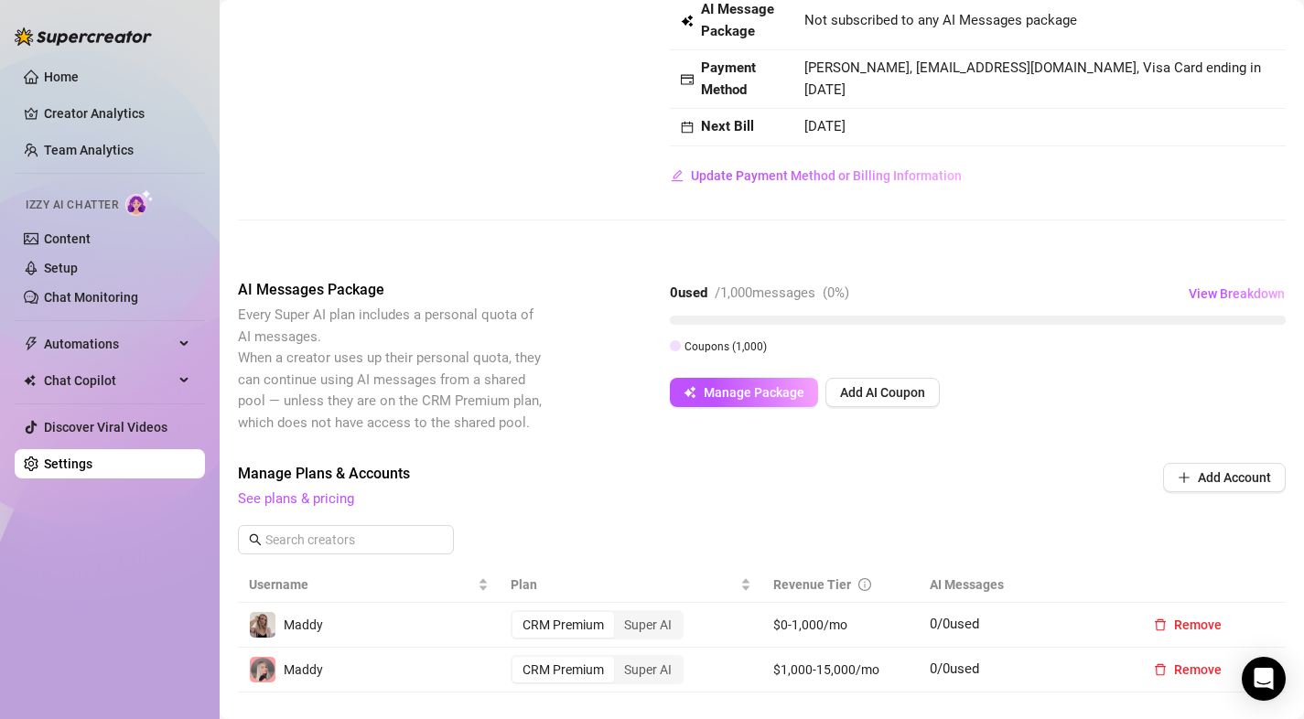
scroll to position [185, 0]
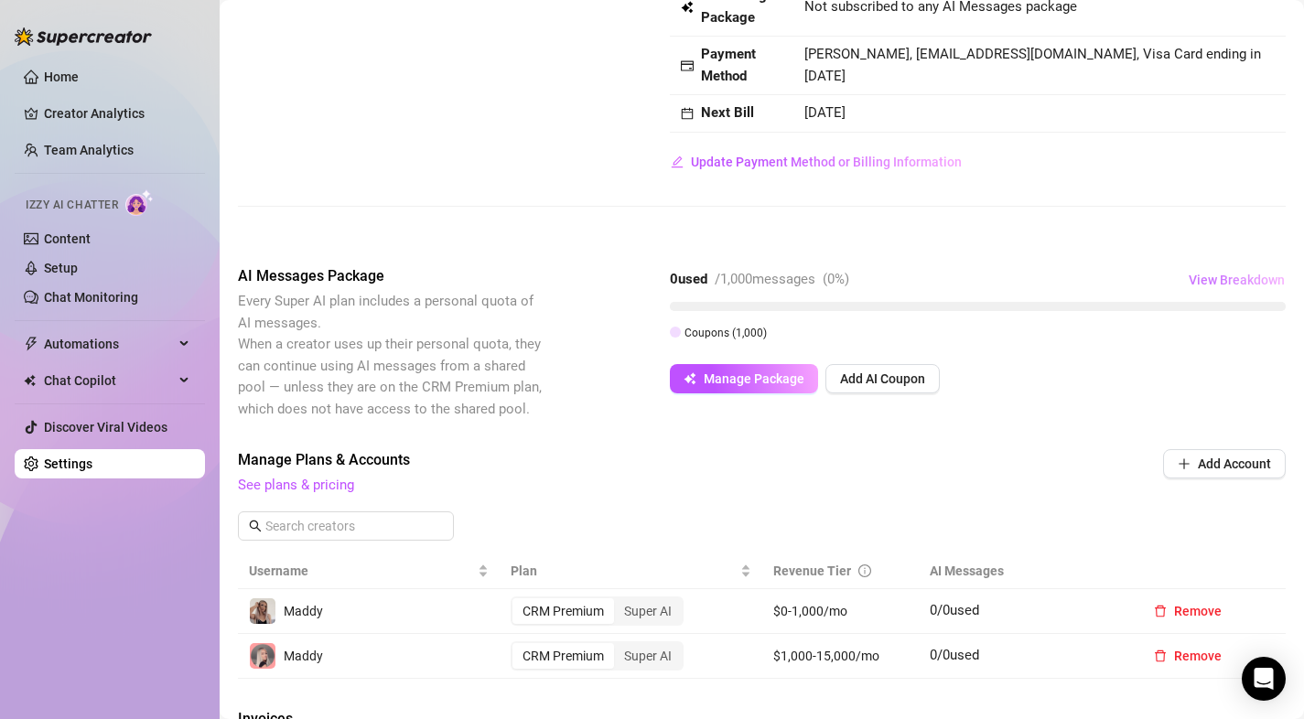
click at [1236, 283] on span "View Breakdown" at bounding box center [1236, 280] width 96 height 15
click at [1039, 402] on div "AI Messages Package Every Super AI plan includes a personal quota of AI message…" at bounding box center [761, 342] width 1047 height 155
click at [744, 363] on div "0 used / 1,000 messages ( 0 %) View Breakdown Coupons ( 1,000 ) Manage Package …" at bounding box center [978, 329] width 616 height 128
click at [745, 379] on span "Manage Package" at bounding box center [753, 378] width 101 height 15
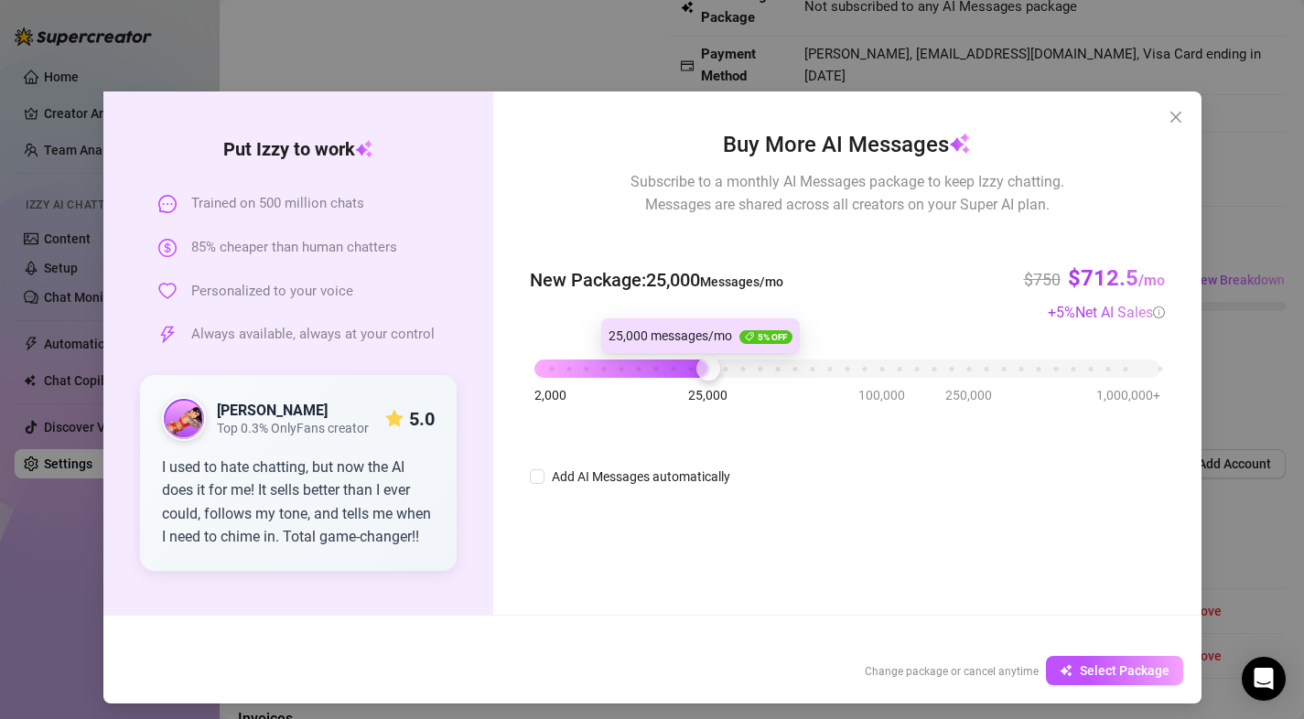
click at [702, 366] on div "2,000 25,000 100,000 250,000 1,000,000+" at bounding box center [846, 361] width 625 height 11
click at [622, 367] on div "2,000 25,000 100,000 250,000 1,000,000+" at bounding box center [846, 361] width 625 height 11
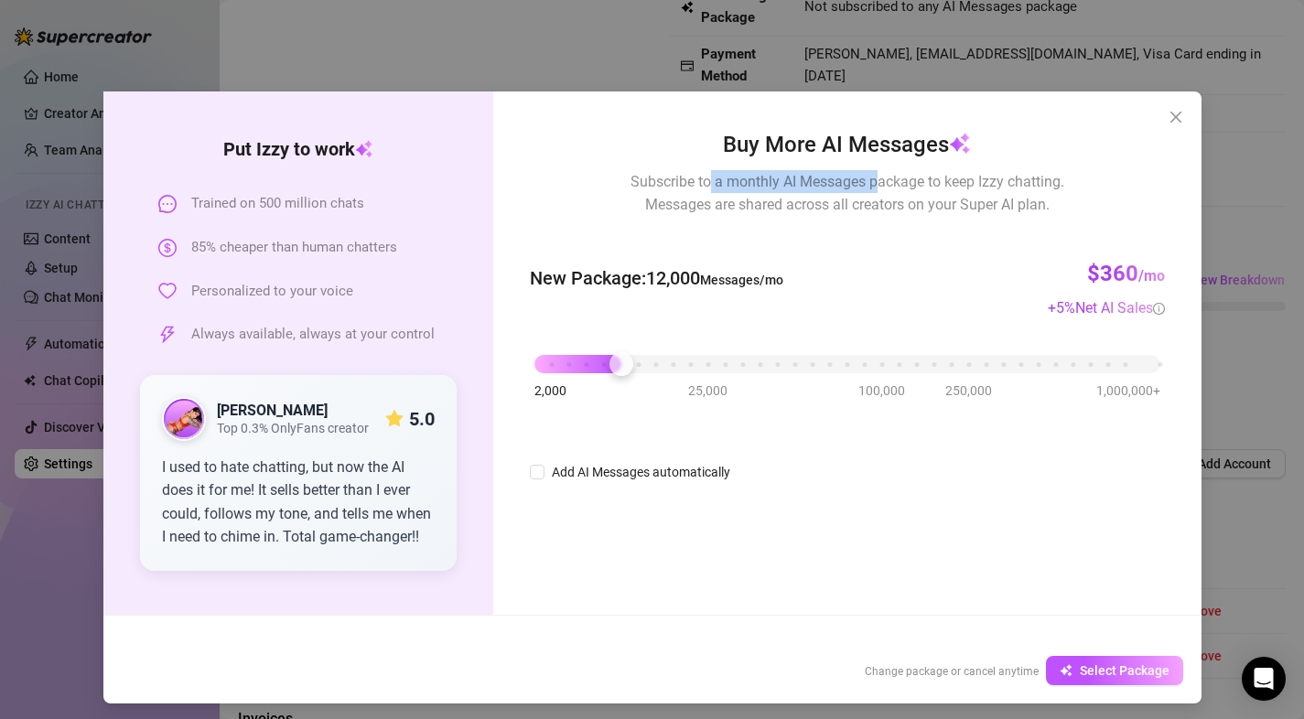
drag, startPoint x: 703, startPoint y: 182, endPoint x: 874, endPoint y: 183, distance: 170.1
click at [874, 183] on span "Subscribe to a monthly AI Messages package to keep Izzy chatting. Messages are …" at bounding box center [847, 193] width 434 height 46
drag, startPoint x: 745, startPoint y: 207, endPoint x: 818, endPoint y: 208, distance: 73.2
click at [818, 208] on span "Subscribe to a monthly AI Messages package to keep Izzy chatting. Messages are …" at bounding box center [847, 193] width 434 height 46
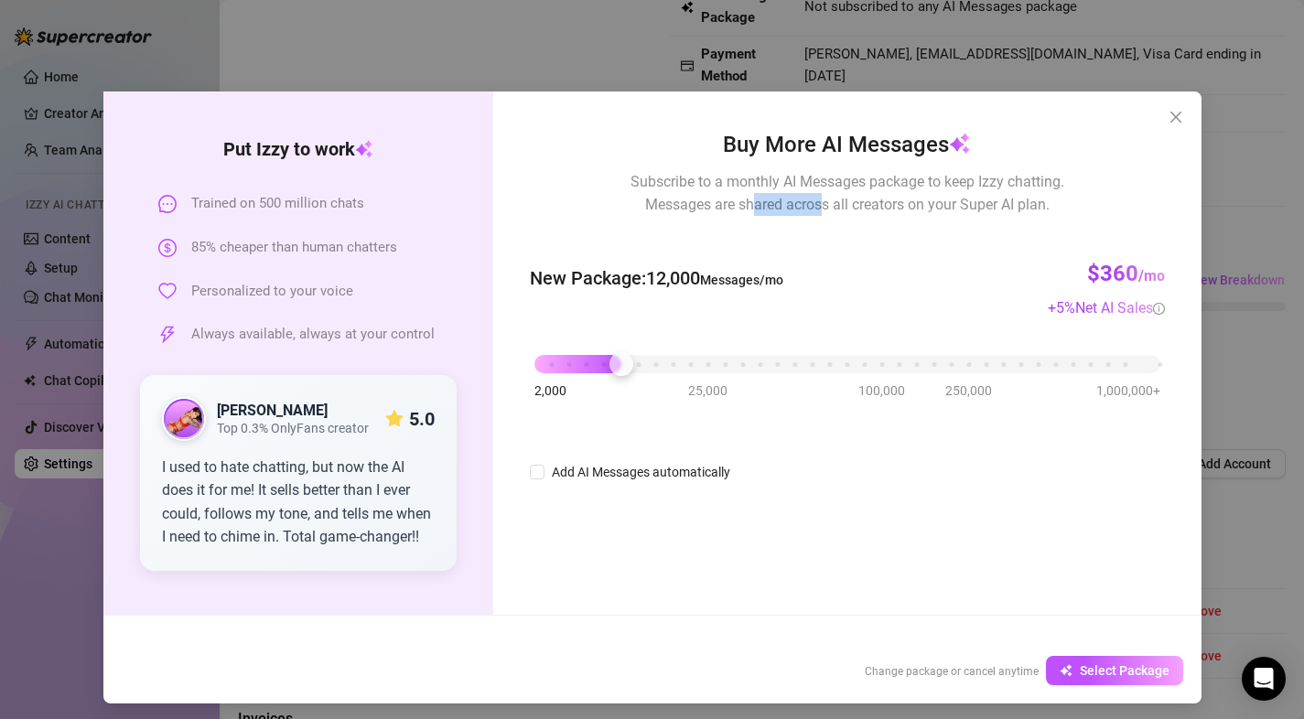
click at [818, 208] on span "Subscribe to a monthly AI Messages package to keep Izzy chatting. Messages are …" at bounding box center [847, 193] width 434 height 46
drag, startPoint x: 624, startPoint y: 364, endPoint x: 613, endPoint y: 364, distance: 11.0
click at [613, 362] on div "2,000 25,000 100,000 250,000 1,000,000+" at bounding box center [846, 356] width 625 height 11
click at [671, 316] on div "New Package : 10,000 Messages/mo $300 /mo + 5 % Net AI Sales" at bounding box center [847, 278] width 634 height 81
click at [958, 521] on div "Buy More AI Messages Subscribe to a monthly AI Messages package to keep Izzy ch…" at bounding box center [846, 352] width 707 height 523
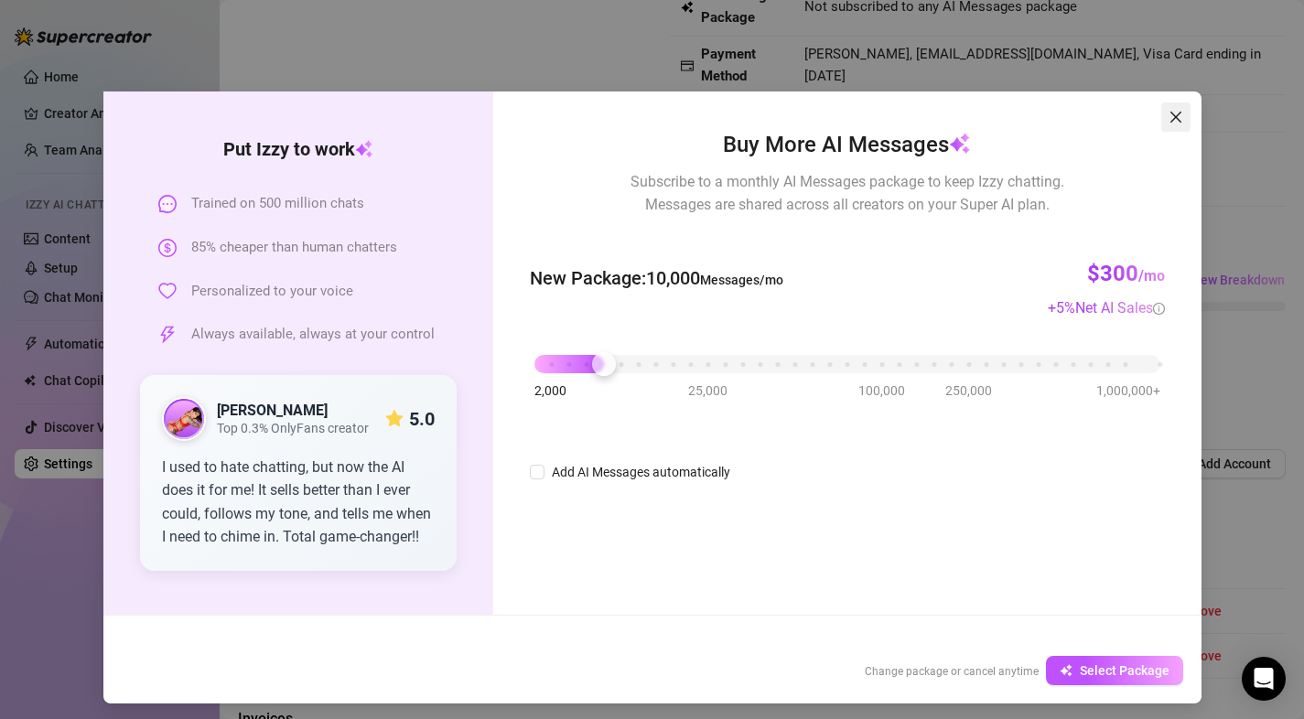
click at [1173, 121] on icon "close" at bounding box center [1174, 117] width 11 height 11
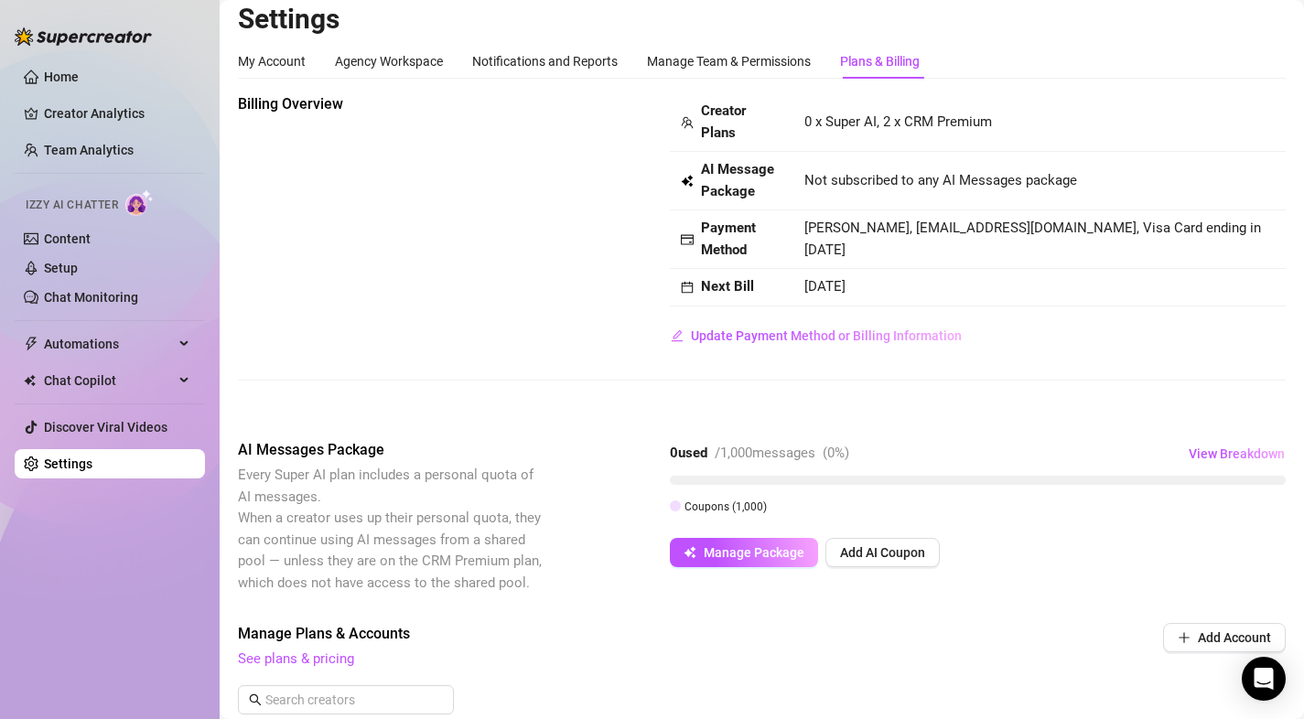
scroll to position [0, 0]
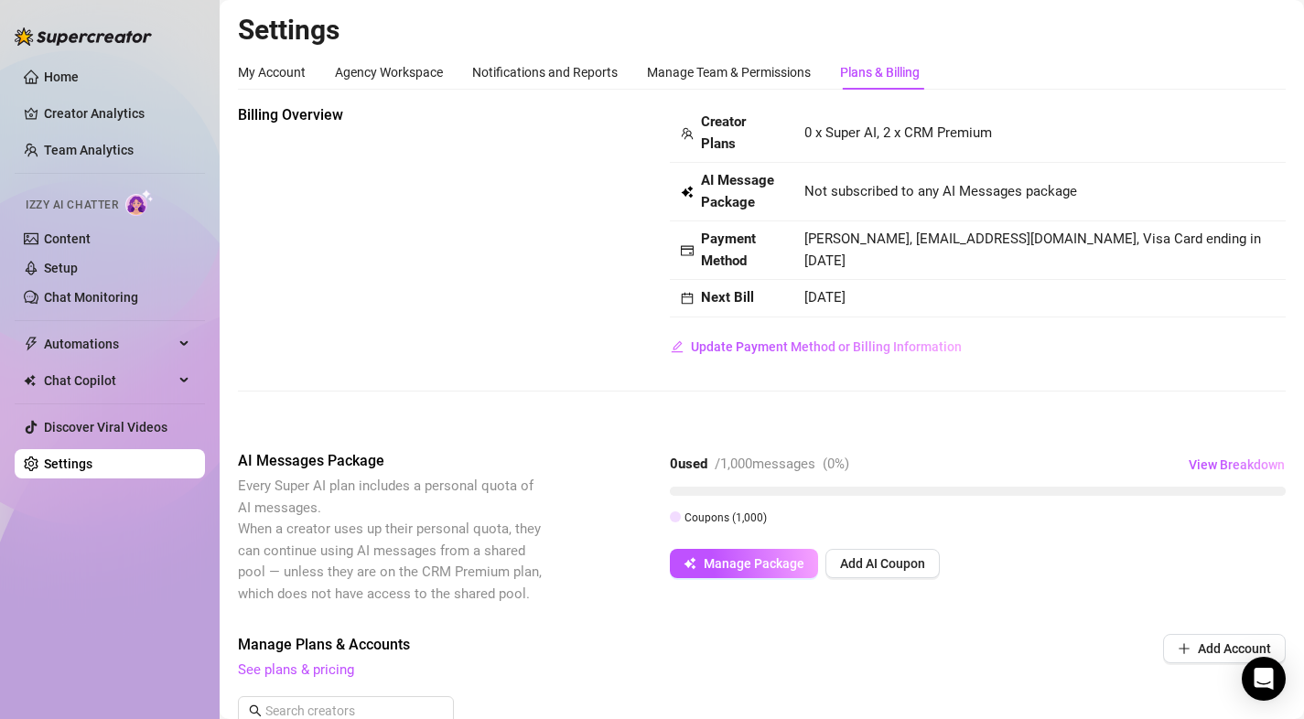
click at [471, 197] on div "Billing Overview Creator Plans 0 x Super AI, 2 x CRM Premium AI Message Package…" at bounding box center [761, 232] width 1047 height 257
click at [102, 305] on link "Chat Monitoring" at bounding box center [91, 297] width 94 height 15
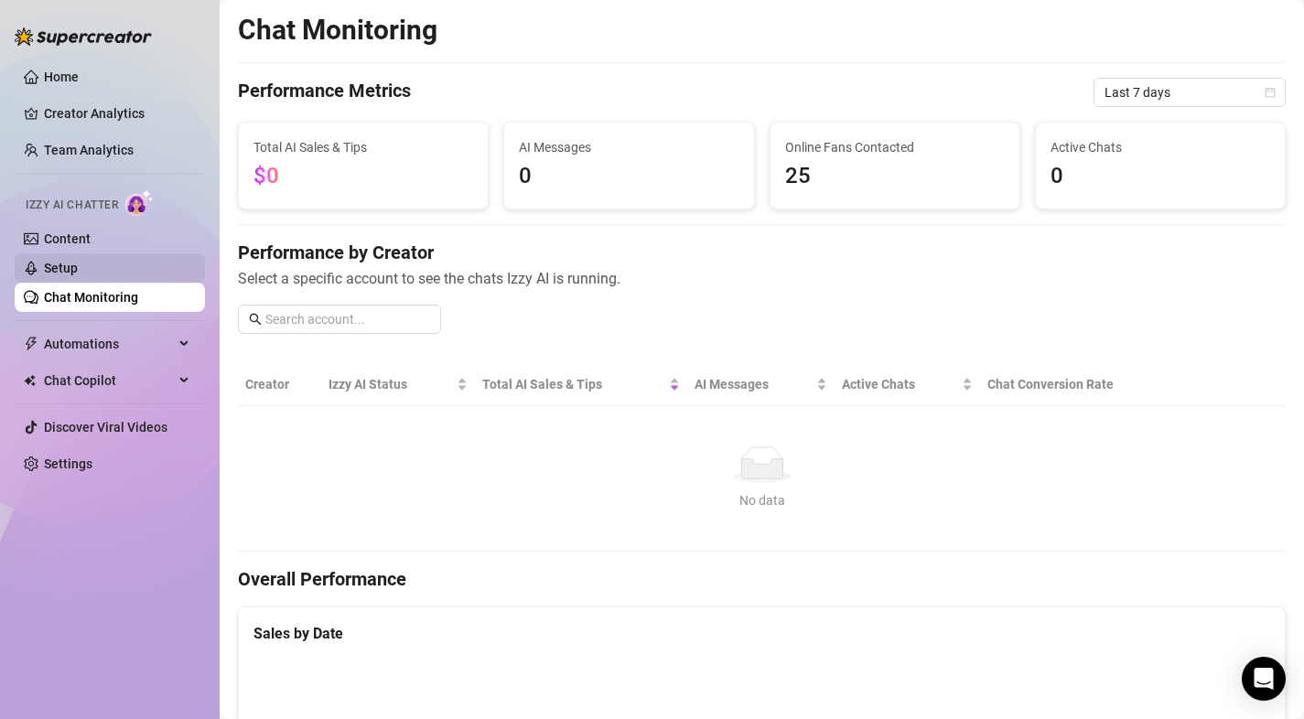
click at [78, 264] on link "Setup" at bounding box center [61, 268] width 34 height 15
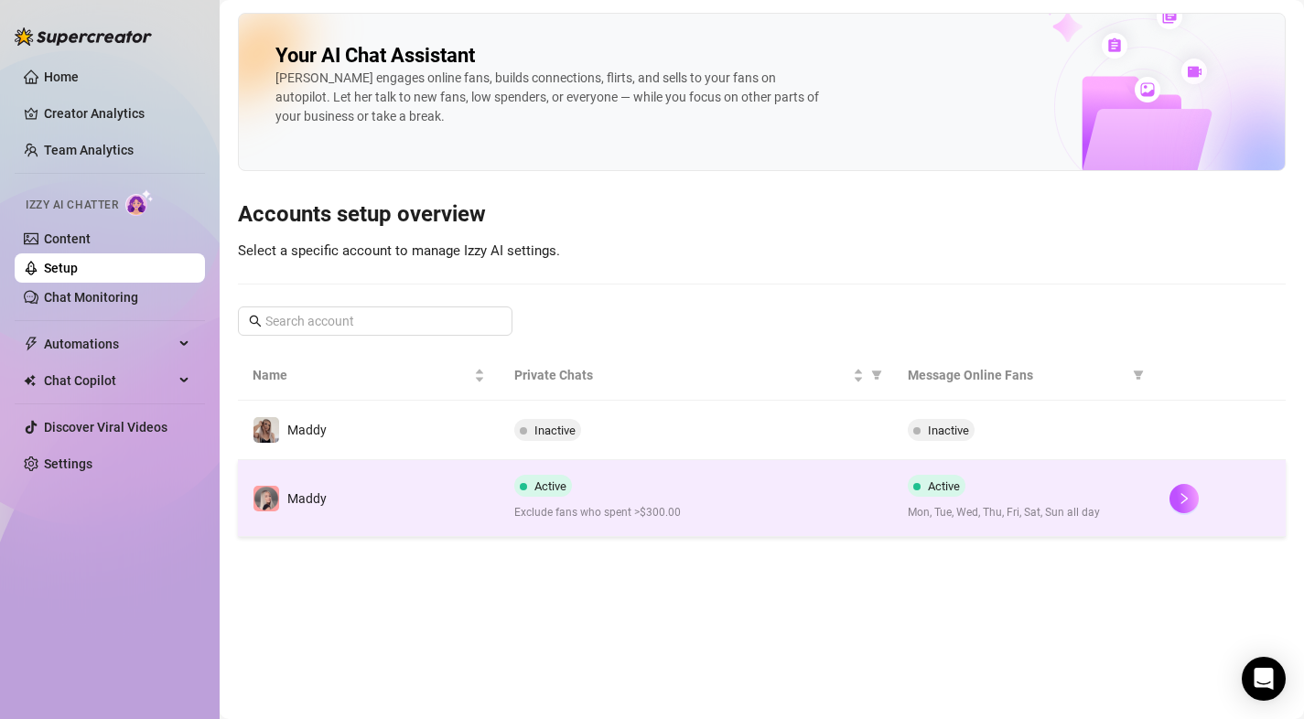
click at [384, 496] on td "Maddy" at bounding box center [369, 498] width 262 height 77
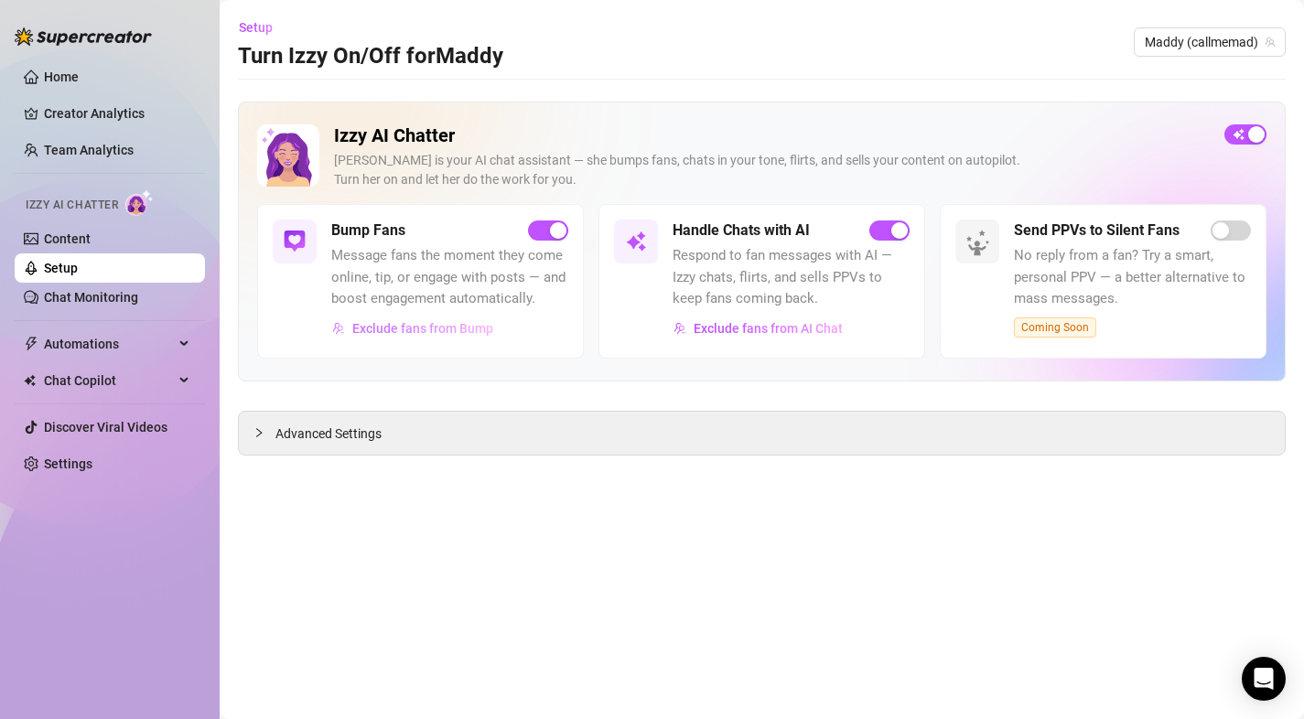
click at [466, 327] on span "Exclude fans from Bump" at bounding box center [422, 328] width 141 height 15
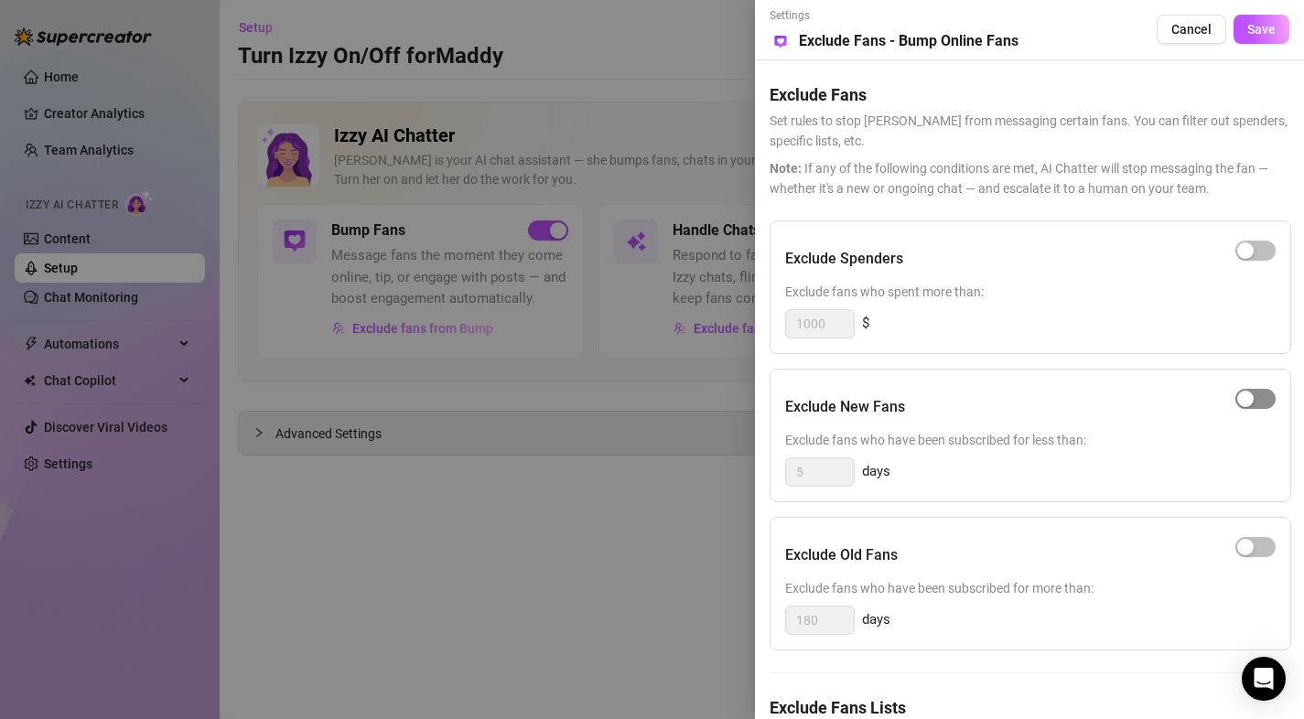
click at [1261, 401] on span "button" at bounding box center [1255, 399] width 40 height 20
click at [1016, 648] on div "Exclude Old Fans Exclude fans who have been subscribed for more than: 180 days" at bounding box center [1029, 584] width 521 height 134
click at [1245, 39] on button "Save" at bounding box center [1261, 29] width 56 height 29
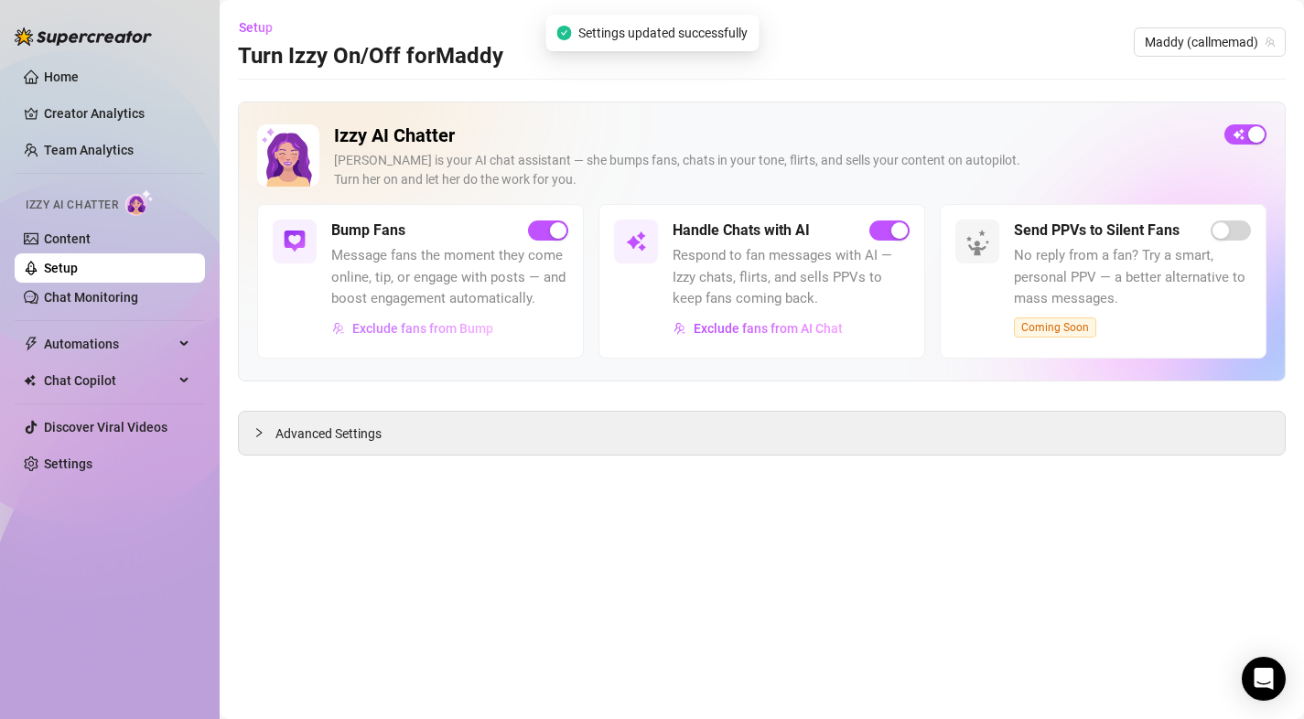
click at [460, 329] on span "Exclude fans from Bump" at bounding box center [422, 328] width 141 height 15
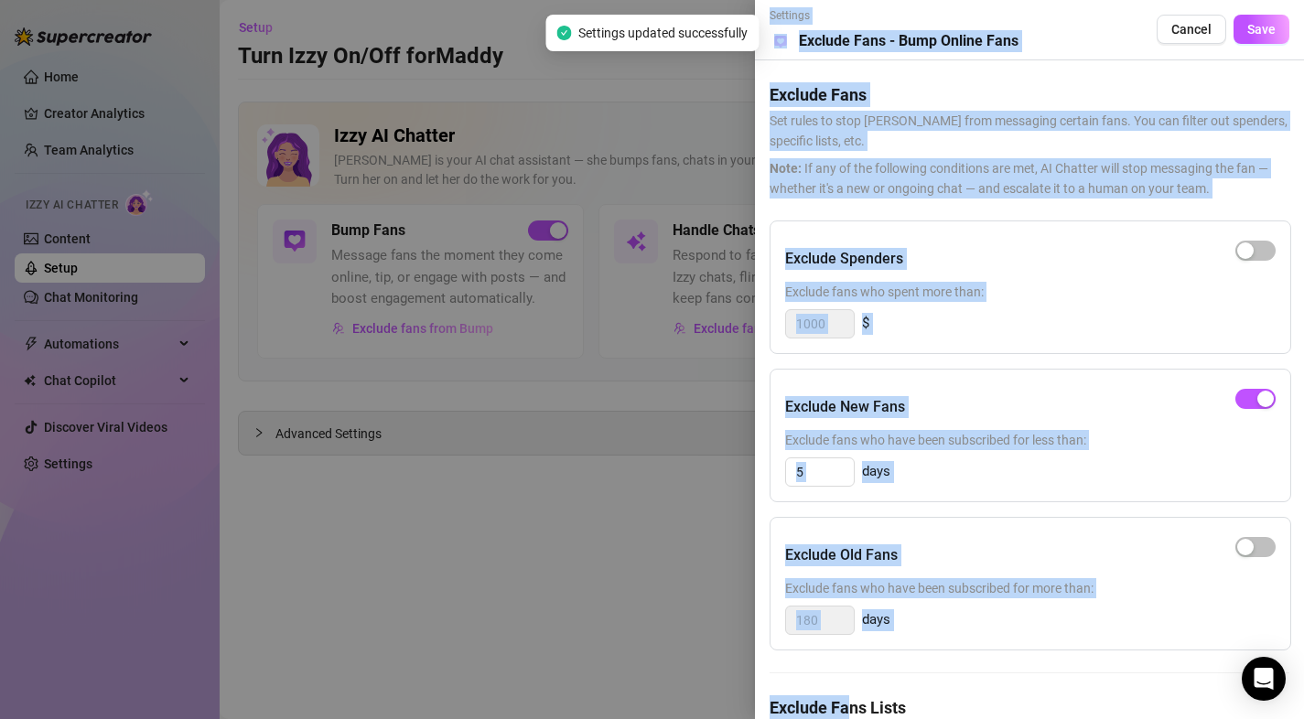
drag, startPoint x: 851, startPoint y: 707, endPoint x: 856, endPoint y: 735, distance: 28.9
click at [856, 718] on html "Home Creator Analytics Team Analytics Izzy AI Chatter Content Setup Chat Monito…" at bounding box center [652, 359] width 1304 height 719
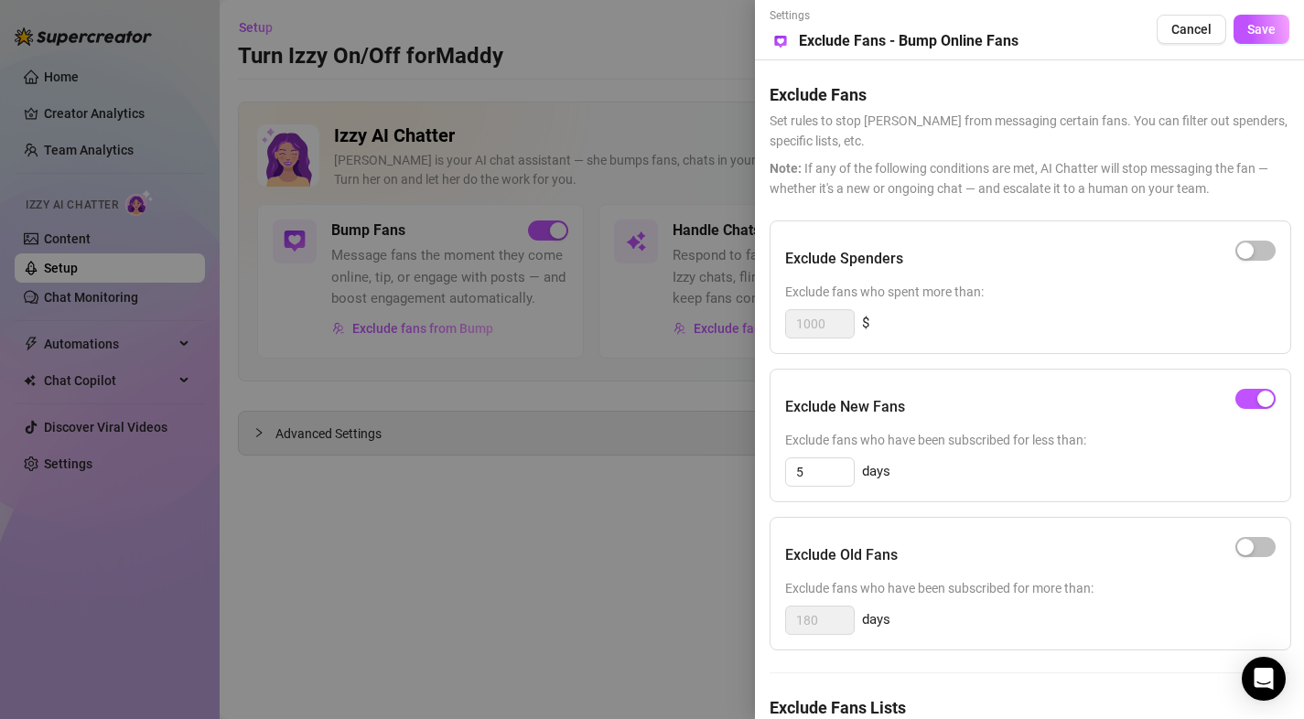
click at [864, 715] on h5 "Exclude Fans Lists" at bounding box center [1029, 707] width 520 height 25
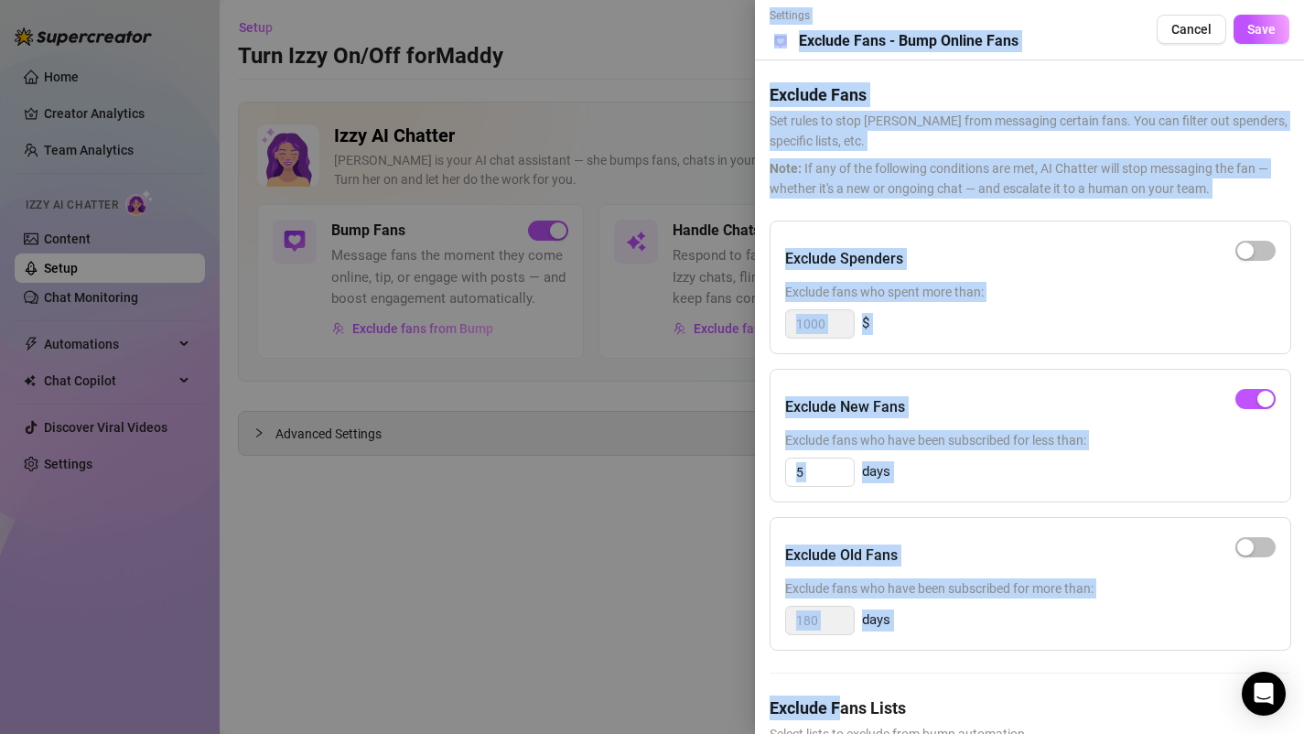
drag, startPoint x: 837, startPoint y: 704, endPoint x: 849, endPoint y: 740, distance: 37.6
click at [849, 718] on html "Home Creator Analytics Team Analytics Izzy AI Chatter Content Setup Chat Monito…" at bounding box center [652, 367] width 1304 height 734
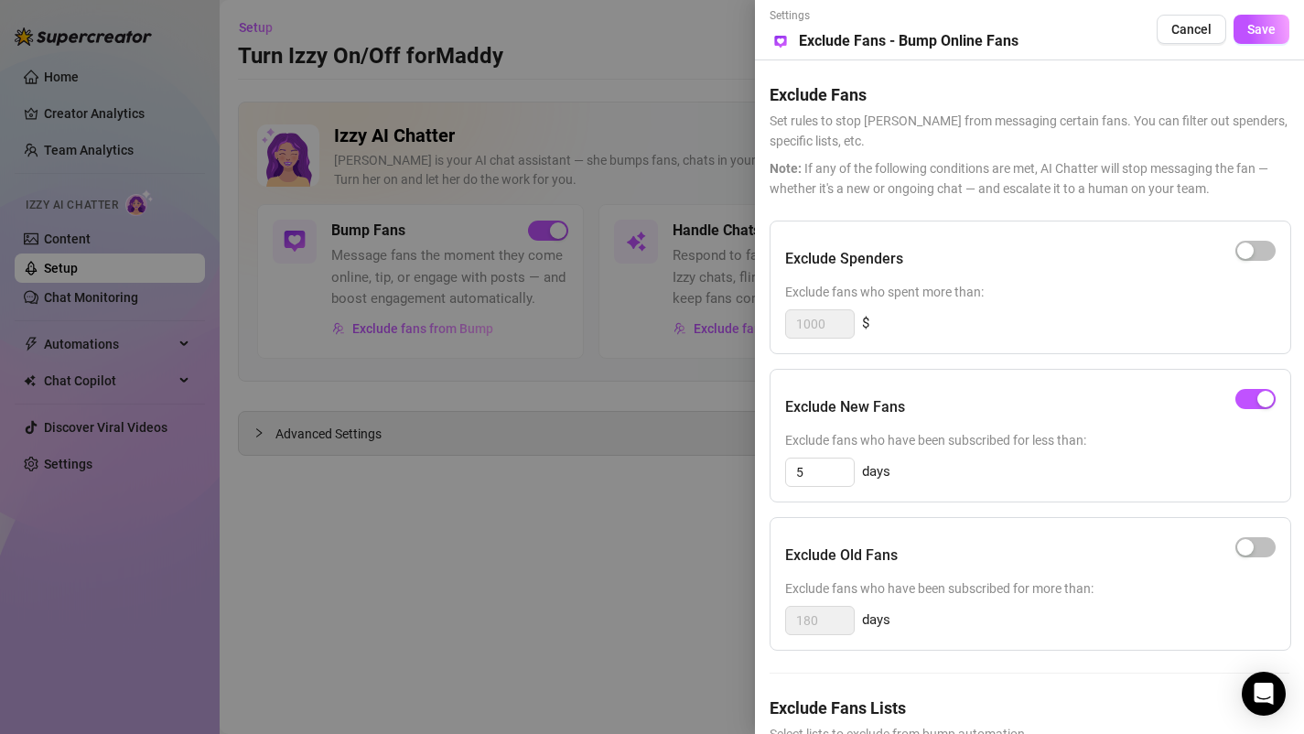
click at [883, 698] on h5 "Exclude Fans Lists" at bounding box center [1029, 707] width 520 height 25
drag, startPoint x: 901, startPoint y: 702, endPoint x: 885, endPoint y: 694, distance: 17.2
click at [885, 695] on h5 "Exclude Fans Lists" at bounding box center [1029, 707] width 520 height 25
click at [937, 596] on span "Exclude fans who have been subscribed for more than:" at bounding box center [1030, 588] width 490 height 20
drag, startPoint x: 872, startPoint y: 712, endPoint x: 898, endPoint y: 722, distance: 28.4
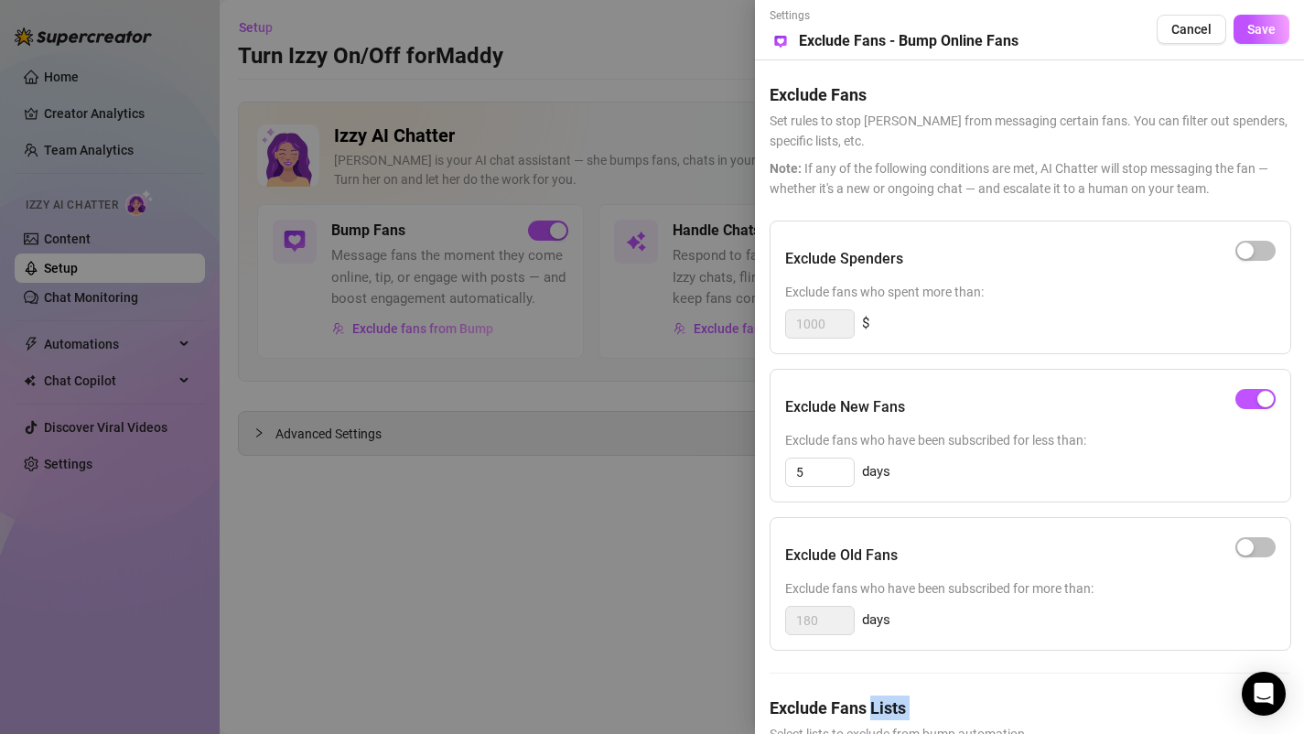
click at [898, 718] on div "Exclude Fans Lists Select lists to exclude from bump automation." at bounding box center [1029, 719] width 520 height 48
click at [898, 706] on h5 "Exclude Fans Lists" at bounding box center [1029, 707] width 520 height 25
drag, startPoint x: 854, startPoint y: 557, endPoint x: 894, endPoint y: 560, distance: 39.4
click at [894, 560] on h5 "Exclude Old Fans" at bounding box center [841, 555] width 113 height 22
click at [896, 559] on h5 "Exclude Old Fans" at bounding box center [841, 555] width 113 height 22
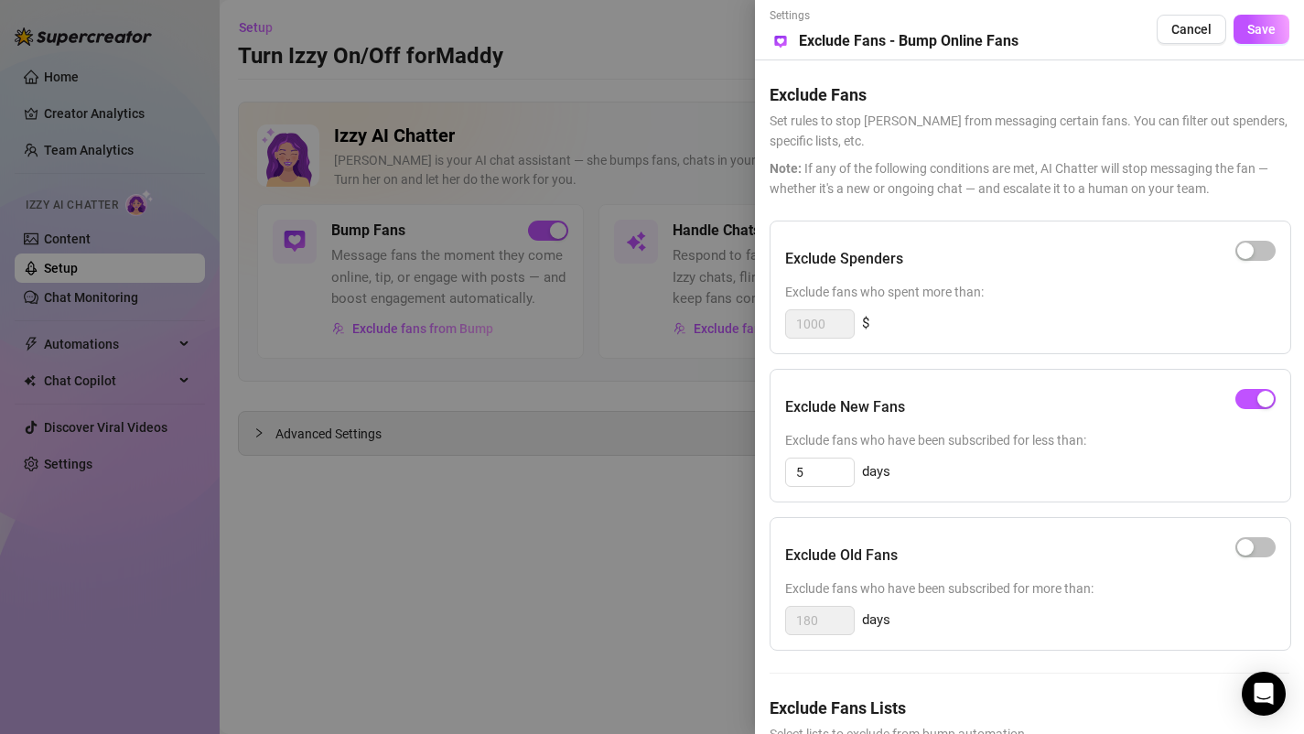
click at [941, 589] on span "Exclude fans who have been subscribed for more than:" at bounding box center [1030, 588] width 490 height 20
click at [1261, 33] on span "Save" at bounding box center [1261, 29] width 28 height 15
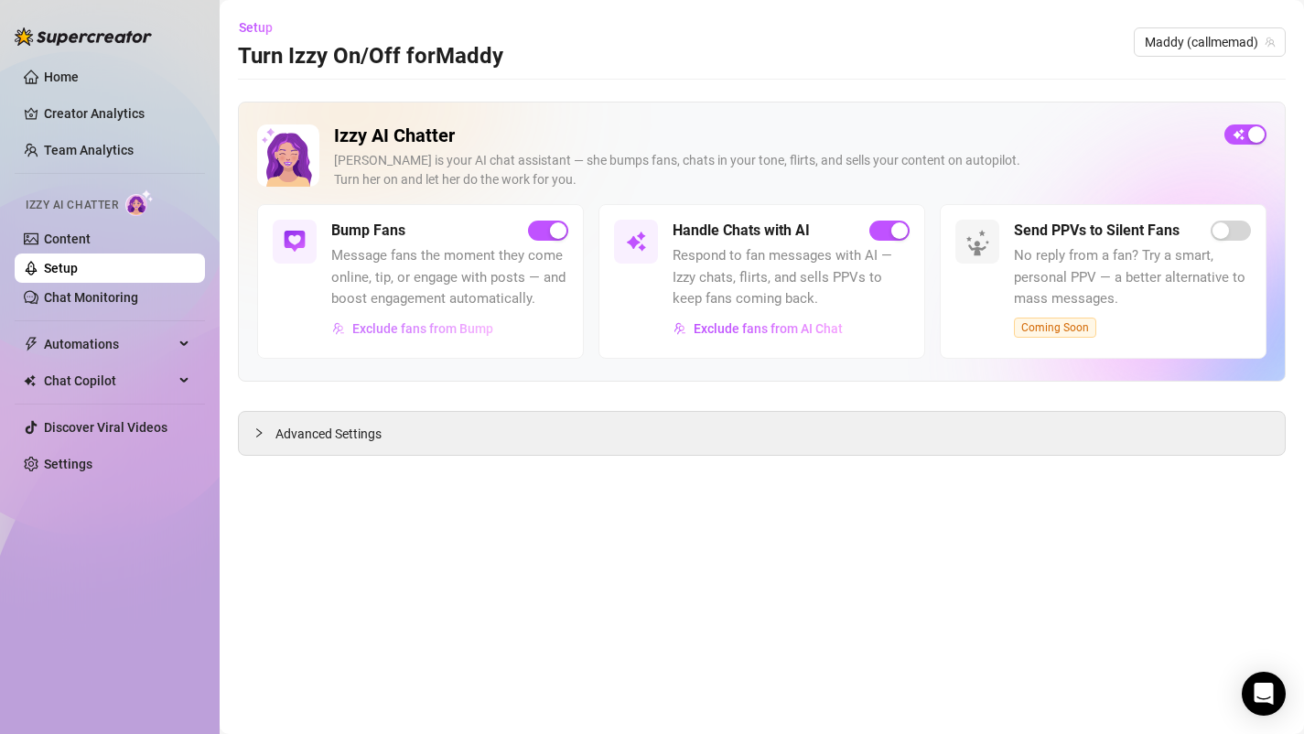
click at [460, 339] on button "Exclude fans from Bump" at bounding box center [412, 328] width 163 height 29
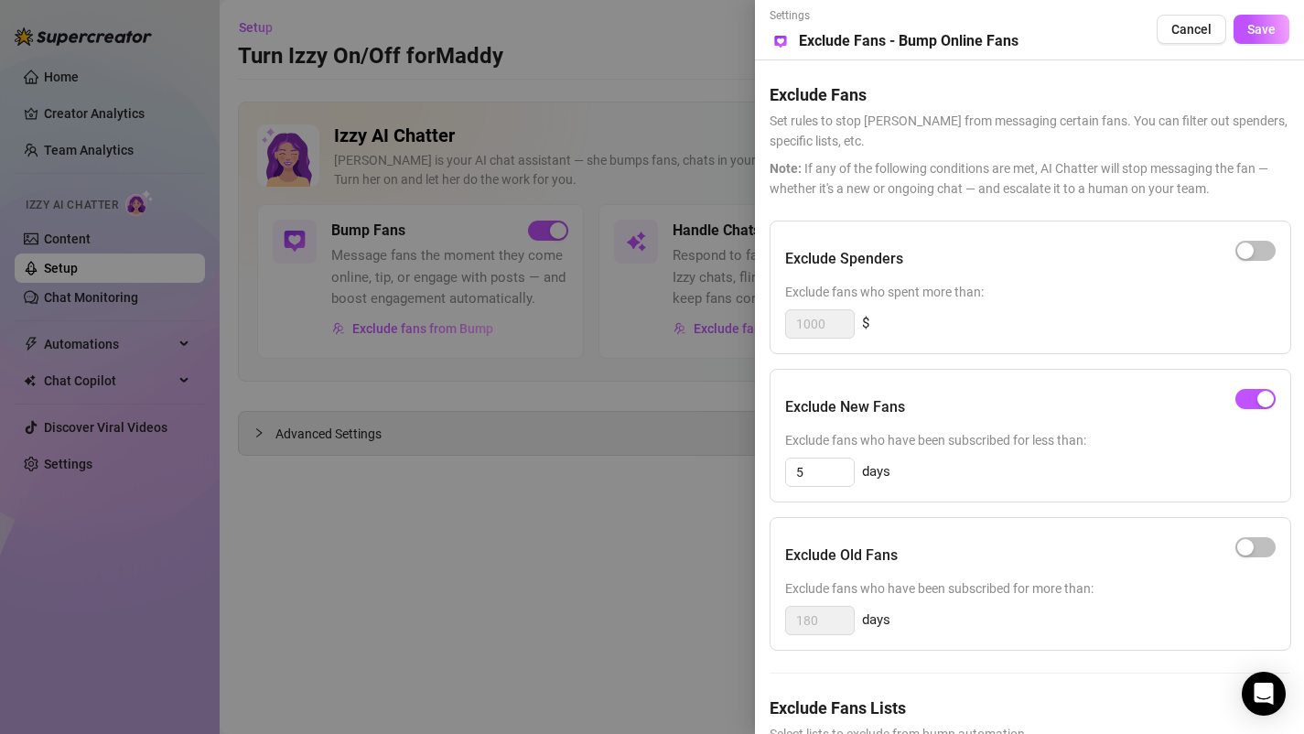
click at [939, 325] on div "1000 $" at bounding box center [1030, 323] width 490 height 29
click at [1245, 249] on div "button" at bounding box center [1245, 250] width 16 height 16
click at [843, 330] on input "1000" at bounding box center [820, 323] width 68 height 27
drag, startPoint x: 851, startPoint y: 326, endPoint x: 705, endPoint y: 335, distance: 145.7
click at [705, 335] on div "Settings Preview Exclude Fans - Bump Online Fans Cancel Save Exclude Fans Set r…" at bounding box center [652, 367] width 1304 height 734
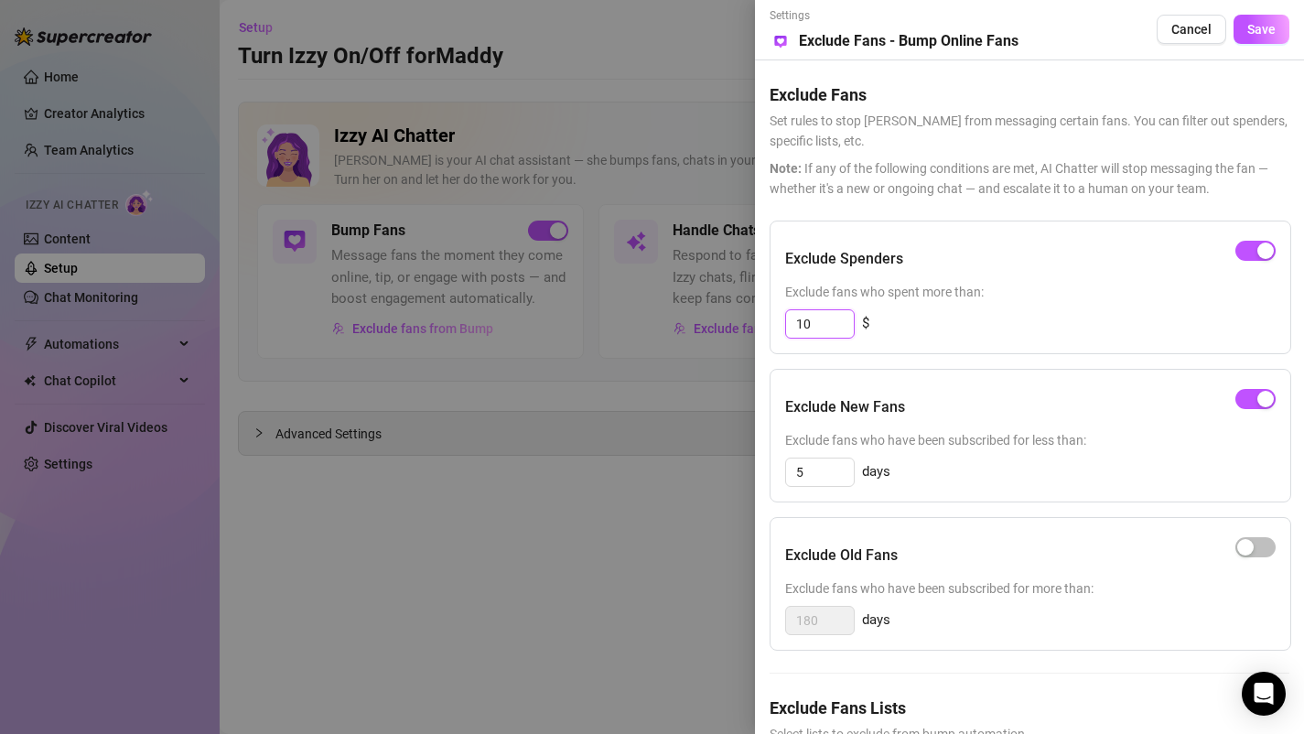
type input "1"
type input "200"
click at [891, 407] on h5 "Exclude New Fans" at bounding box center [845, 407] width 120 height 22
click at [969, 589] on span "Exclude fans who have been subscribed for more than:" at bounding box center [1030, 588] width 490 height 20
click at [1245, 36] on button "Save" at bounding box center [1261, 29] width 56 height 29
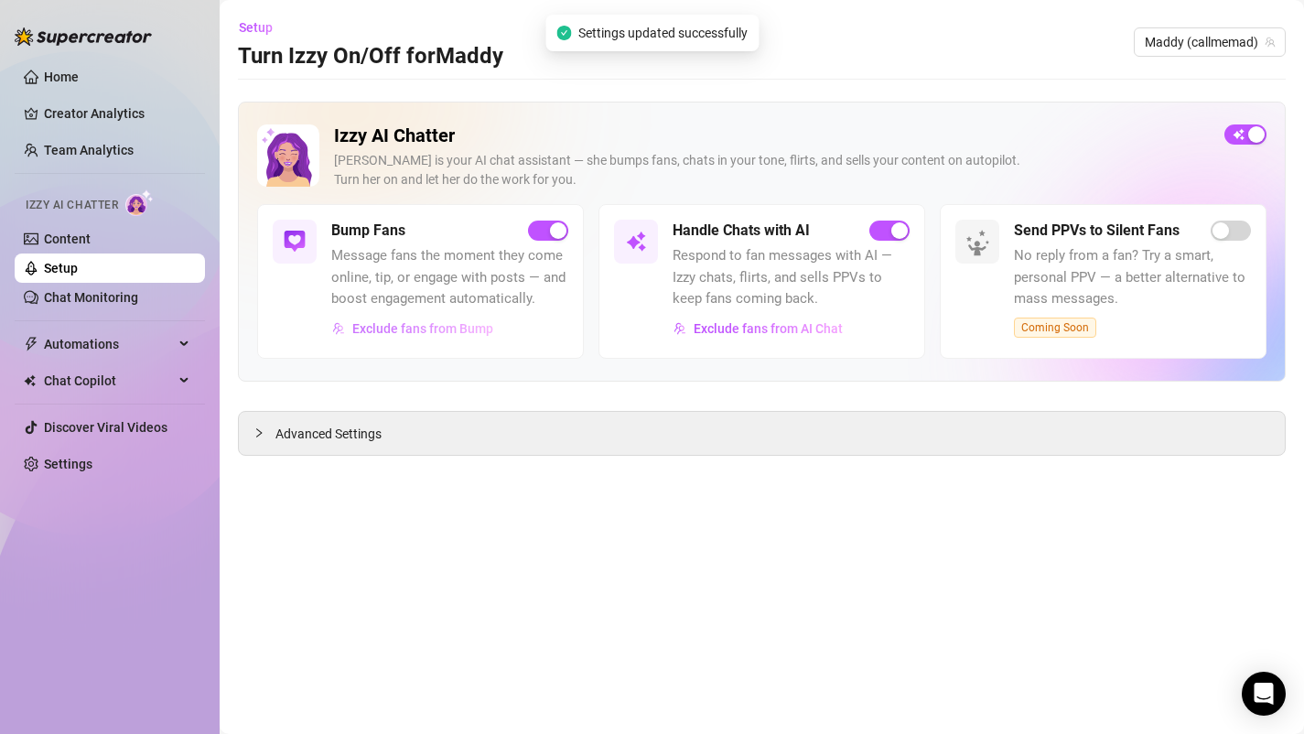
click at [486, 334] on span "Exclude fans from Bump" at bounding box center [422, 328] width 141 height 15
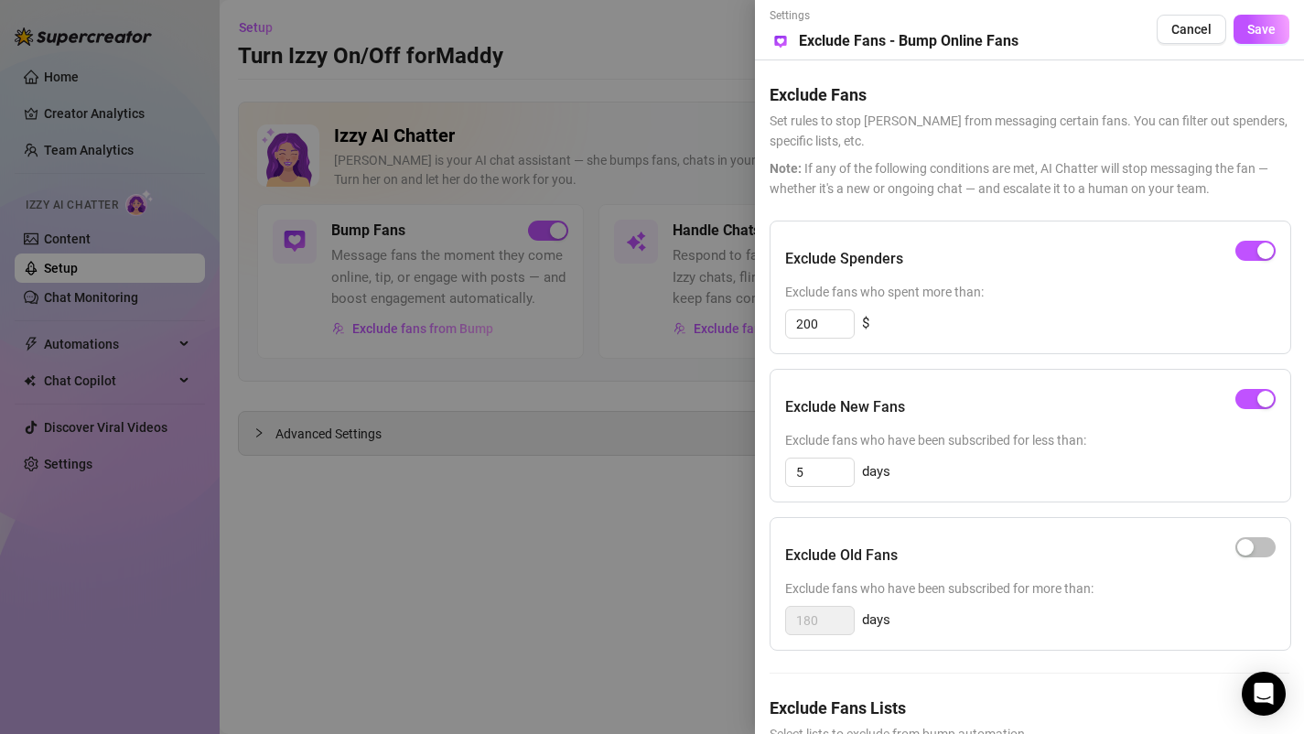
click at [589, 241] on div at bounding box center [652, 367] width 1304 height 734
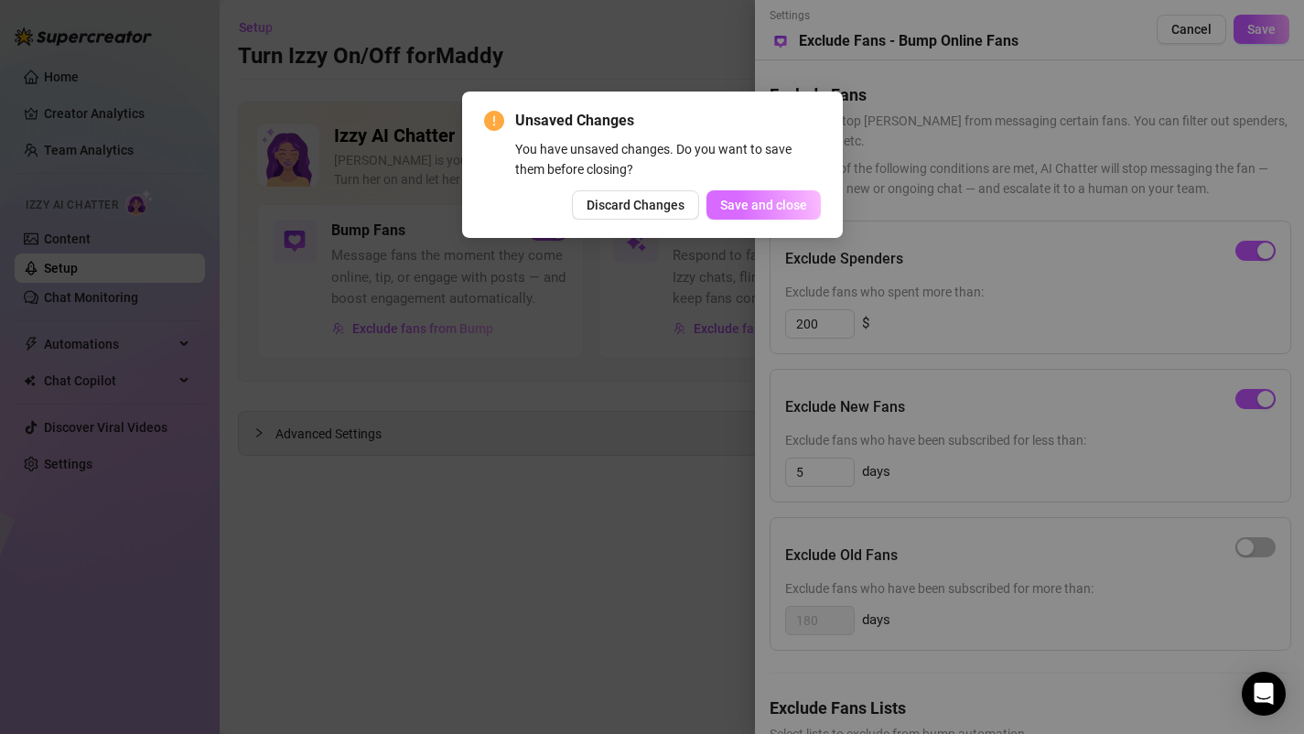
click at [754, 210] on span "Save and close" at bounding box center [763, 205] width 87 height 15
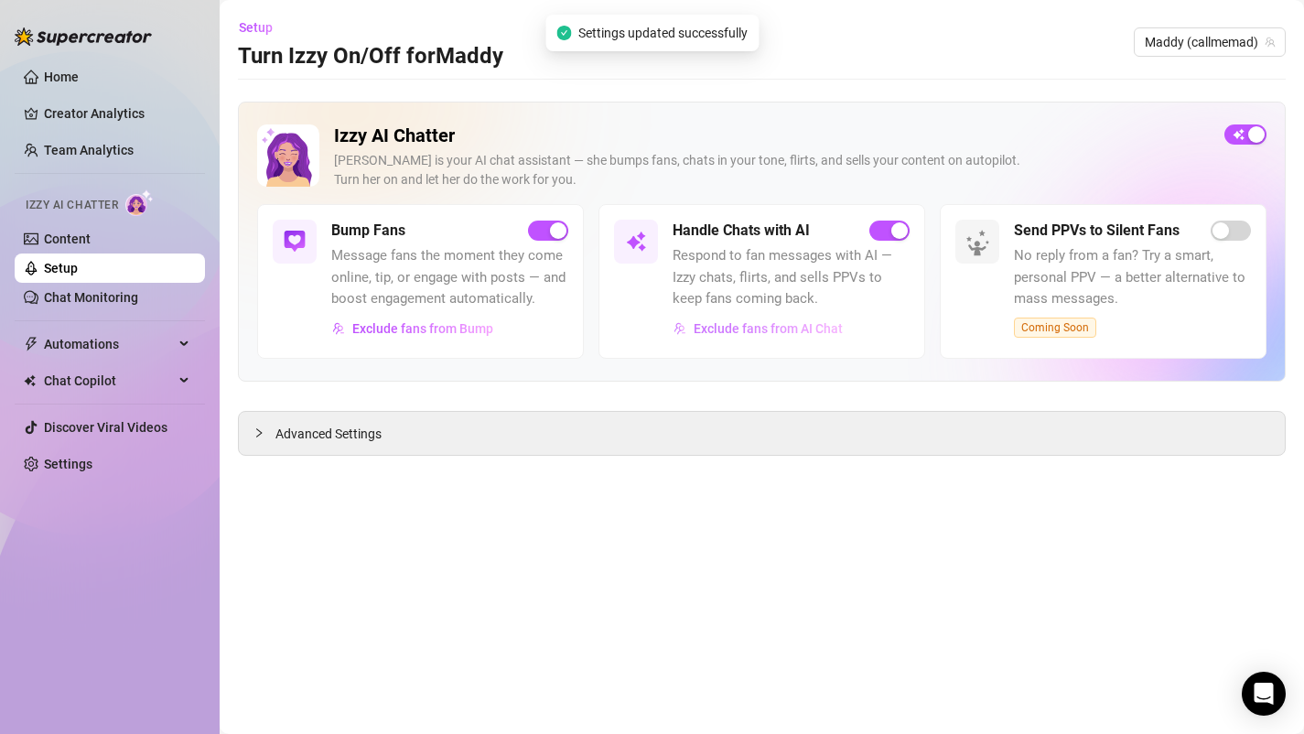
click at [745, 332] on span "Exclude fans from AI Chat" at bounding box center [767, 328] width 149 height 15
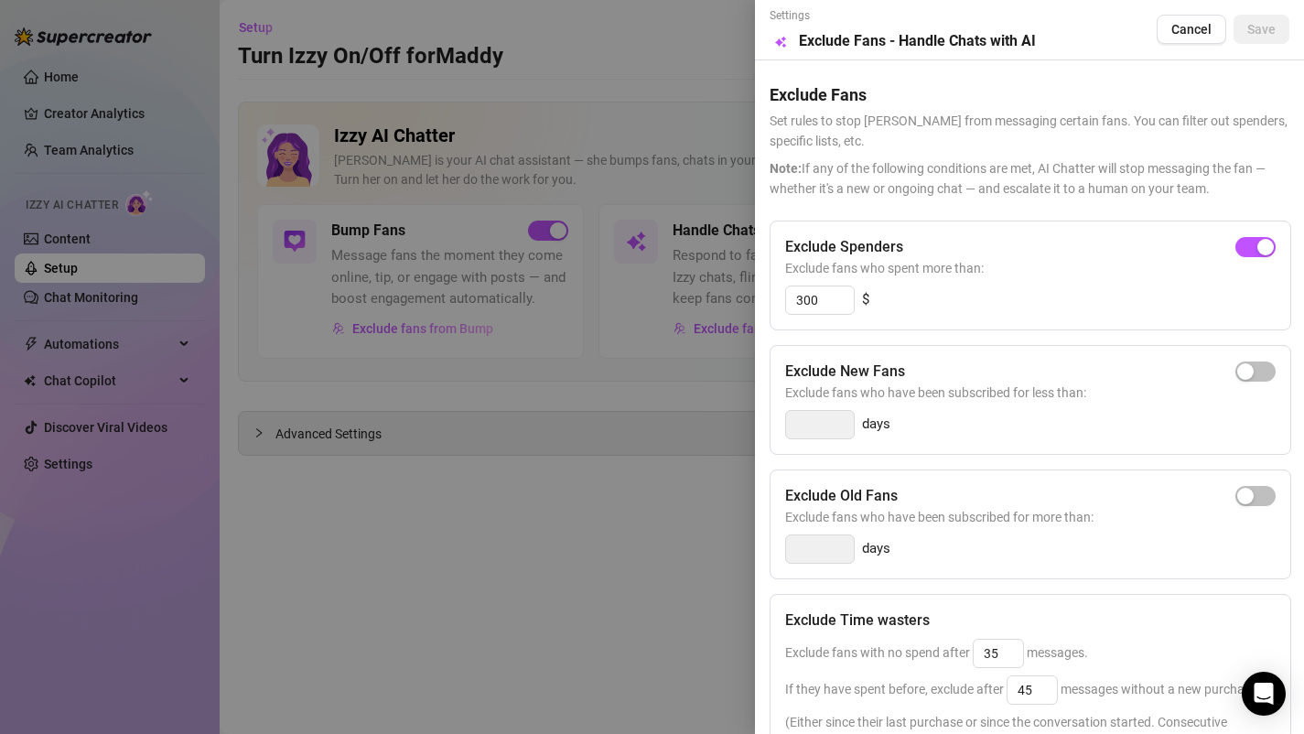
click at [581, 543] on div at bounding box center [652, 367] width 1304 height 734
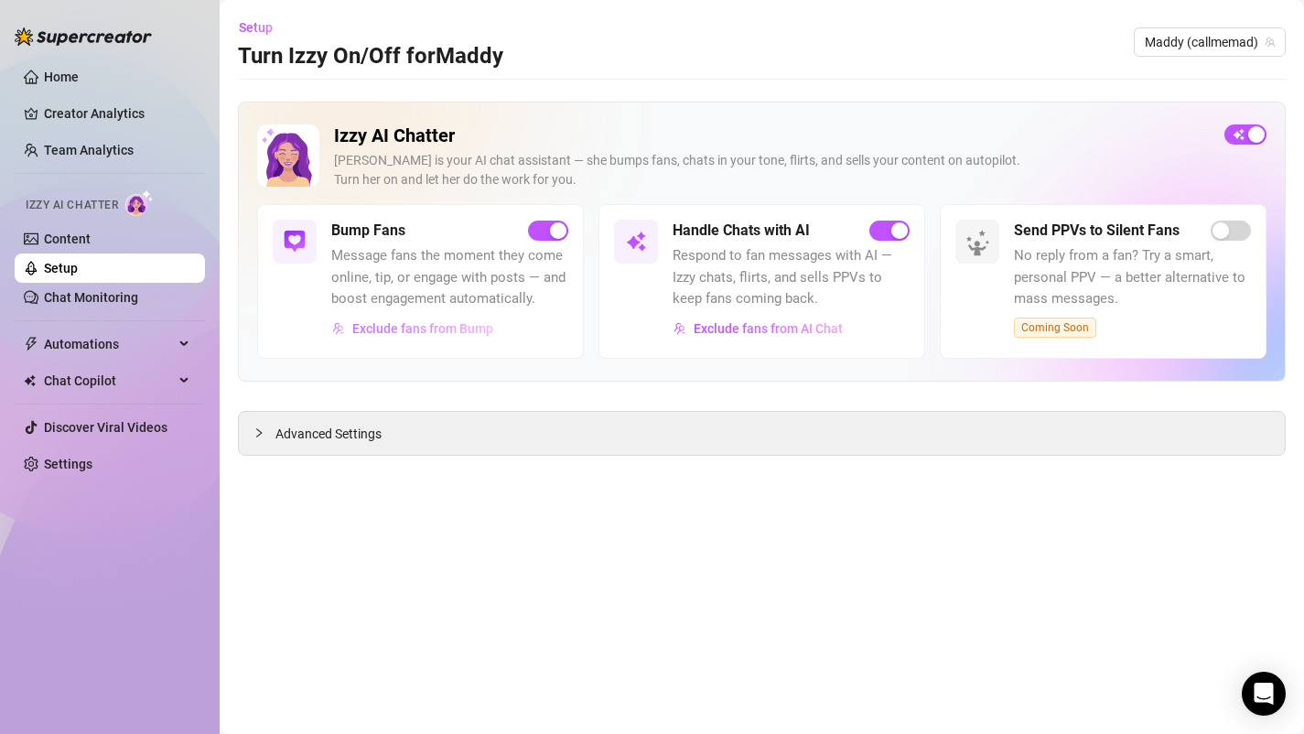
click at [453, 330] on span "Exclude fans from Bump" at bounding box center [422, 328] width 141 height 15
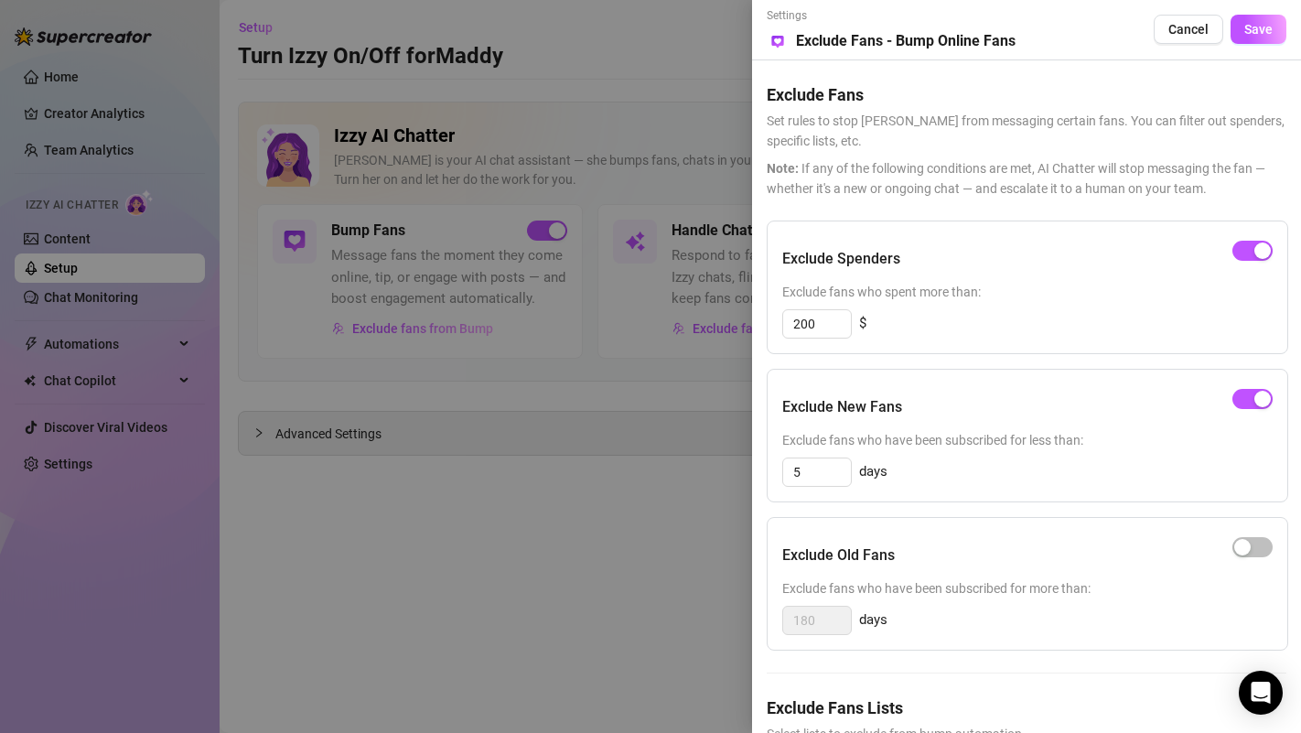
click at [1201, 674] on div "Exclude Spenders Exclude fans who spent more than: 200 $ Exclude New Fans Exclu…" at bounding box center [1027, 522] width 520 height 604
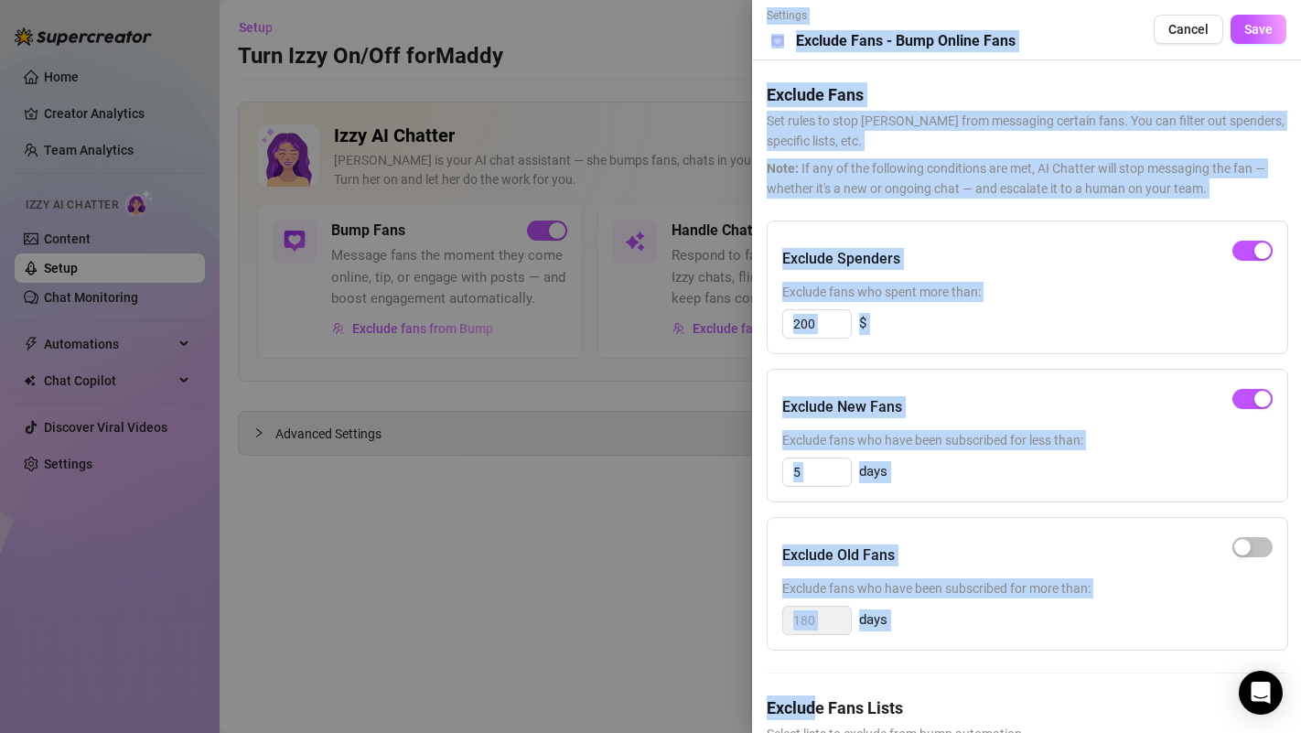
drag, startPoint x: 812, startPoint y: 711, endPoint x: 857, endPoint y: 738, distance: 52.6
click at [857, 718] on html "Home Creator Analytics Team Analytics Izzy AI Chatter Content Setup Chat Monito…" at bounding box center [650, 366] width 1301 height 733
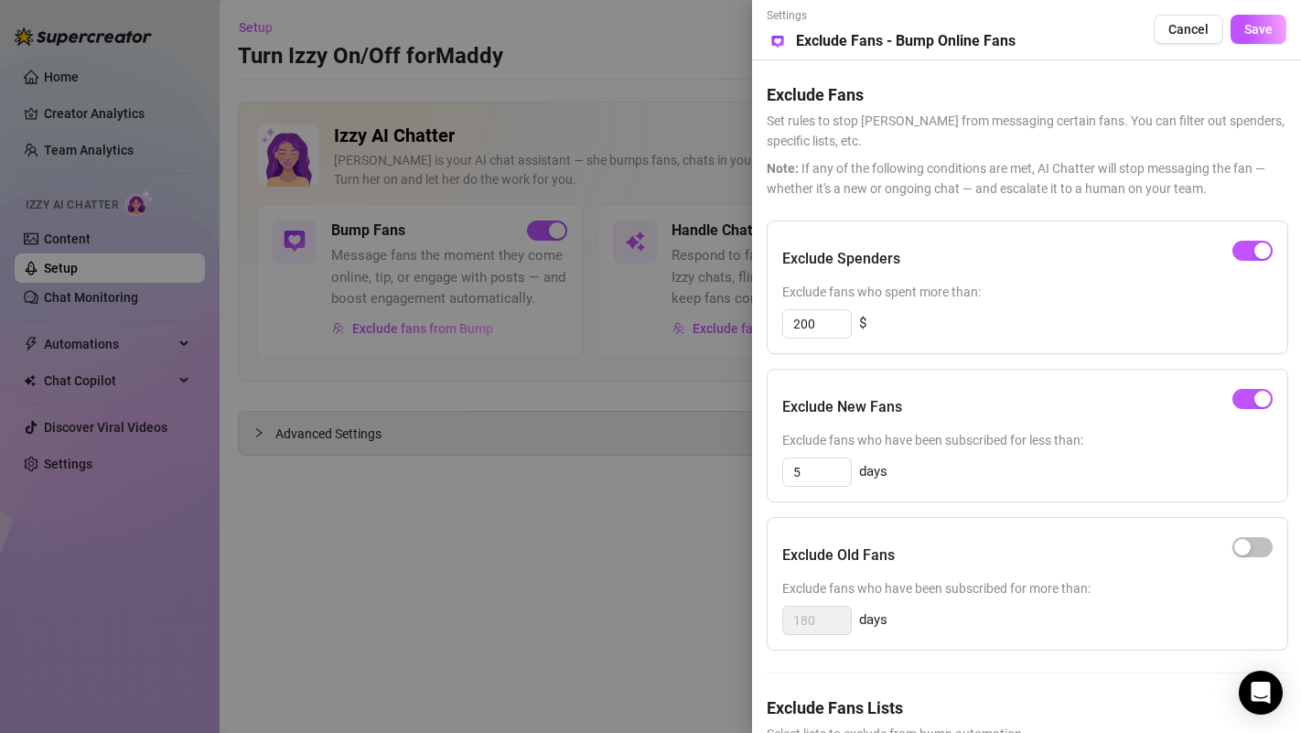
click at [858, 718] on span "Select lists to exclude from bump automation." at bounding box center [1027, 734] width 520 height 20
drag, startPoint x: 842, startPoint y: 730, endPoint x: 1003, endPoint y: 723, distance: 161.2
click at [1003, 718] on span "Select lists to exclude from bump automation." at bounding box center [1027, 734] width 520 height 20
click at [599, 374] on div at bounding box center [650, 366] width 1301 height 733
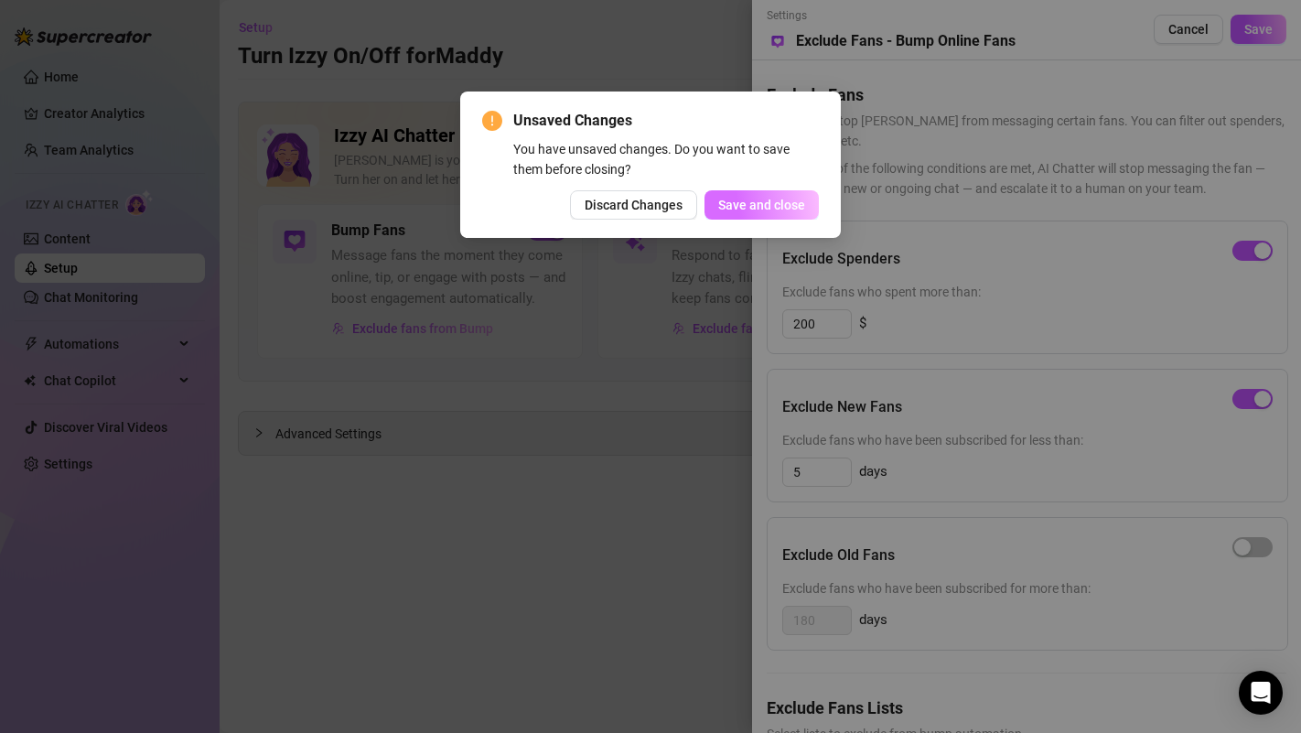
click at [784, 206] on span "Save and close" at bounding box center [761, 205] width 87 height 15
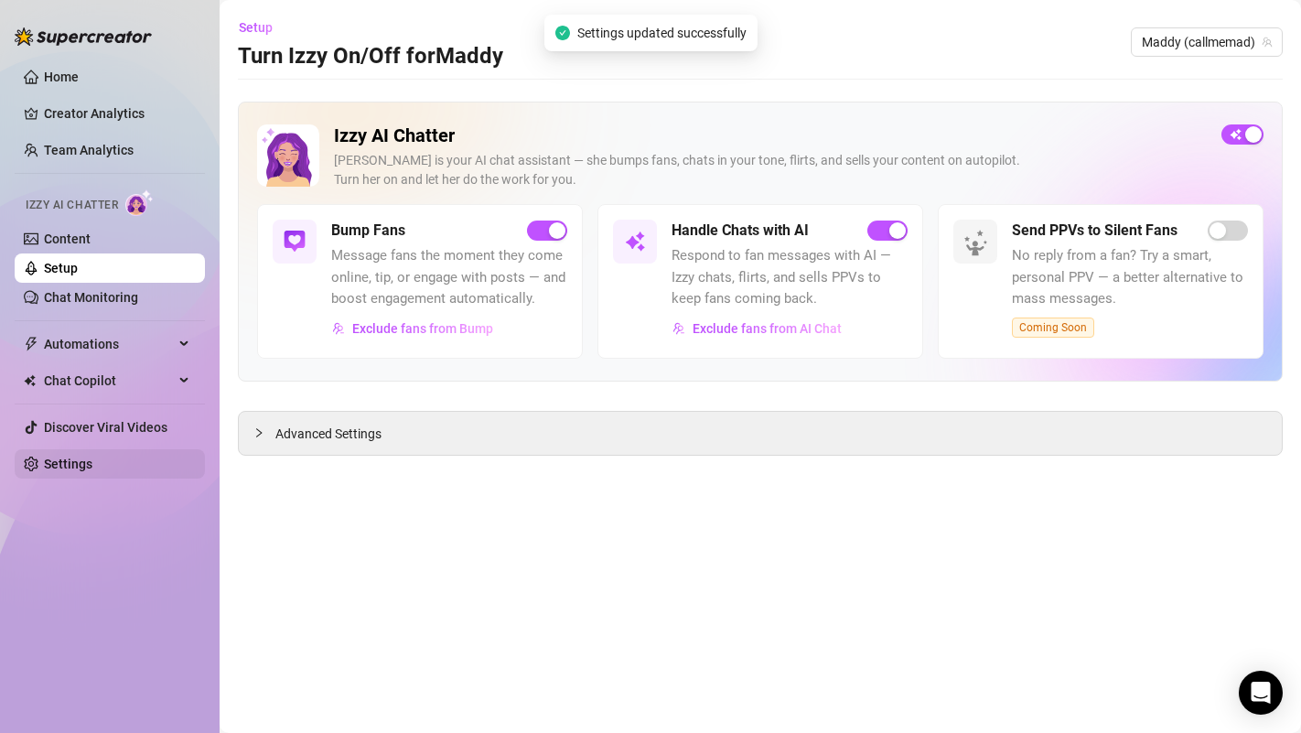
click at [90, 471] on link "Settings" at bounding box center [68, 463] width 48 height 15
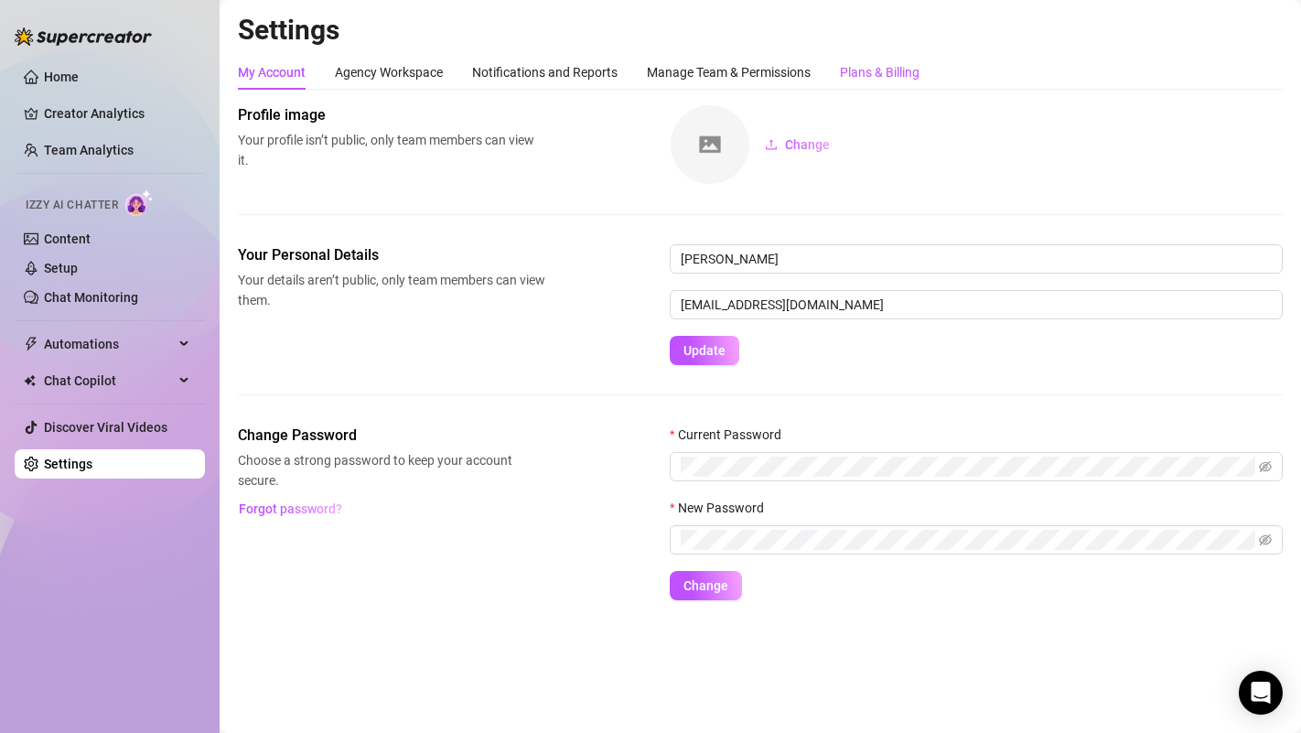
click at [867, 67] on div "Plans & Billing" at bounding box center [880, 72] width 80 height 20
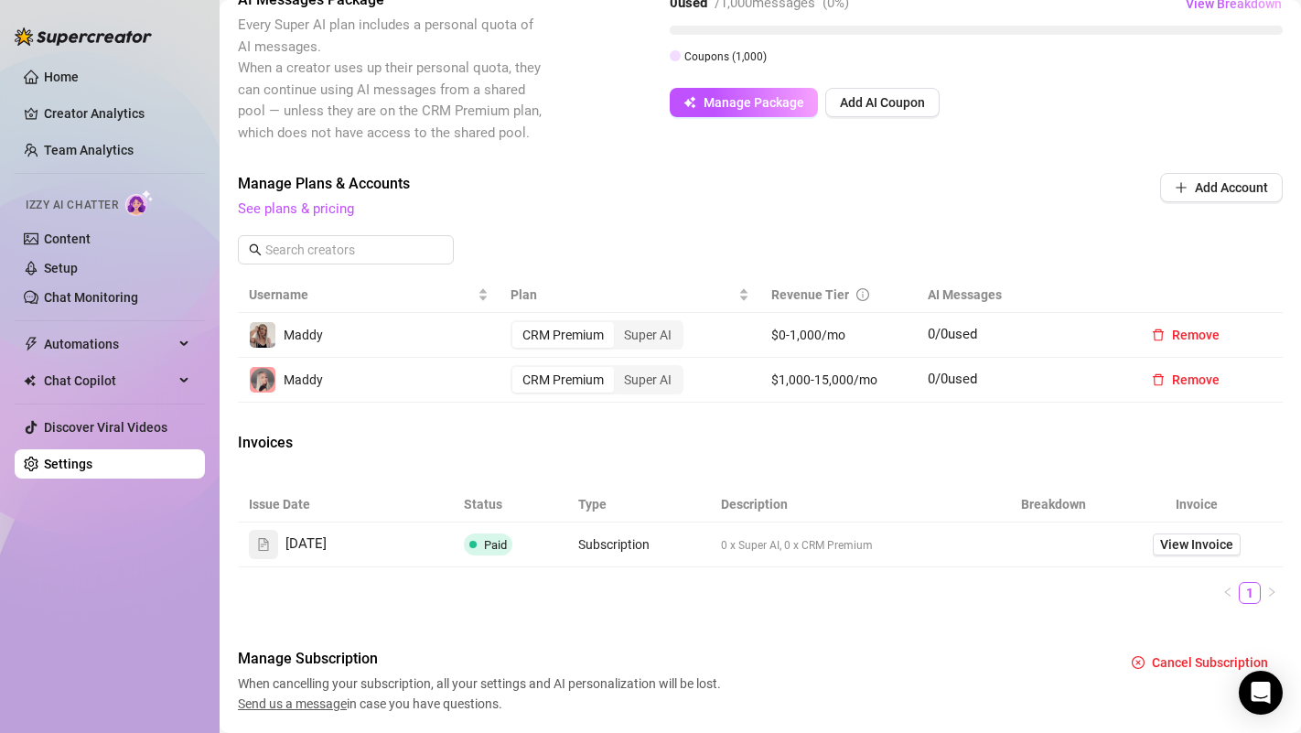
scroll to position [519, 0]
